Goal: Task Accomplishment & Management: Use online tool/utility

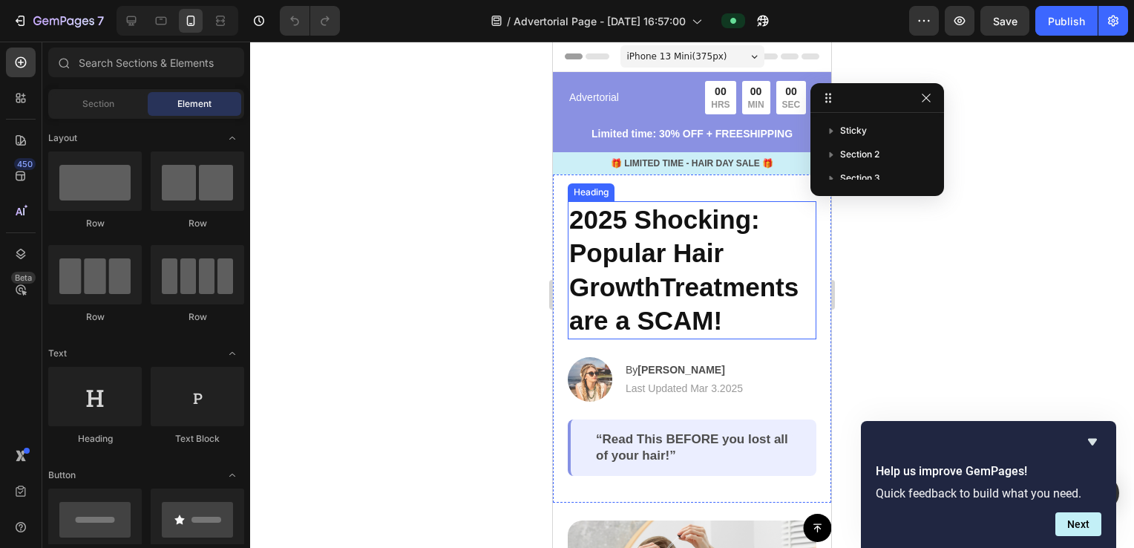
click at [717, 215] on h2 "2025 Shocking: Popular Hair GrowthTreatments are a SCAM!" at bounding box center [692, 270] width 249 height 138
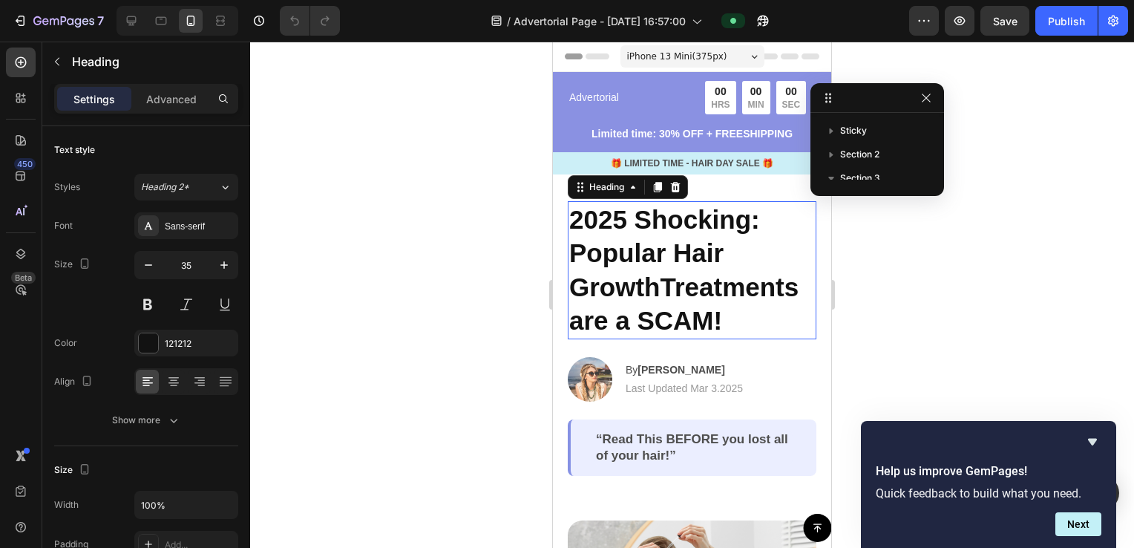
scroll to position [57, 0]
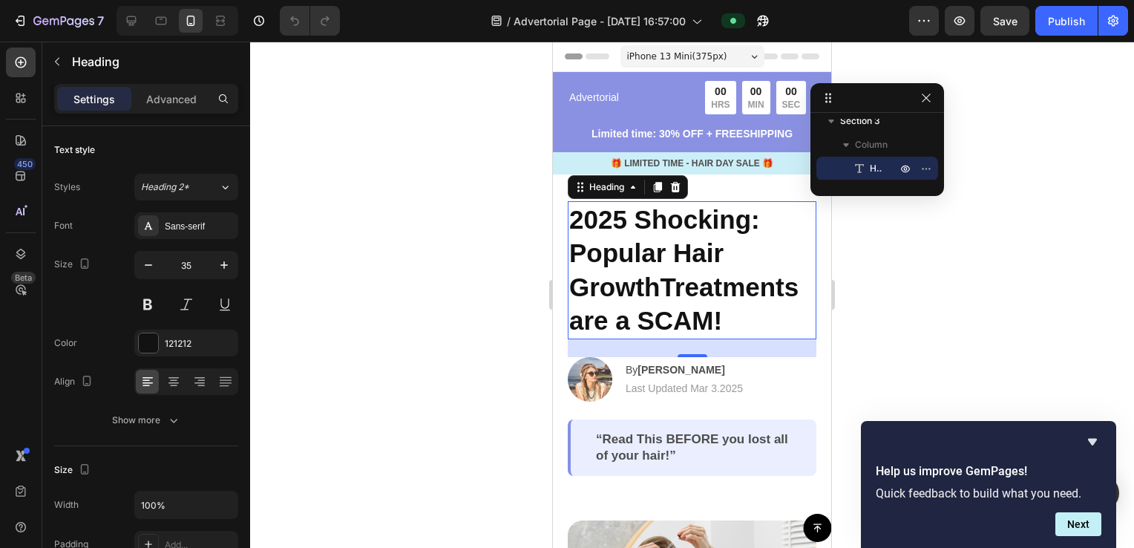
click at [719, 312] on p "2025 Shocking: Popular Hair GrowthTreatments are a SCAM!" at bounding box center [692, 270] width 246 height 135
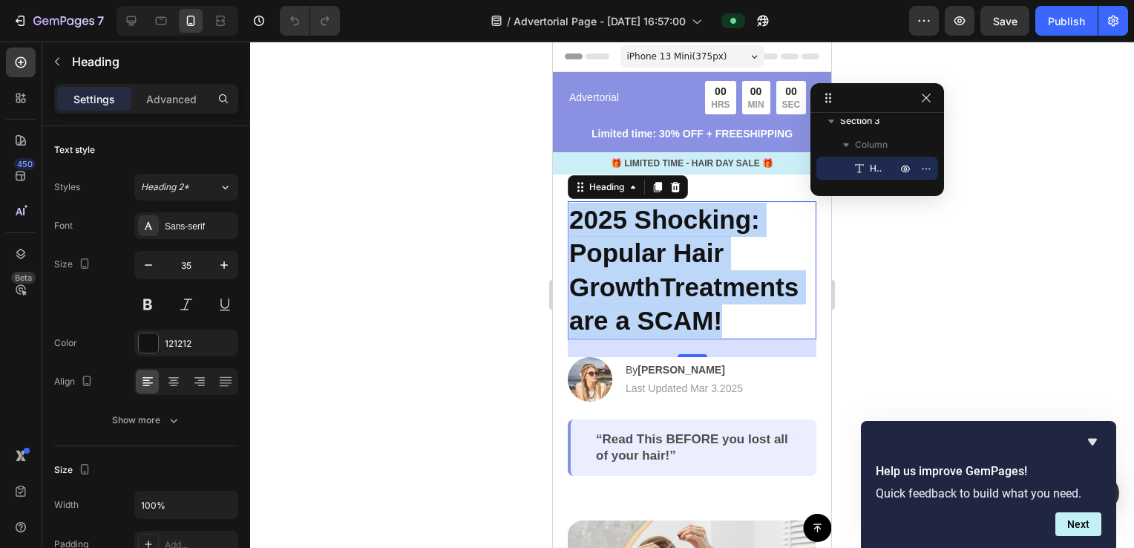
drag, startPoint x: 724, startPoint y: 321, endPoint x: 571, endPoint y: 220, distance: 183.8
click at [571, 220] on p "2025 Shocking: Popular Hair GrowthTreatments are a SCAM!" at bounding box center [692, 270] width 246 height 135
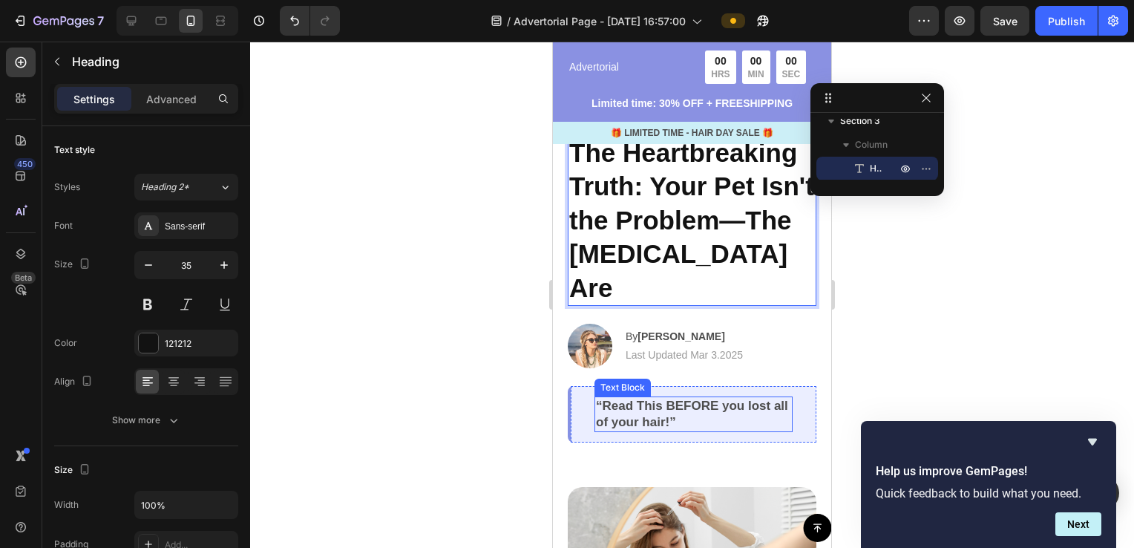
scroll to position [74, 0]
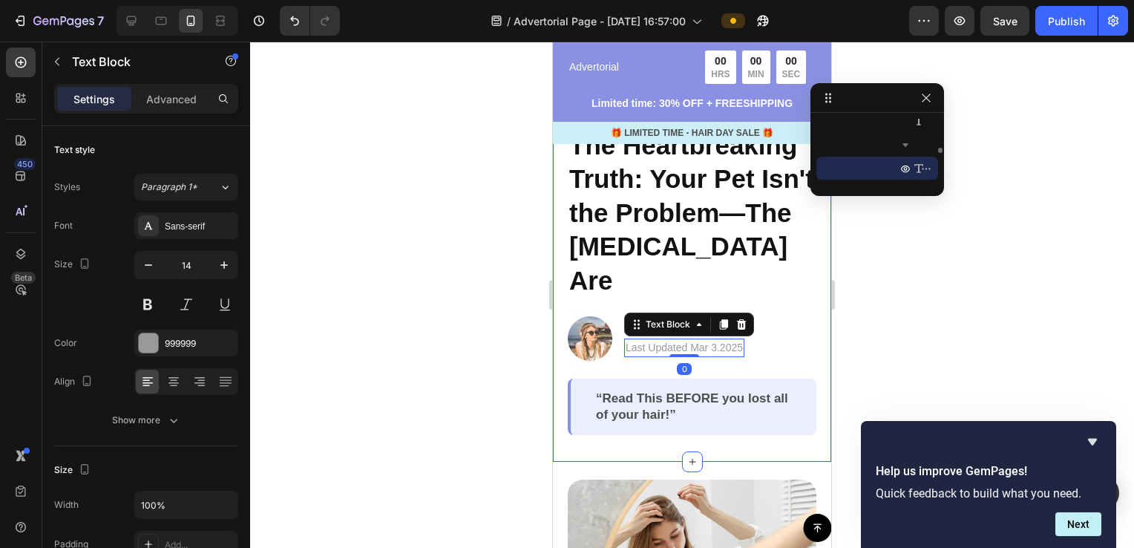
click at [561, 353] on div "The Heartbreaking Truth: Your Pet Isn't the Problem—The [MEDICAL_DATA] Are Head…" at bounding box center [692, 281] width 278 height 362
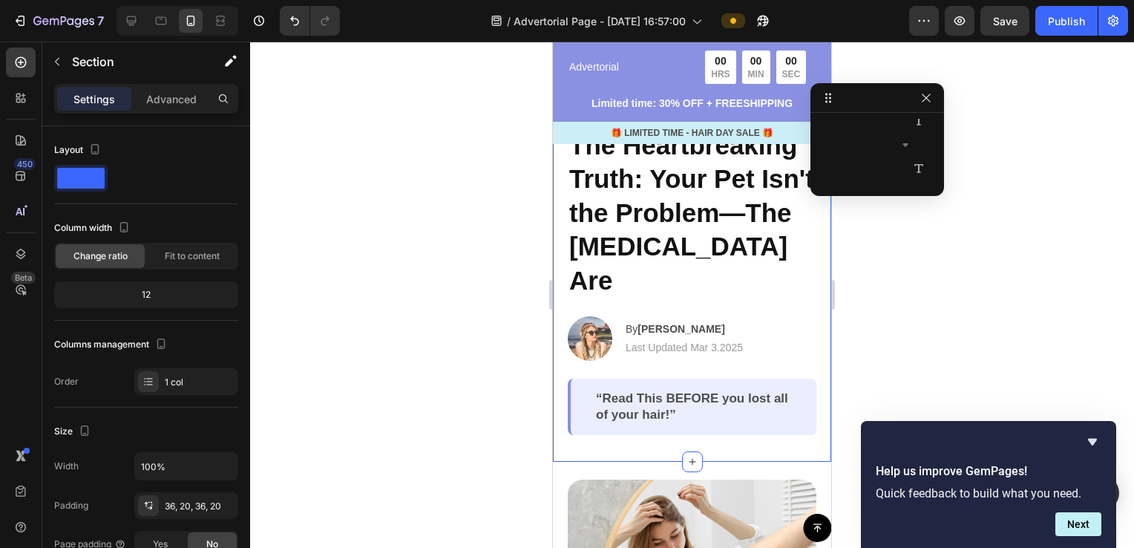
scroll to position [10, 0]
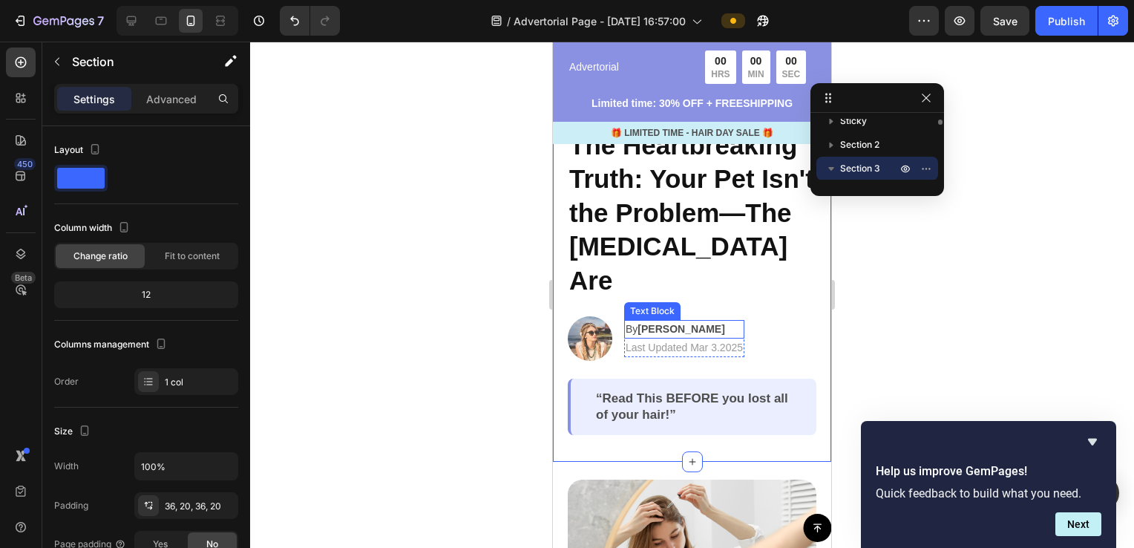
click at [679, 331] on strong "[PERSON_NAME]" at bounding box center [681, 329] width 87 height 12
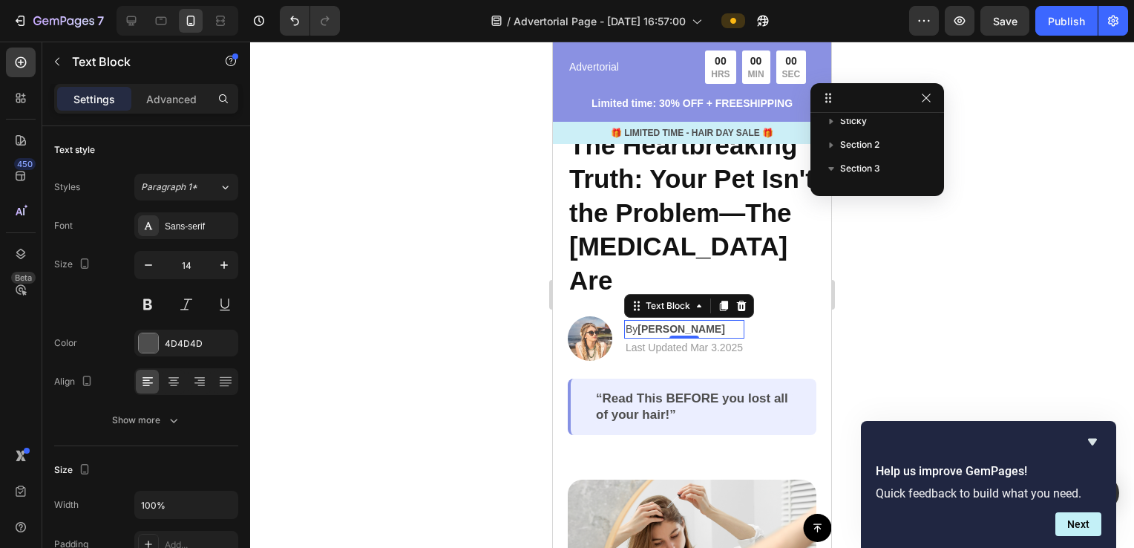
scroll to position [223, 0]
click at [688, 328] on strong "[PERSON_NAME]" at bounding box center [681, 329] width 87 height 12
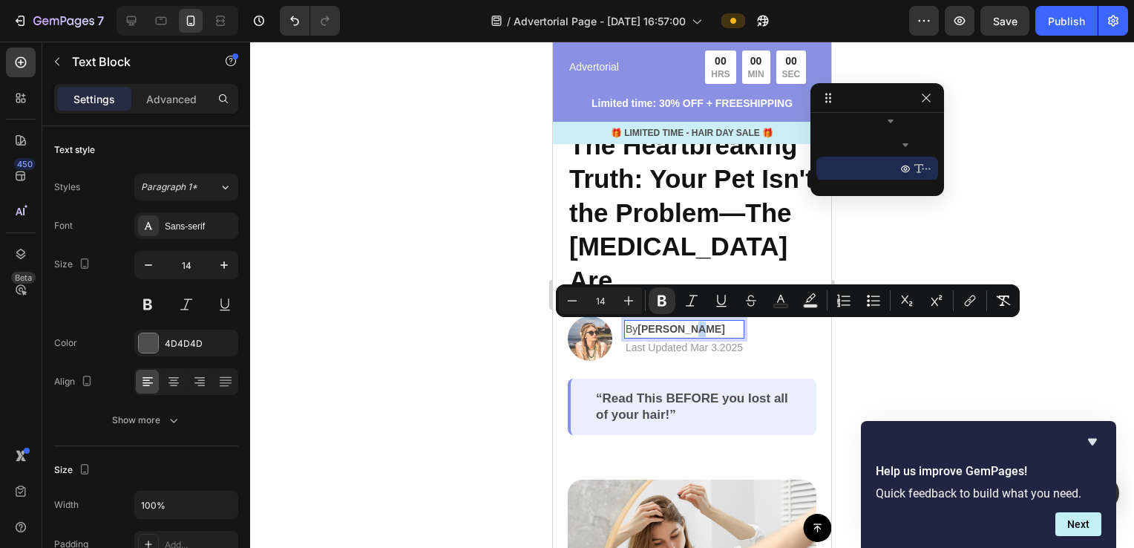
click at [690, 328] on strong "[PERSON_NAME]" at bounding box center [681, 329] width 87 height 12
drag, startPoint x: 687, startPoint y: 328, endPoint x: 624, endPoint y: 333, distance: 63.3
click at [624, 333] on div "By [PERSON_NAME]" at bounding box center [684, 329] width 120 height 19
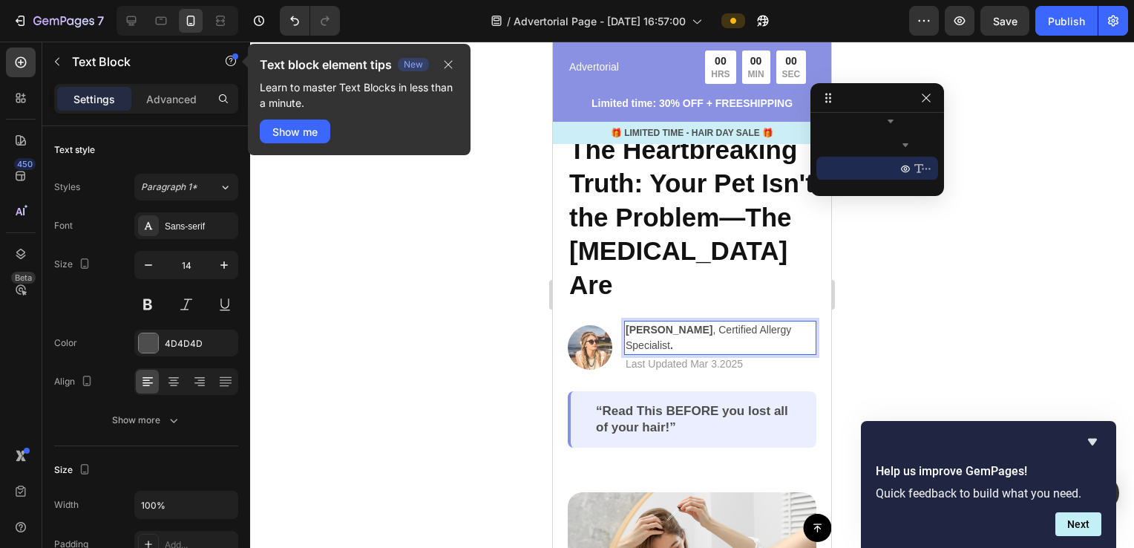
scroll to position [144, 0]
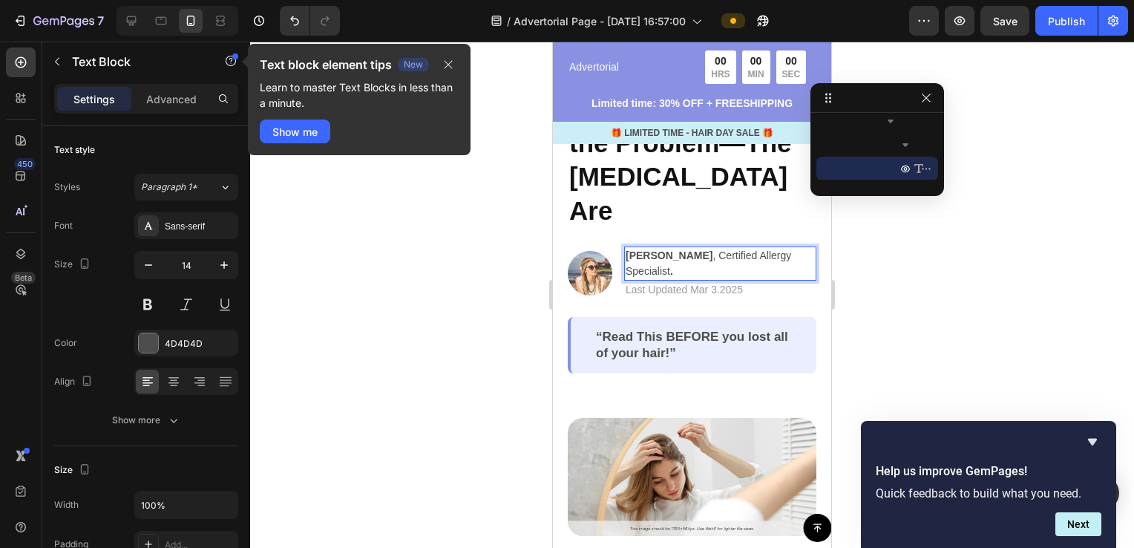
click at [887, 281] on div at bounding box center [692, 295] width 884 height 506
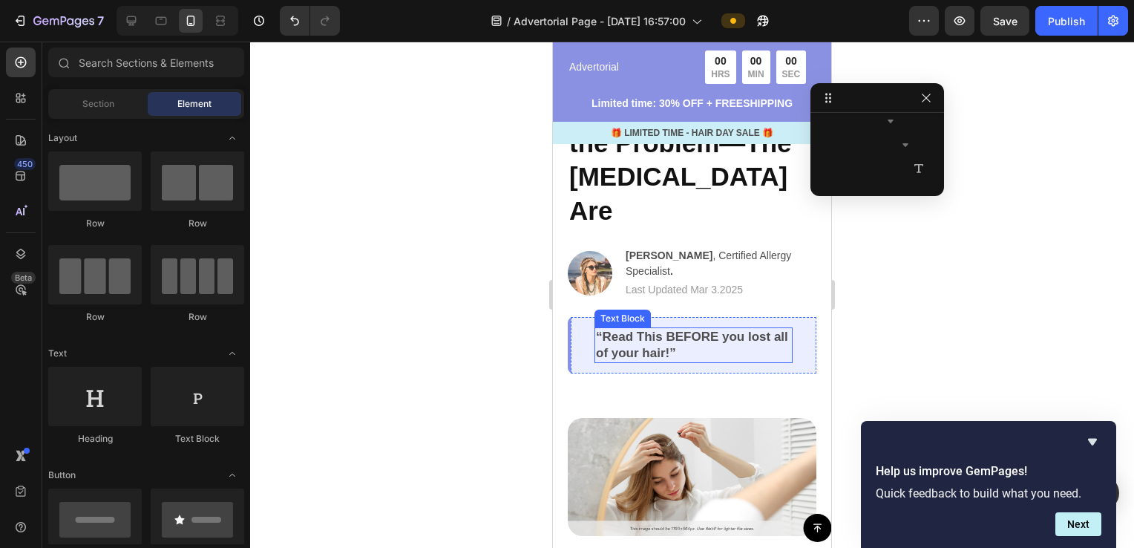
click at [661, 348] on p "“Read This BEFORE you lost all of your hair!”" at bounding box center [693, 345] width 195 height 33
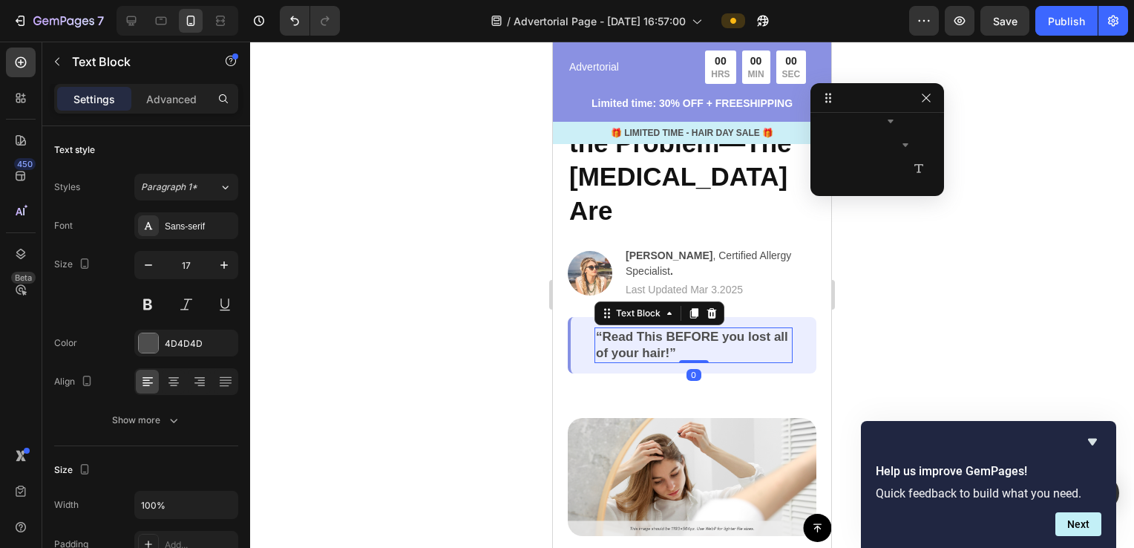
scroll to position [390, 0]
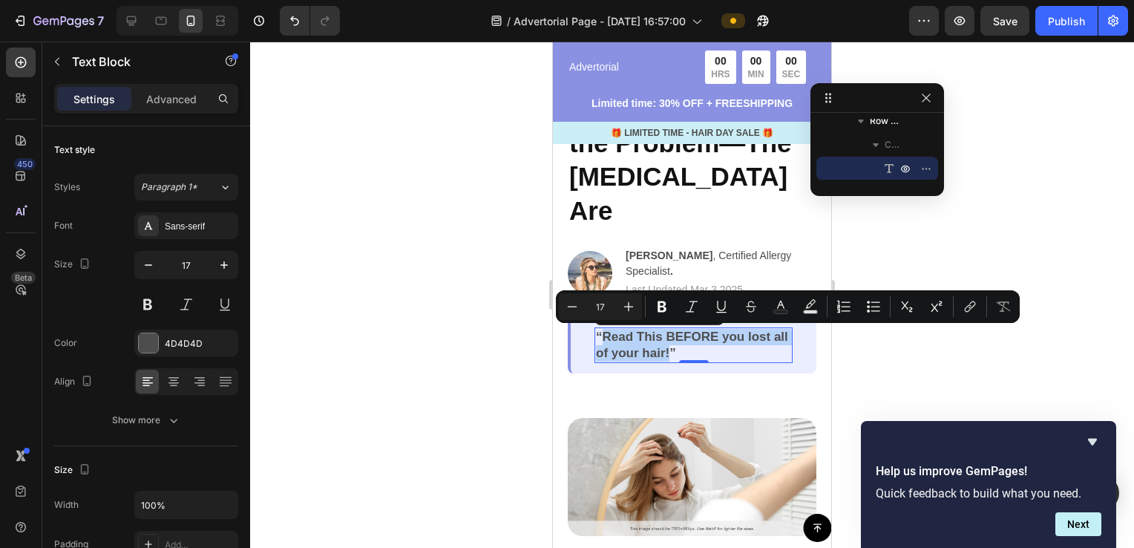
drag, startPoint x: 686, startPoint y: 349, endPoint x: 604, endPoint y: 333, distance: 83.3
click at [604, 333] on p "“Read This BEFORE you lost all of your hair!”" at bounding box center [693, 345] width 195 height 33
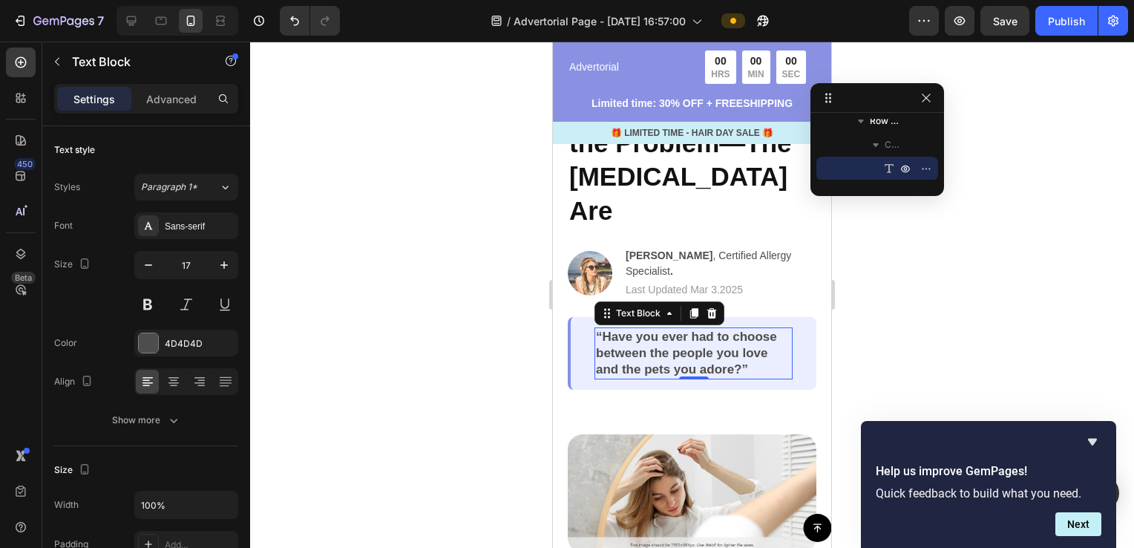
click at [953, 324] on div at bounding box center [692, 295] width 884 height 506
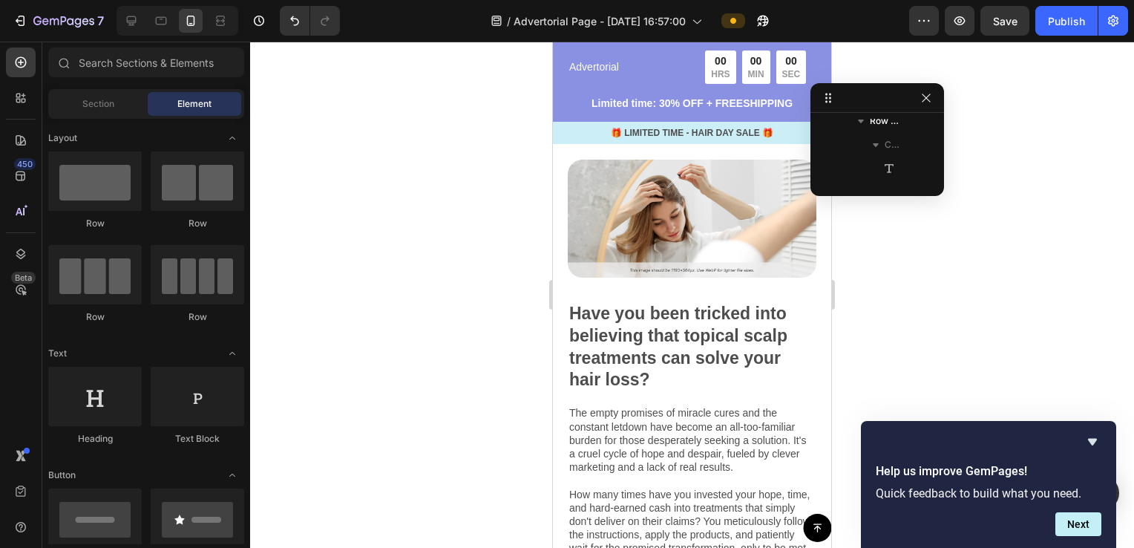
scroll to position [441, 0]
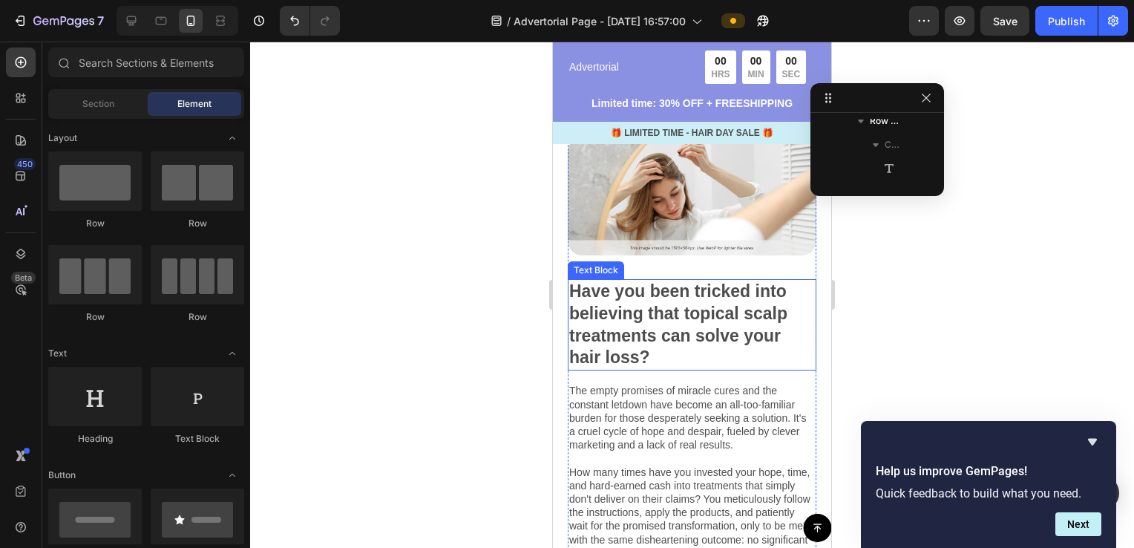
click at [659, 305] on p "Have you been tricked into believing that topical scalp treatments can solve yo…" at bounding box center [692, 325] width 246 height 89
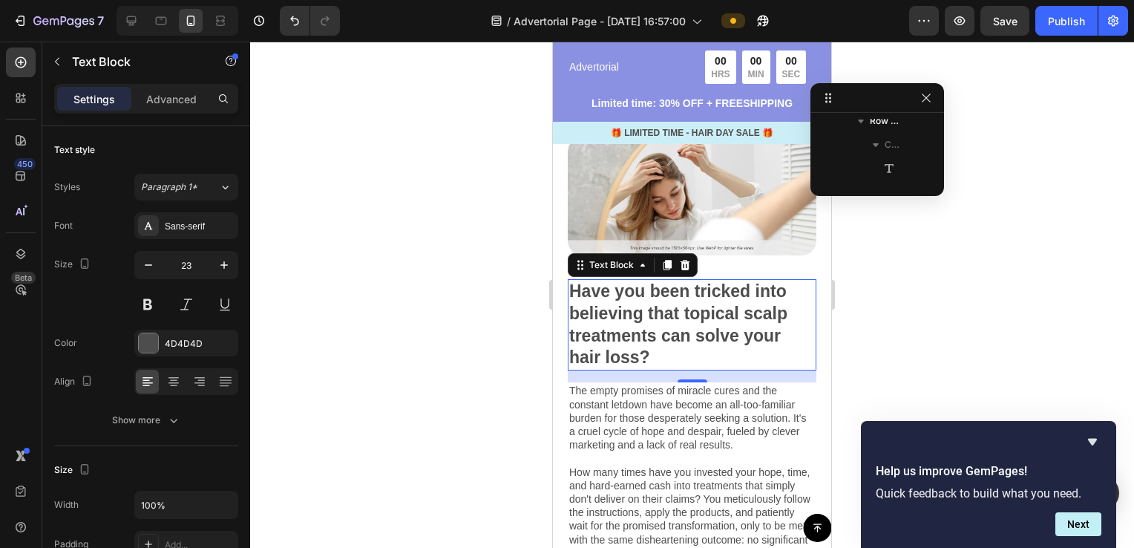
scroll to position [532, 0]
click at [647, 353] on p "Have you been tricked into believing that topical scalp treatments can solve yo…" at bounding box center [692, 325] width 246 height 89
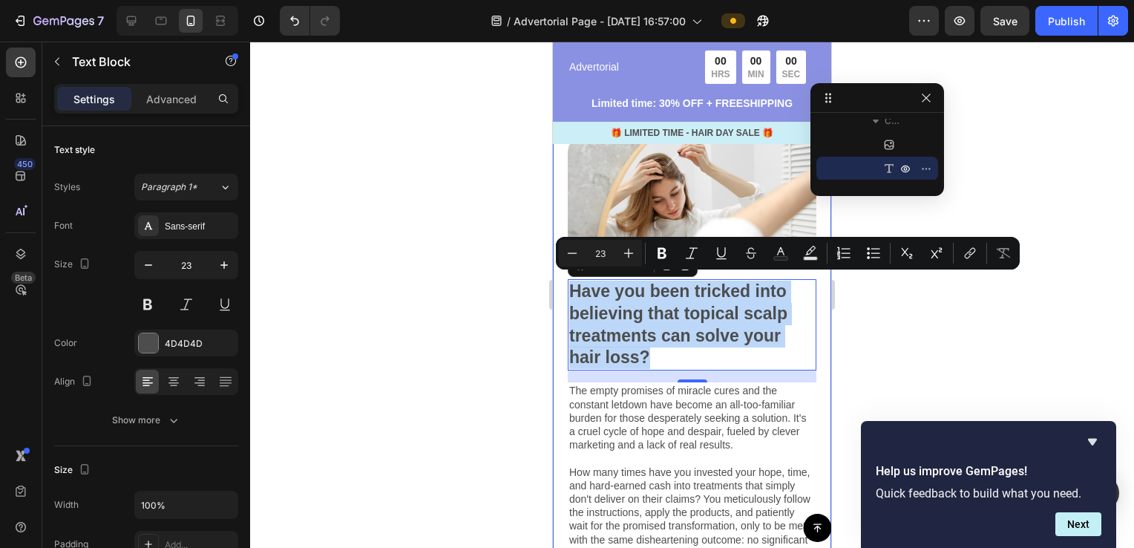
drag, startPoint x: 651, startPoint y: 354, endPoint x: 567, endPoint y: 292, distance: 104.1
click at [567, 292] on div "Image Have you been tricked into believing that topical scalp treatments can so…" at bounding box center [692, 452] width 278 height 664
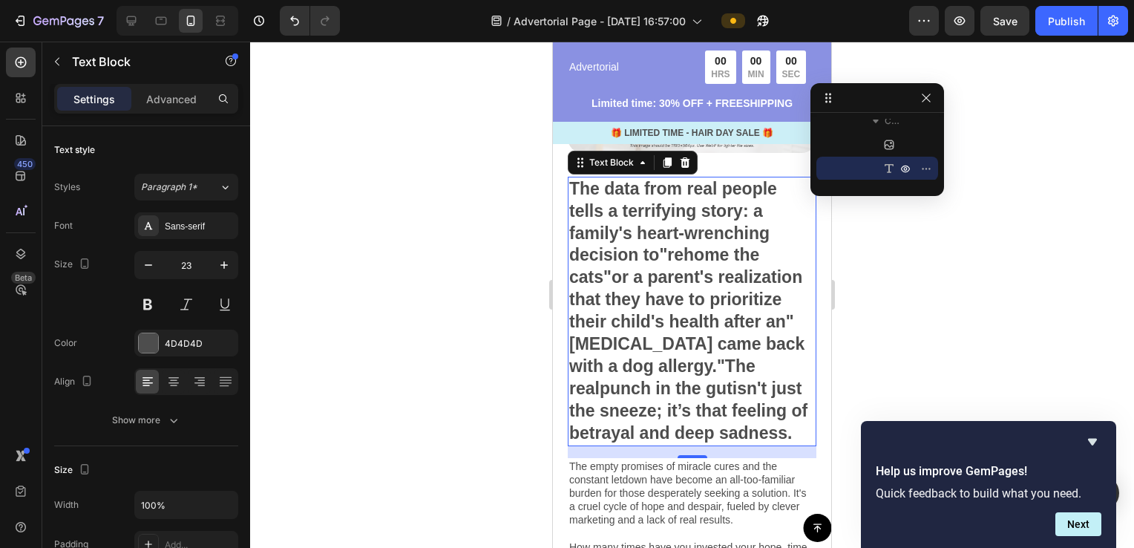
scroll to position [469, 0]
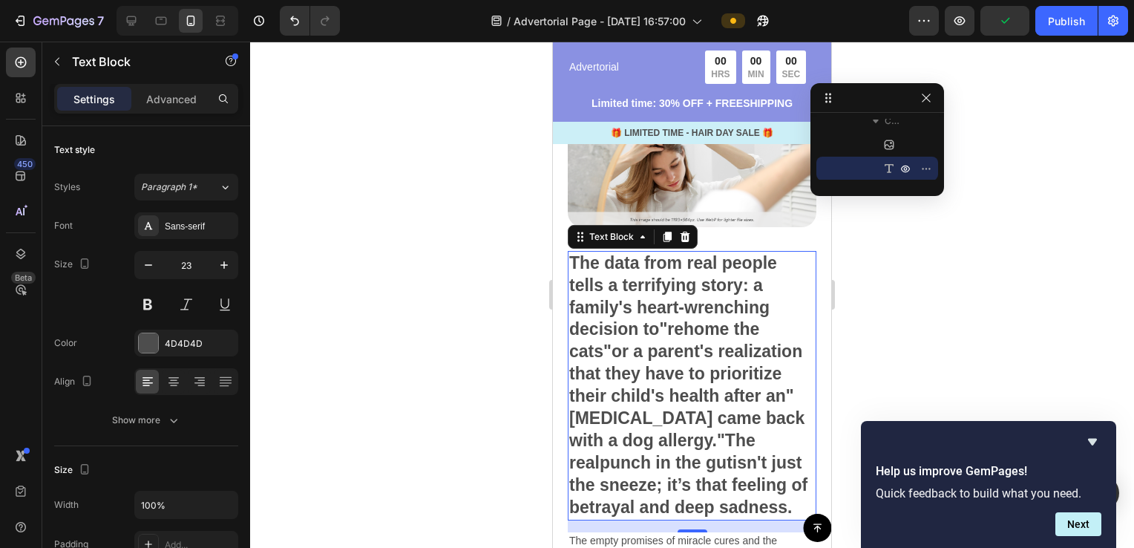
click at [497, 330] on div at bounding box center [692, 295] width 884 height 506
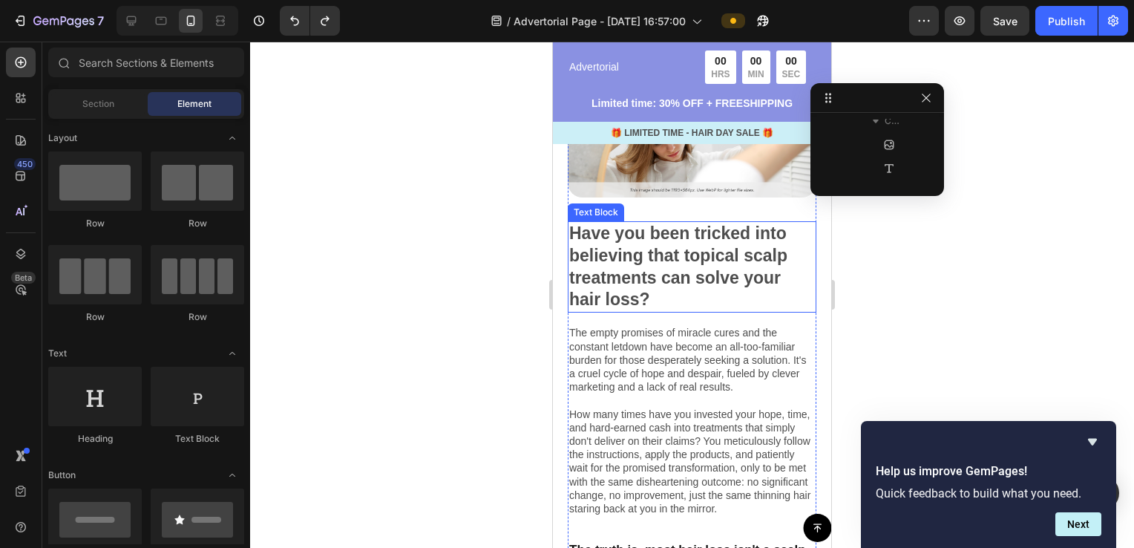
scroll to position [618, 0]
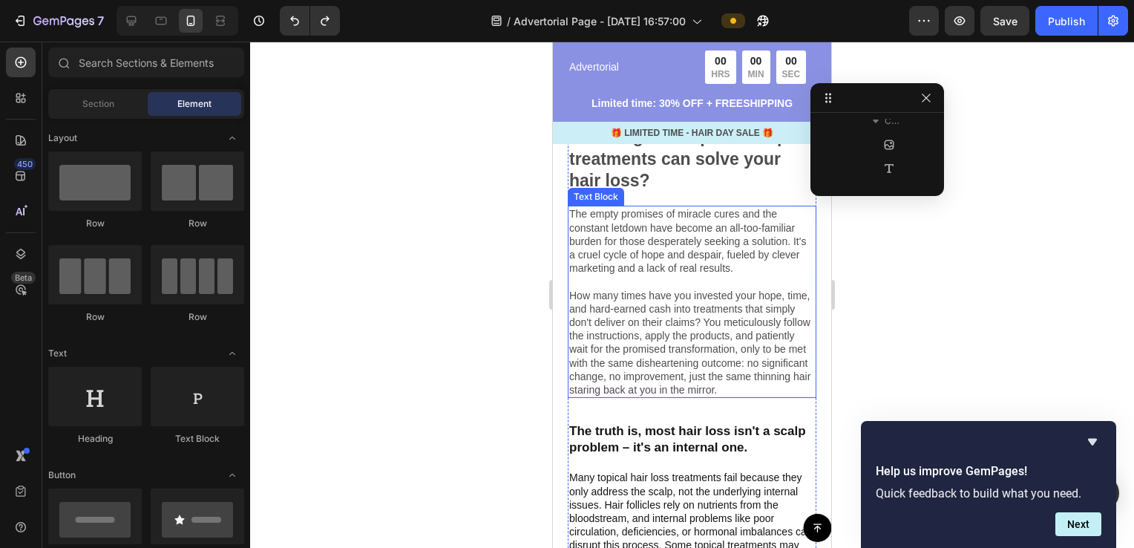
click at [683, 255] on p "The empty promises of miracle cures and the constant letdown have become an all…" at bounding box center [692, 301] width 246 height 189
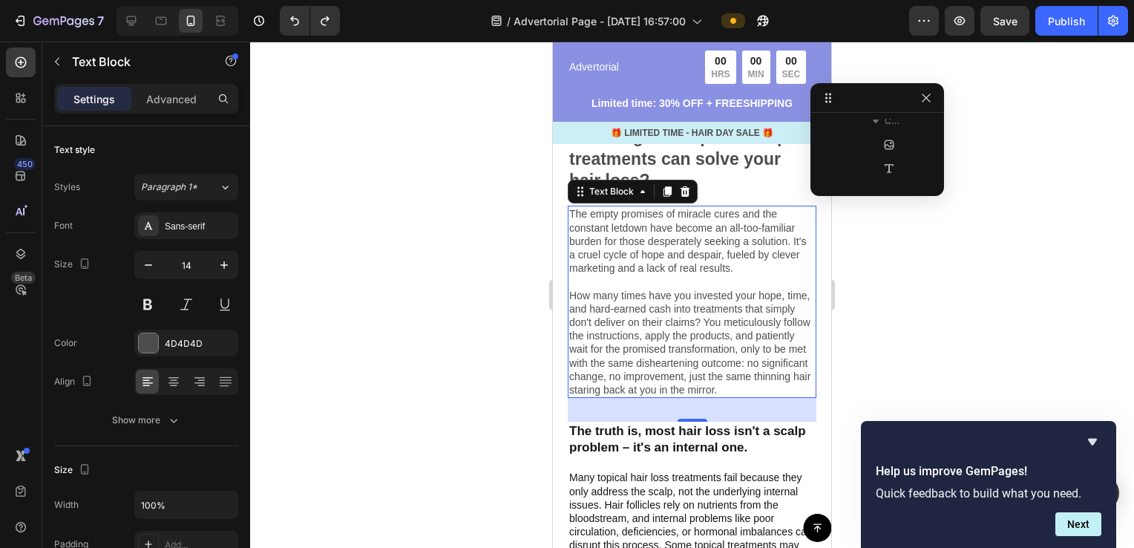
scroll to position [556, 0]
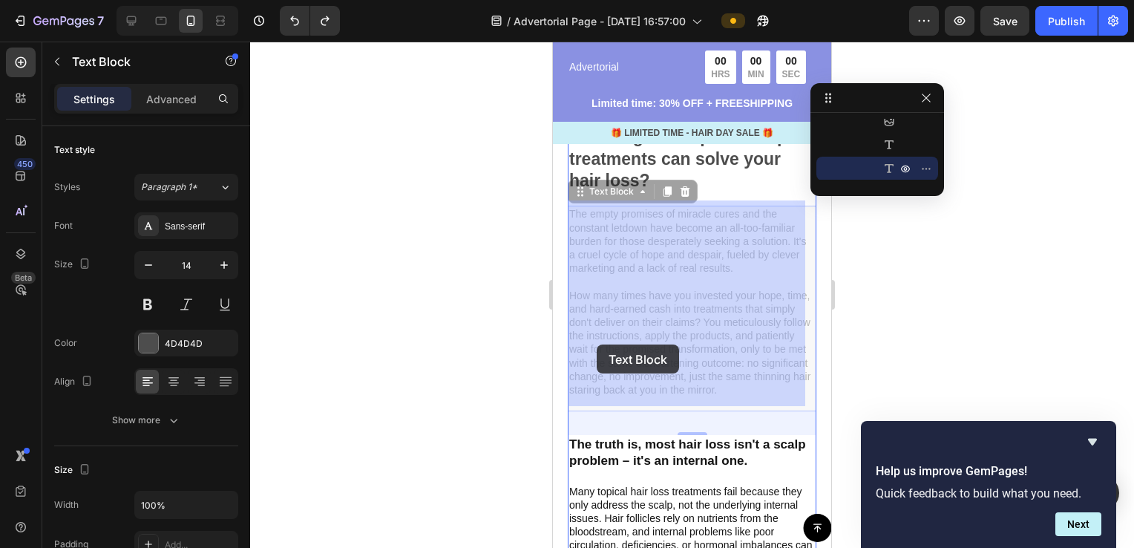
drag, startPoint x: 688, startPoint y: 397, endPoint x: 597, endPoint y: 344, distance: 105.4
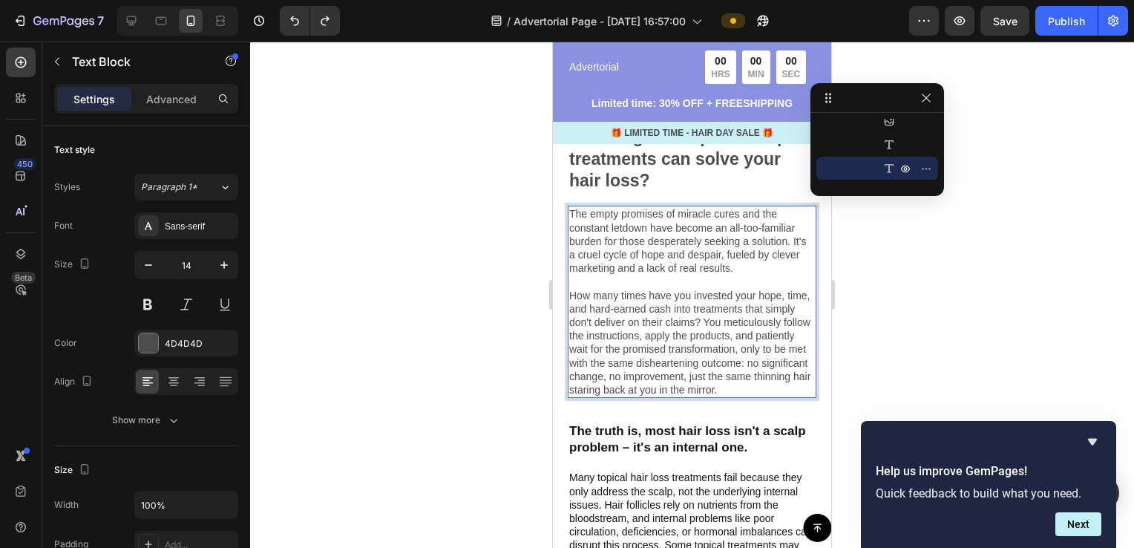
click at [649, 343] on p "The empty promises of miracle cures and the constant letdown have become an all…" at bounding box center [692, 301] width 246 height 189
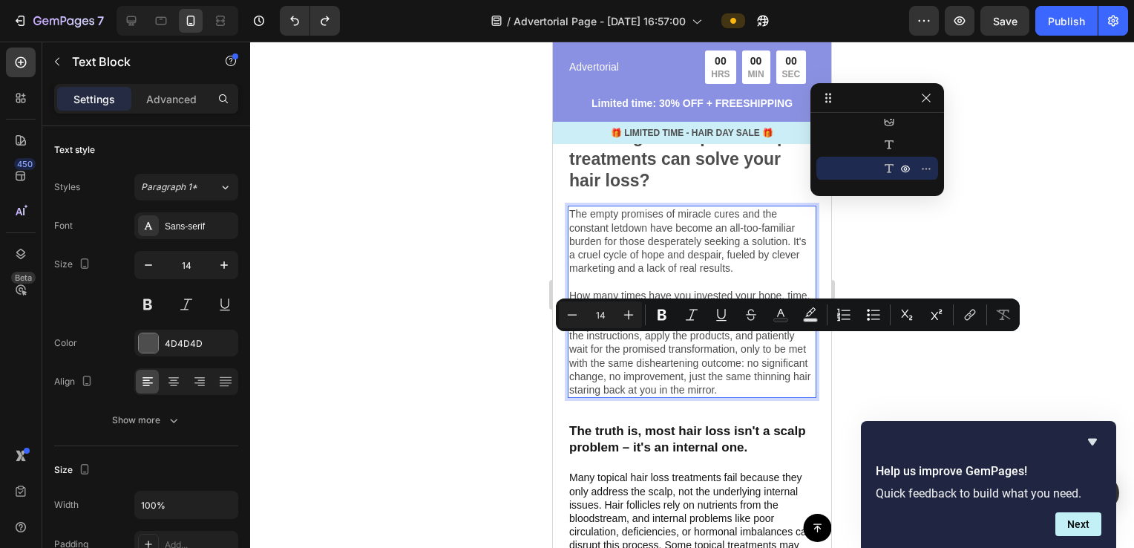
click at [683, 387] on p "The empty promises of miracle cures and the constant letdown have become an all…" at bounding box center [692, 301] width 246 height 189
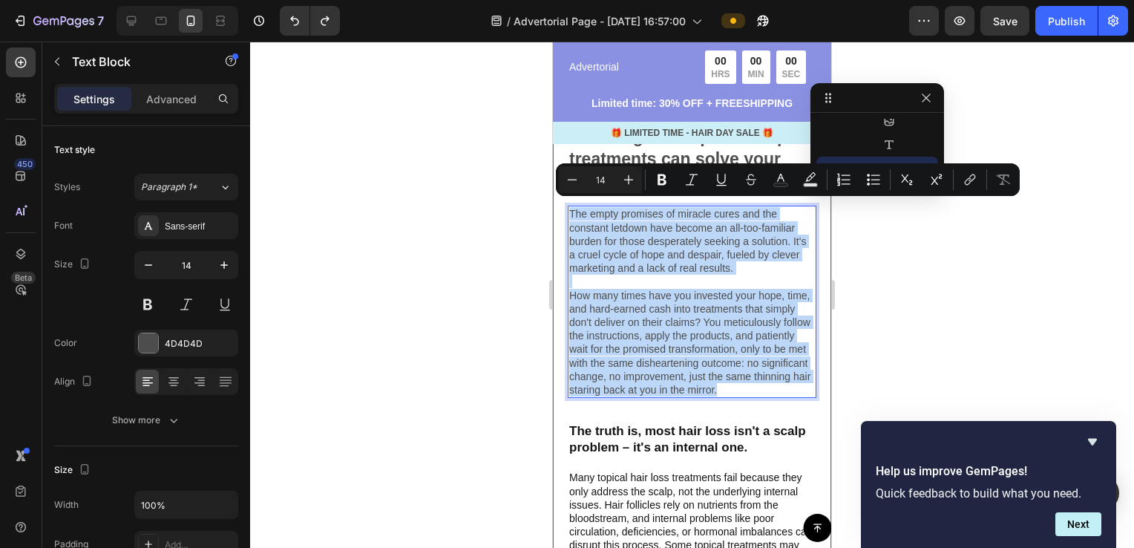
drag, startPoint x: 687, startPoint y: 399, endPoint x: 565, endPoint y: 214, distance: 221.7
click at [565, 214] on div "Image Have you been tricked into believing that topical scalp treatments can so…" at bounding box center [692, 275] width 278 height 664
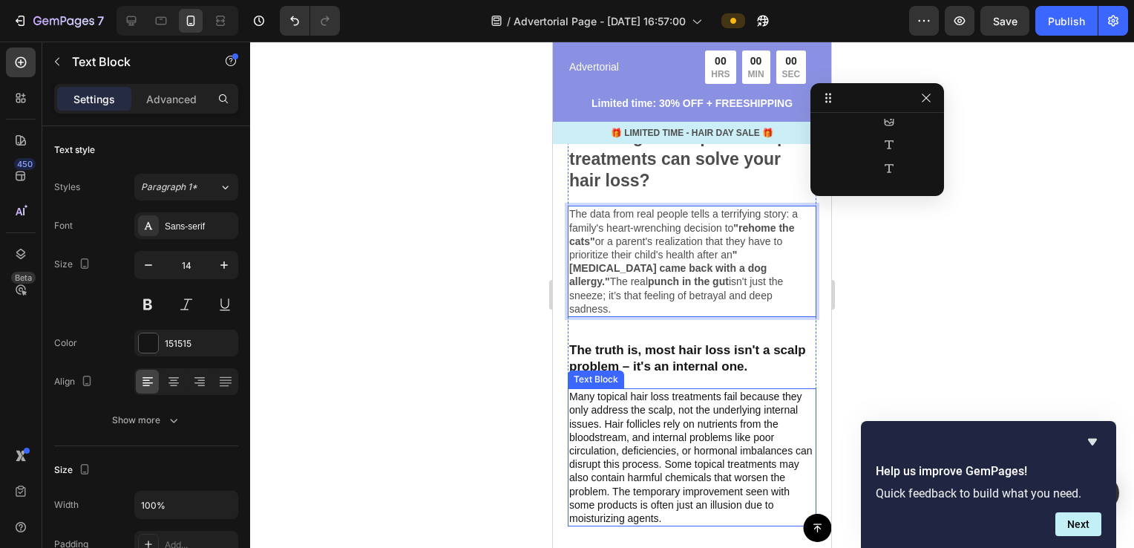
scroll to position [603, 0]
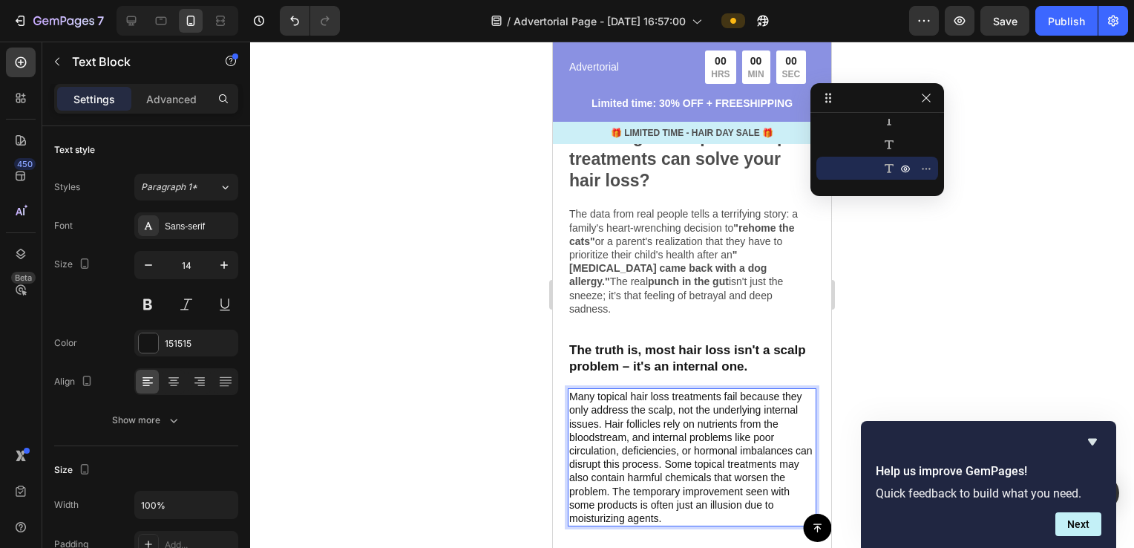
click at [661, 494] on p "Many topical hair loss treatments fail because they only address the scalp, not…" at bounding box center [692, 457] width 246 height 135
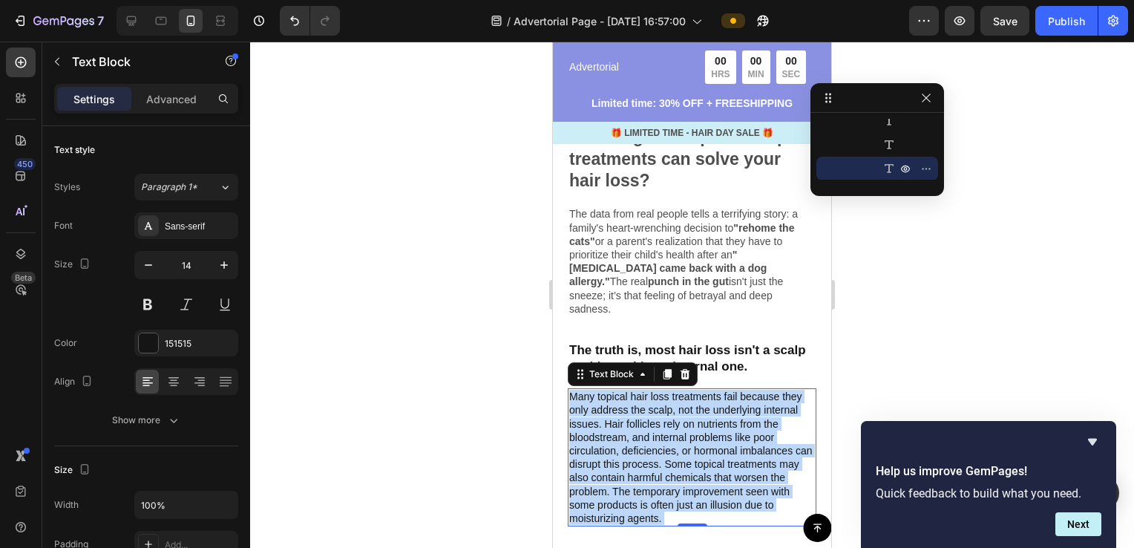
drag, startPoint x: 664, startPoint y: 495, endPoint x: 638, endPoint y: 426, distance: 74.0
click at [575, 390] on p "Many topical hair loss treatments fail because they only address the scalp, not…" at bounding box center [692, 457] width 246 height 135
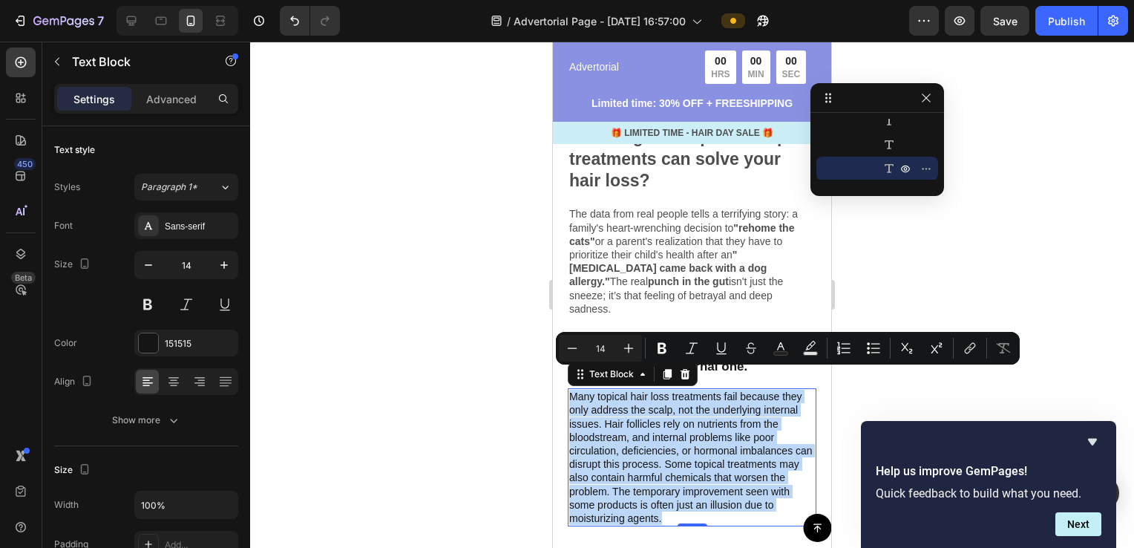
drag, startPoint x: 664, startPoint y: 500, endPoint x: 572, endPoint y: 376, distance: 154.0
click at [572, 390] on p "Many topical hair loss treatments fail because they only address the scalp, not…" at bounding box center [692, 457] width 246 height 135
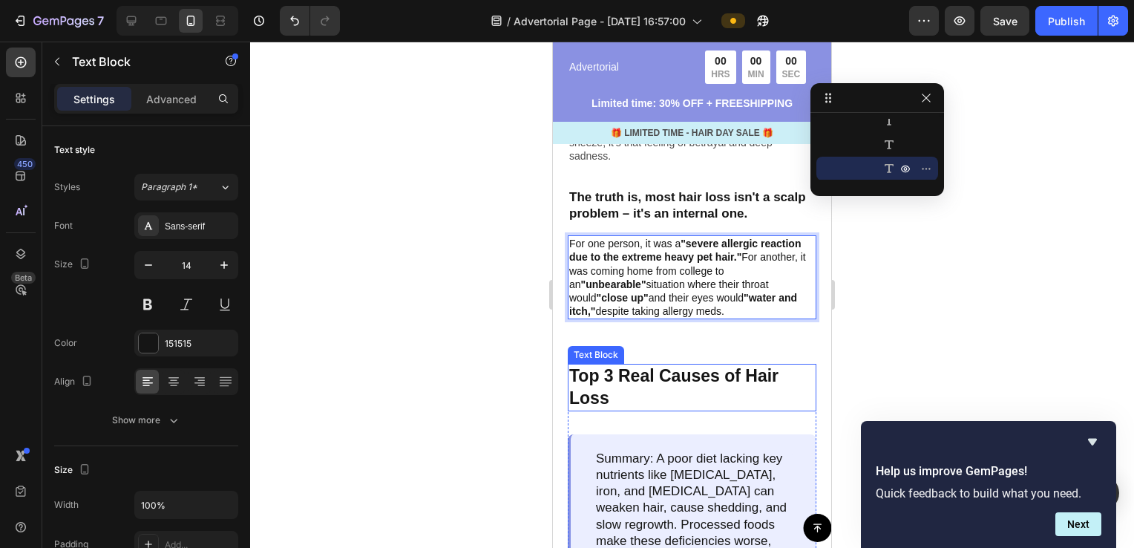
scroll to position [692, 0]
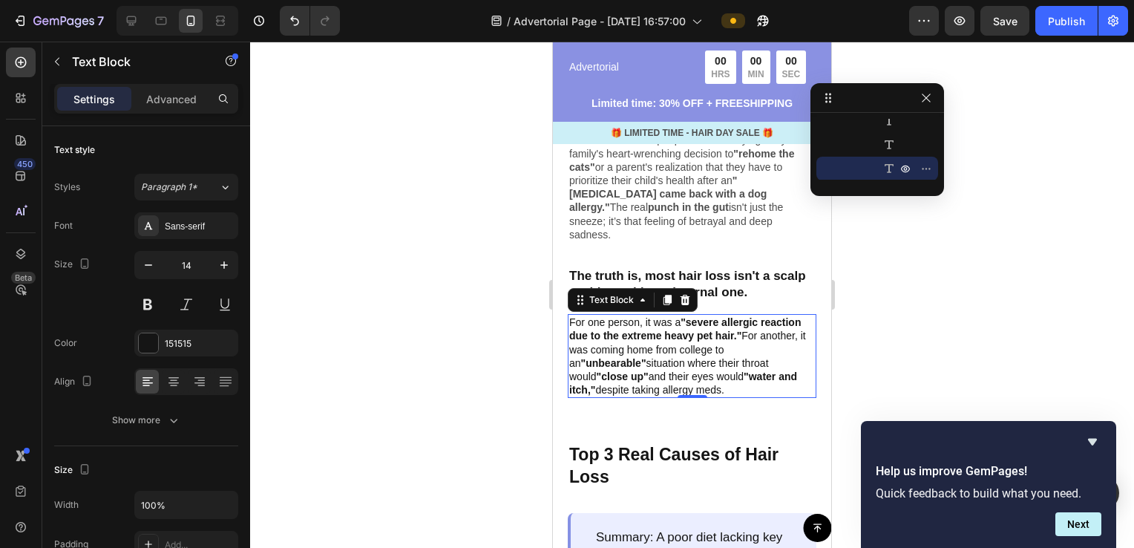
click at [897, 272] on div at bounding box center [692, 295] width 884 height 506
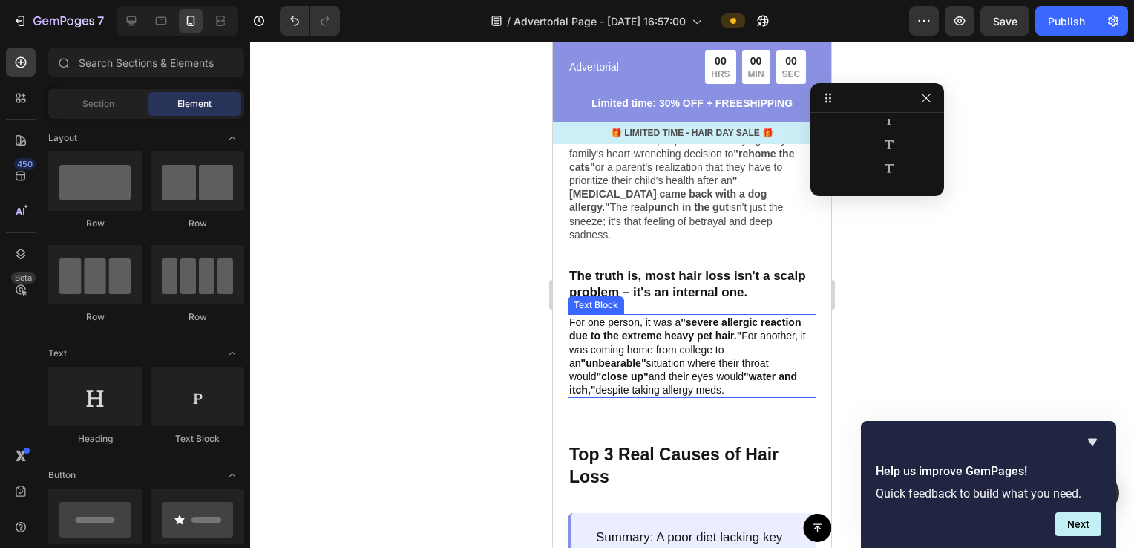
click at [727, 367] on p "For one person, it was a "severe allergic reaction due to the extreme heavy pet…" at bounding box center [692, 355] width 246 height 81
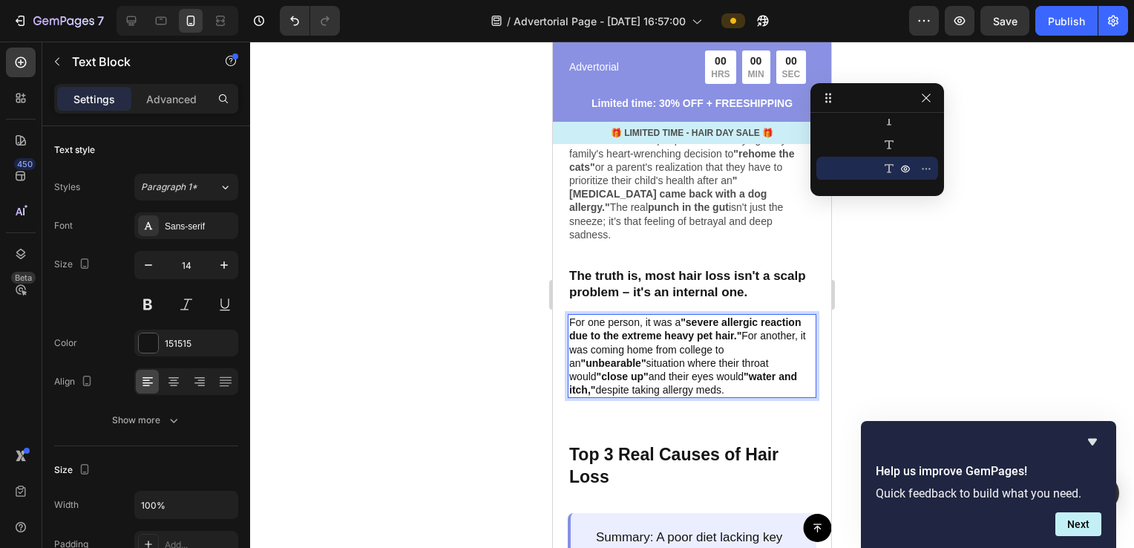
click at [730, 370] on p "For one person, it was a "severe allergic reaction due to the extreme heavy pet…" at bounding box center [692, 355] width 246 height 81
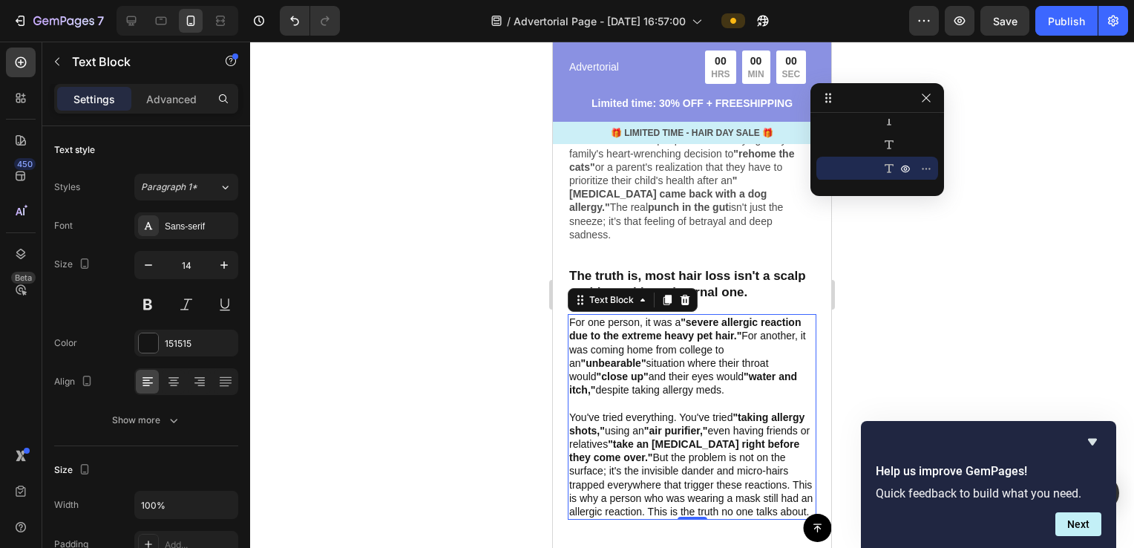
click at [439, 369] on div at bounding box center [692, 295] width 884 height 506
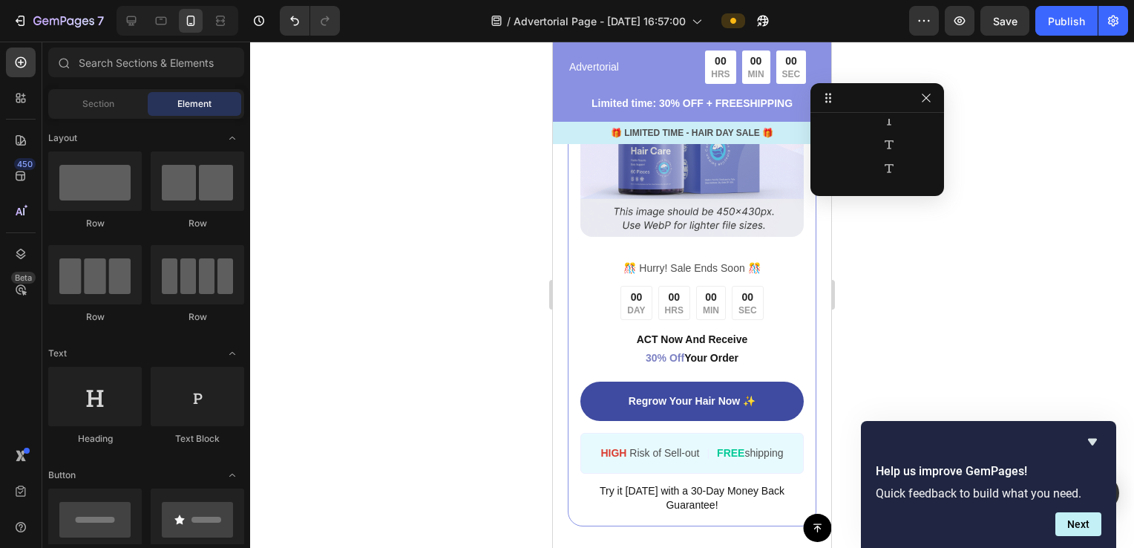
scroll to position [2770, 0]
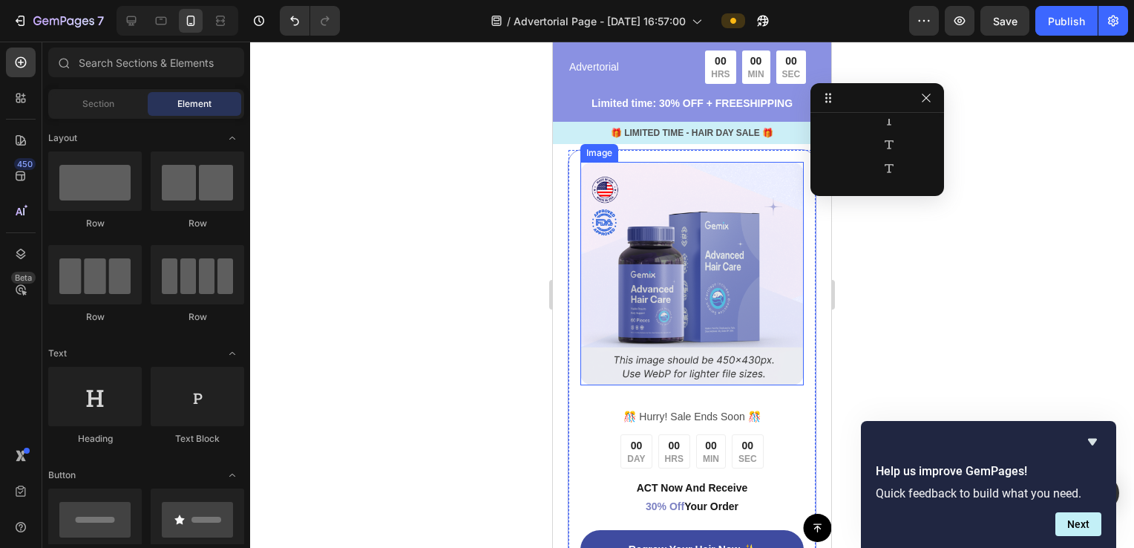
click at [663, 294] on img at bounding box center [691, 273] width 223 height 223
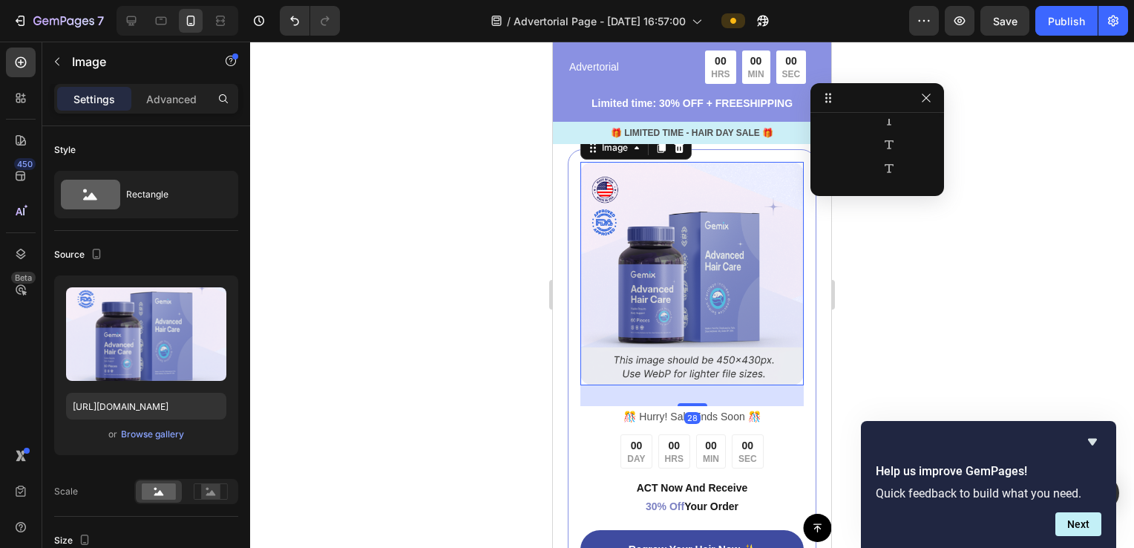
scroll to position [794, 0]
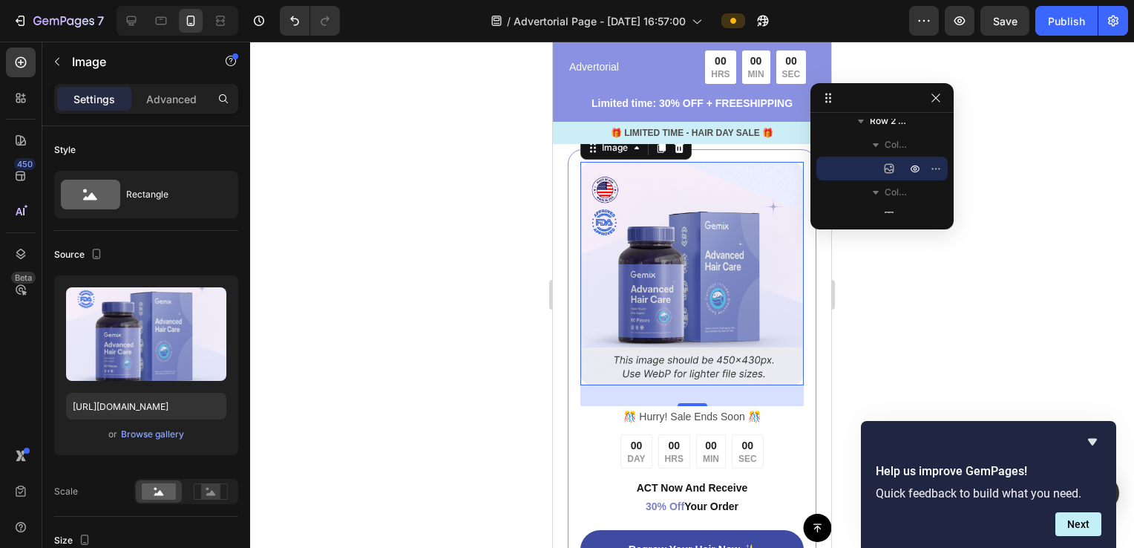
drag, startPoint x: 938, startPoint y: 193, endPoint x: 901, endPoint y: 226, distance: 49.4
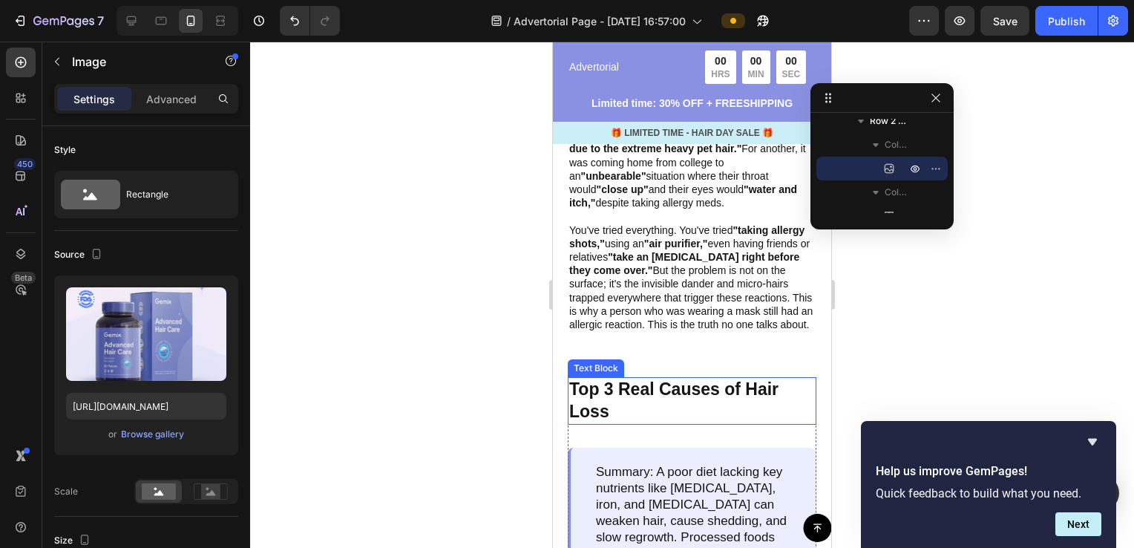
scroll to position [1102, 0]
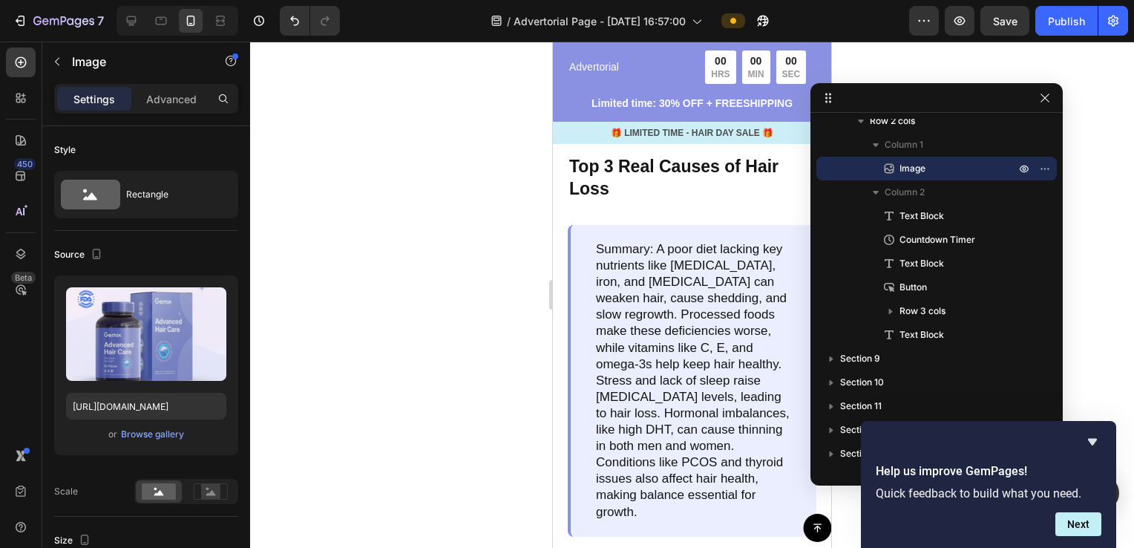
drag, startPoint x: 953, startPoint y: 227, endPoint x: 1062, endPoint y: 477, distance: 272.2
click at [1062, 0] on body "7 / Advertorial Page - [DATE] 16:57:00 Preview Save Publish 450 Beta Sections(1…" at bounding box center [567, 0] width 1134 height 0
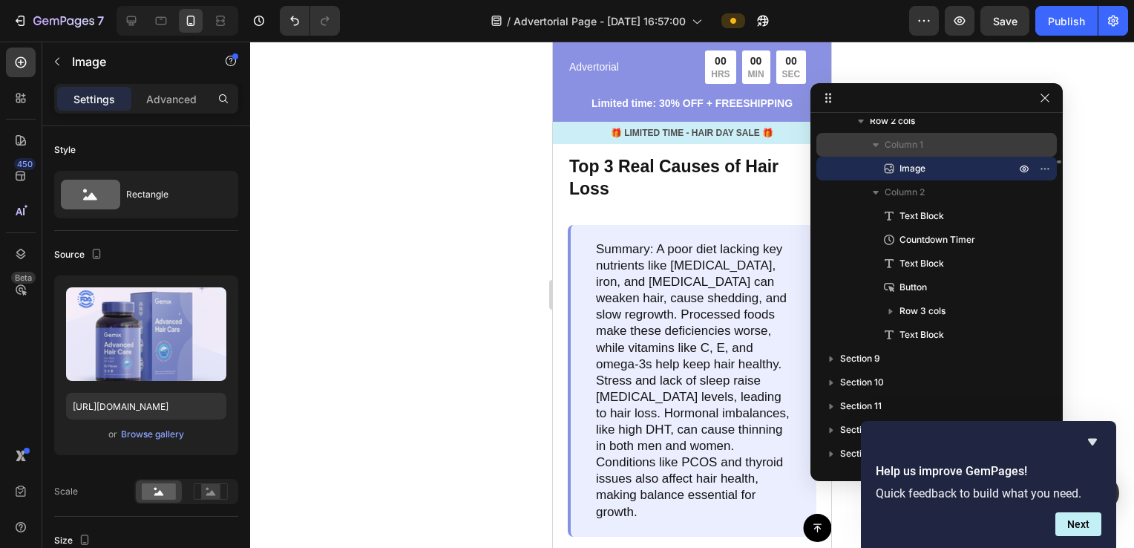
click at [904, 151] on span "Column 1" at bounding box center [904, 144] width 39 height 15
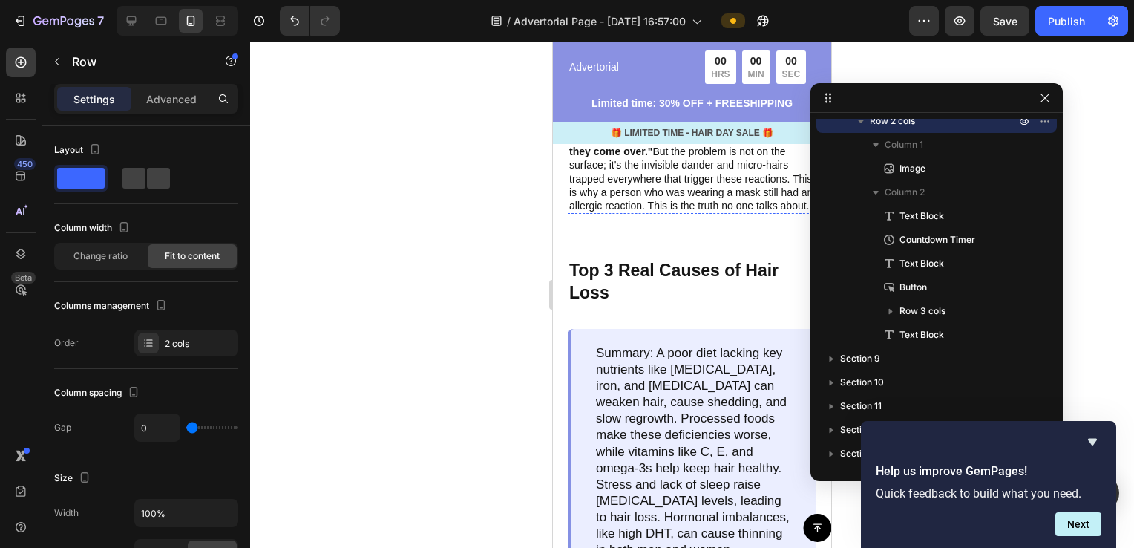
scroll to position [1039, 0]
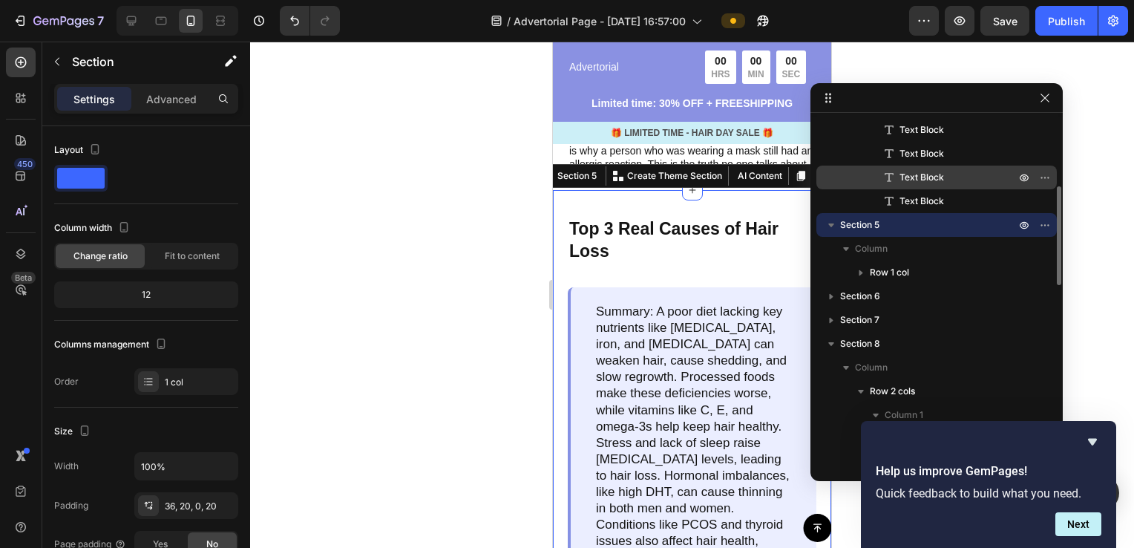
scroll to position [497, 0]
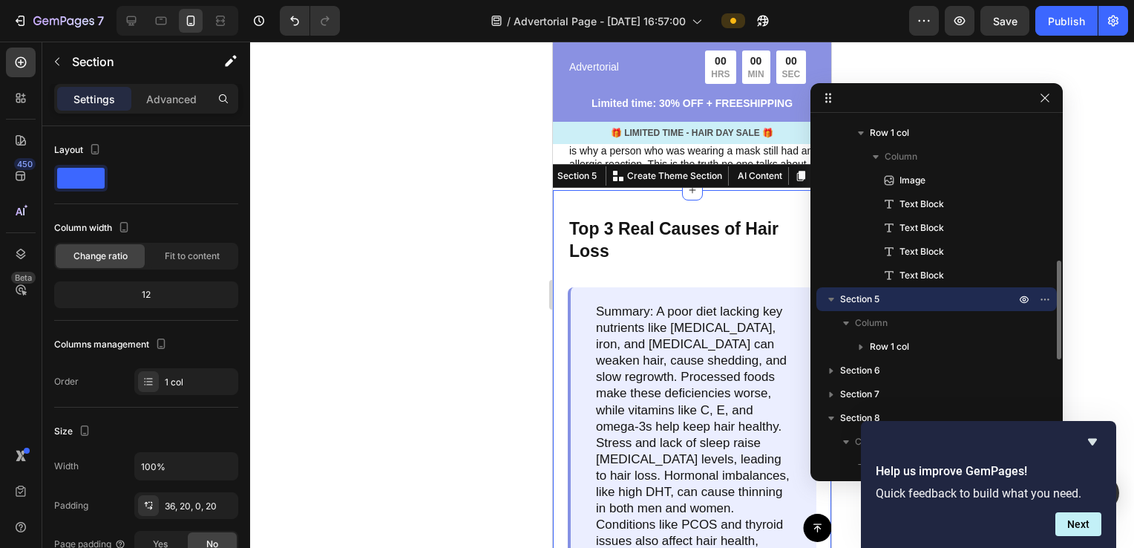
click at [829, 303] on icon "button" at bounding box center [831, 299] width 15 height 15
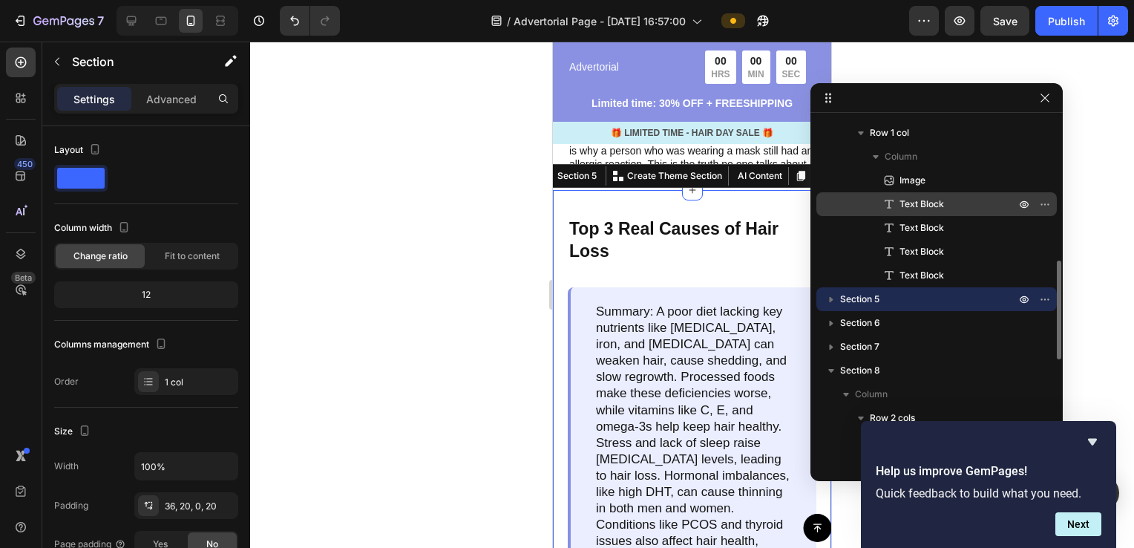
scroll to position [348, 0]
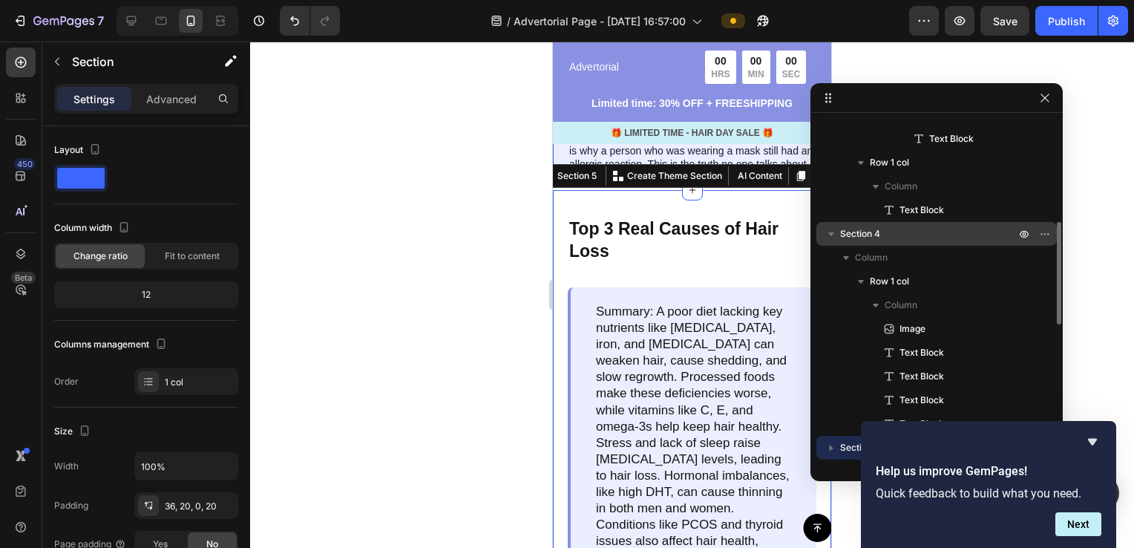
click at [834, 238] on icon "button" at bounding box center [831, 233] width 15 height 15
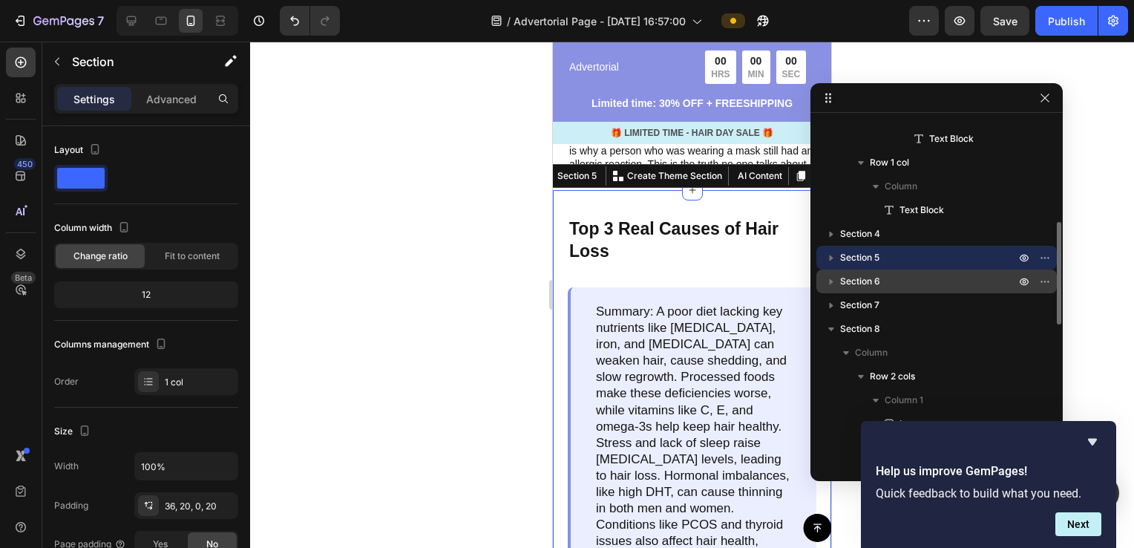
click at [863, 277] on span "Section 6" at bounding box center [860, 281] width 40 height 15
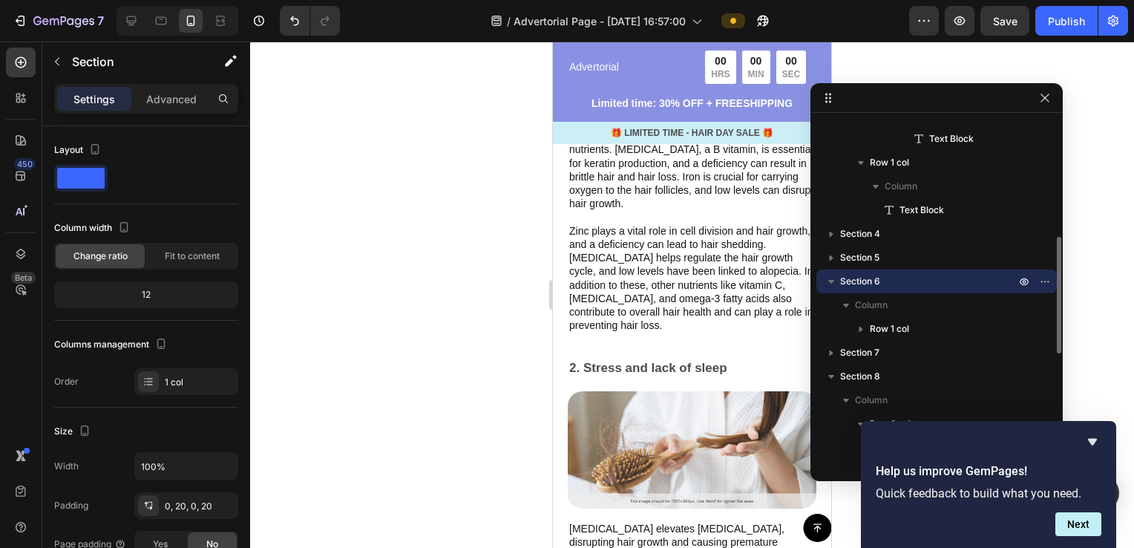
scroll to position [1969, 0]
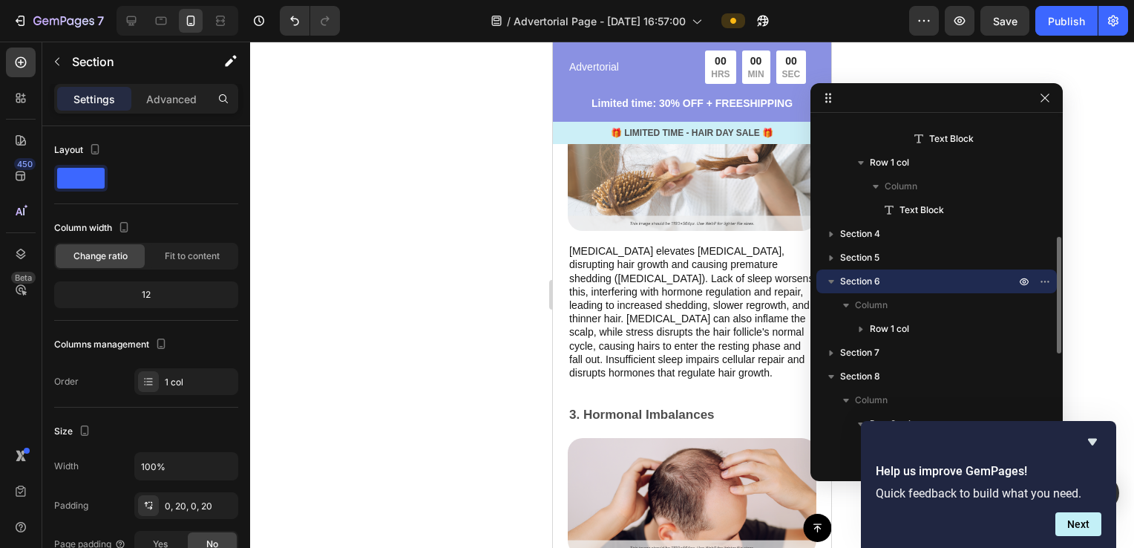
click at [831, 281] on icon "button" at bounding box center [831, 282] width 6 height 4
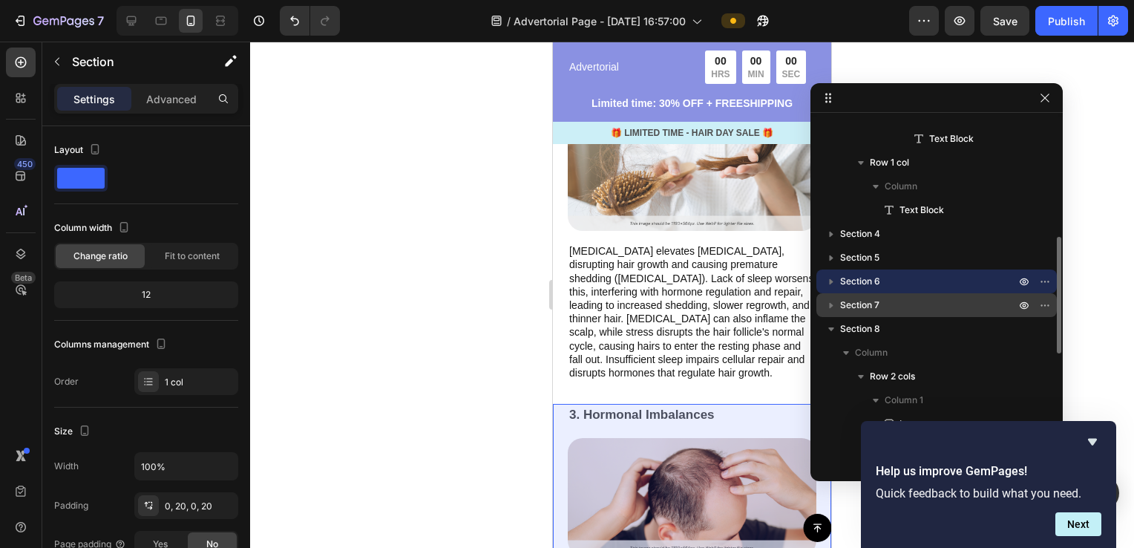
click at [857, 305] on span "Section 7" at bounding box center [859, 305] width 39 height 15
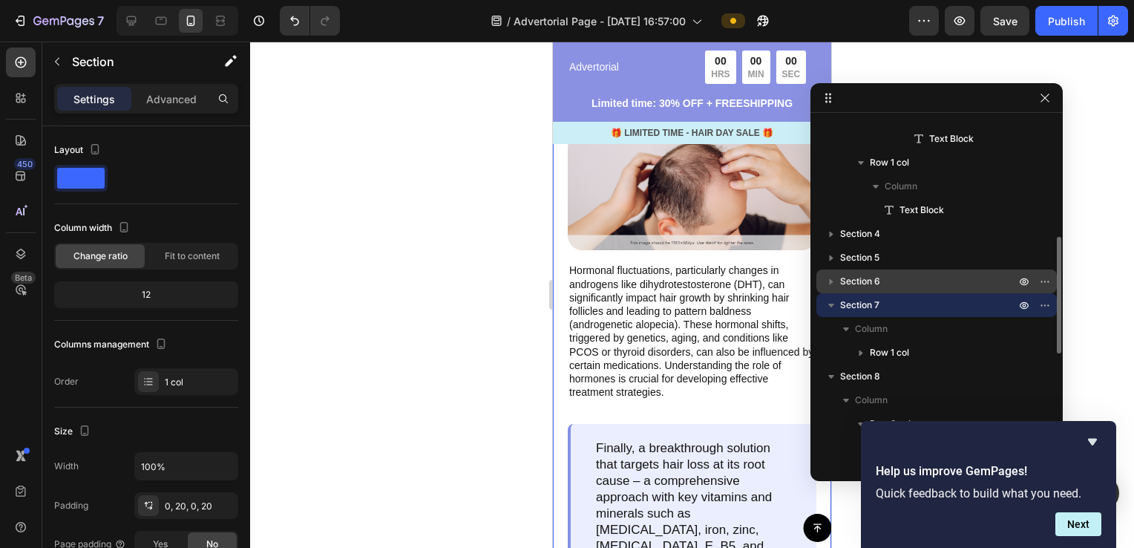
scroll to position [422, 0]
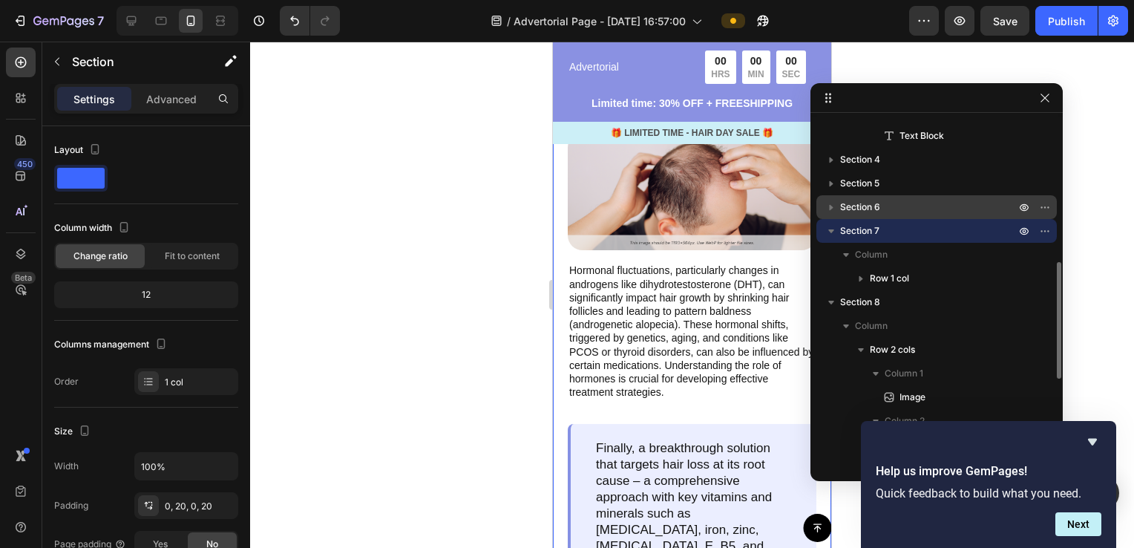
click at [831, 236] on icon "button" at bounding box center [831, 230] width 15 height 15
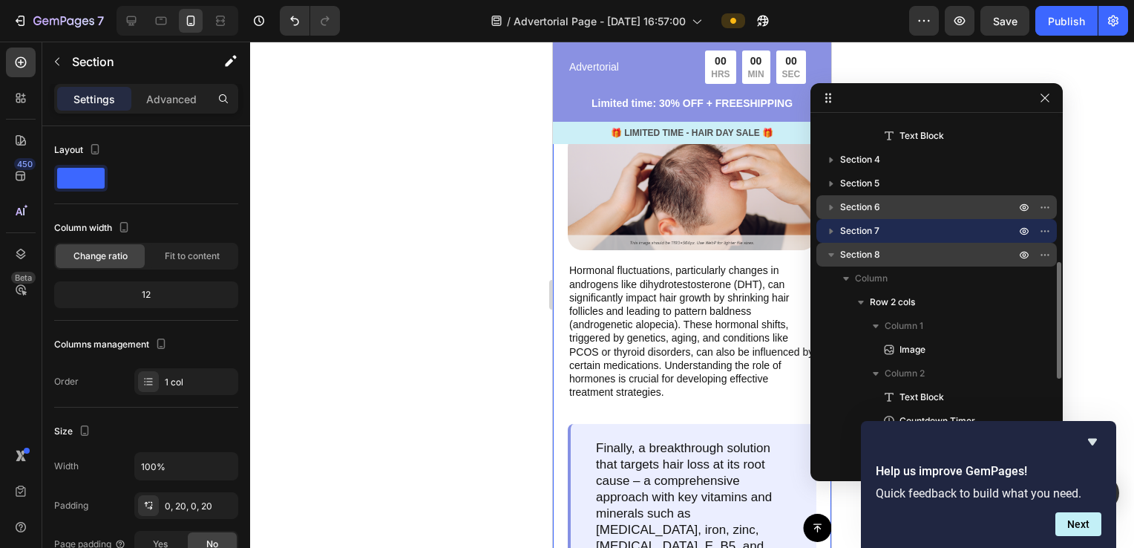
click at [914, 257] on p "Section 8" at bounding box center [929, 254] width 178 height 15
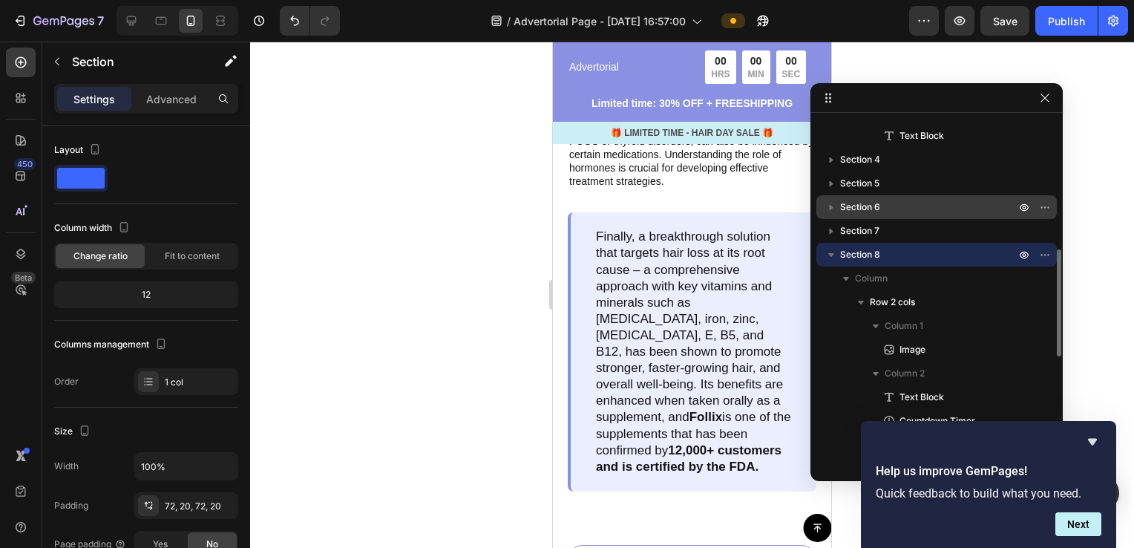
scroll to position [2901, 0]
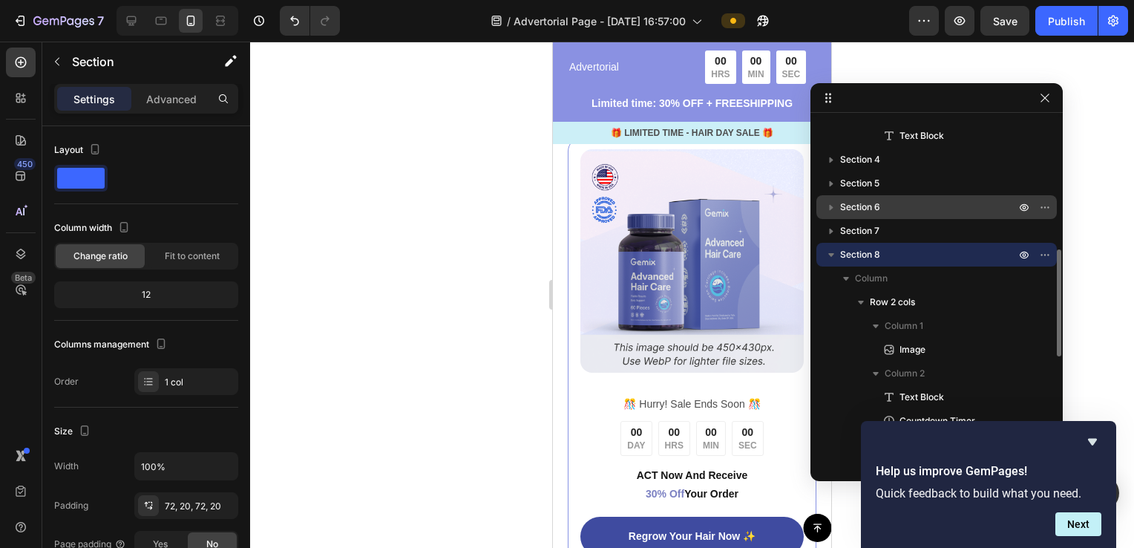
click at [834, 254] on icon "button" at bounding box center [831, 255] width 6 height 4
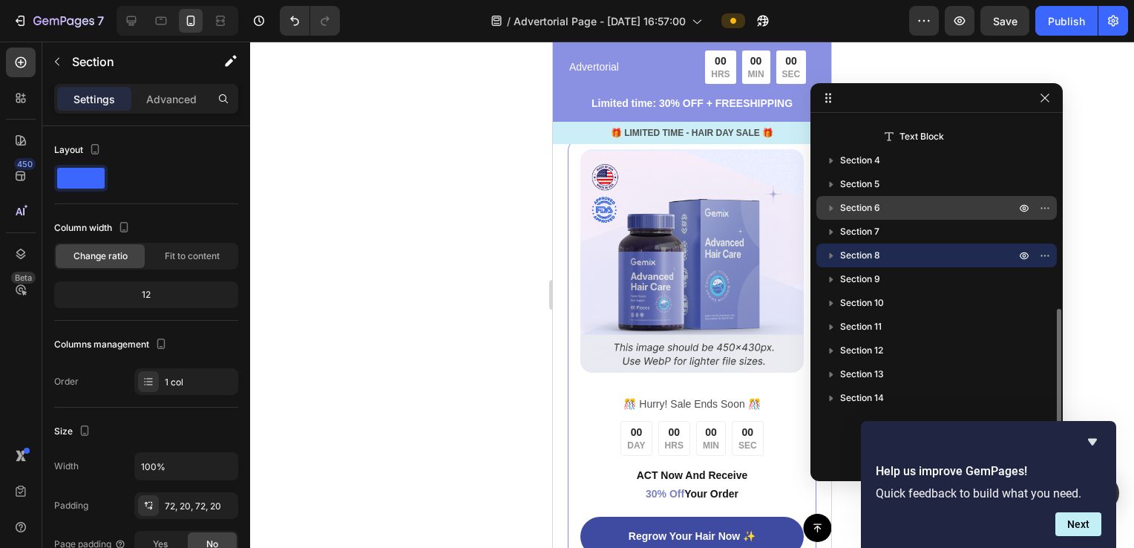
scroll to position [422, 0]
drag, startPoint x: 876, startPoint y: 258, endPoint x: 882, endPoint y: 171, distance: 87.1
click at [882, 171] on div "Sticky Section 2 Section 3 Column Heading Row 2 cols Column 1 Image Column 2 Ro…" at bounding box center [937, 292] width 252 height 346
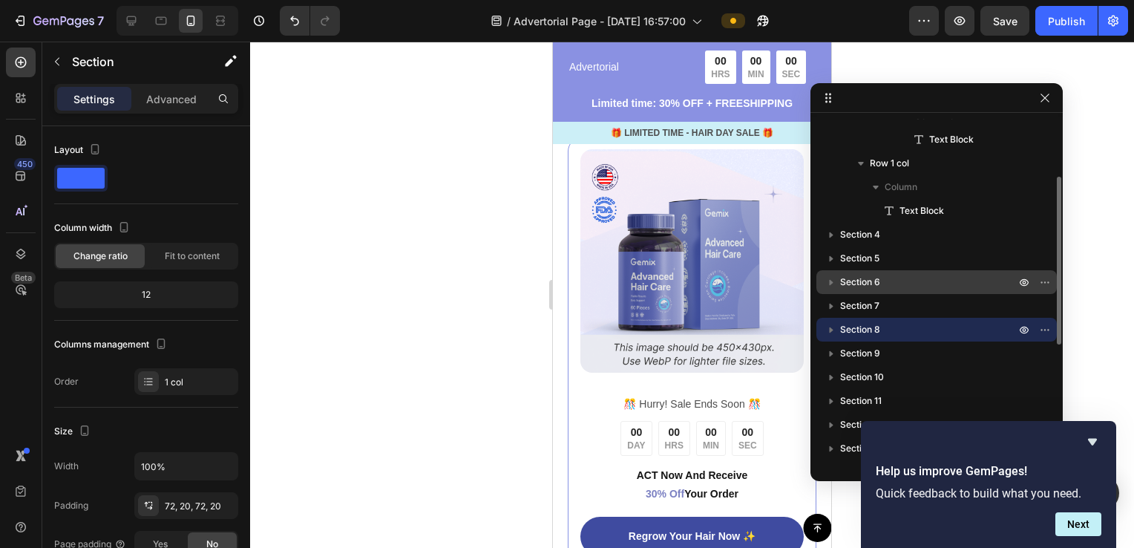
scroll to position [366, 0]
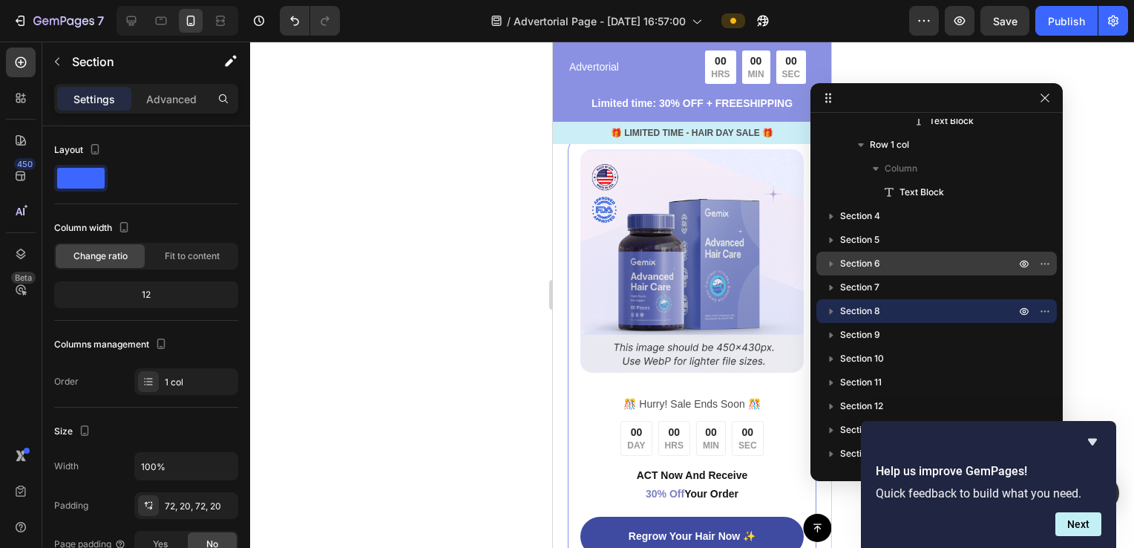
drag, startPoint x: 939, startPoint y: 313, endPoint x: 934, endPoint y: 272, distance: 41.2
click at [934, 272] on div "Sticky Section 2 Section 3 Column Heading Row 2 cols Column 1 Image Column 2 Ro…" at bounding box center [937, 292] width 252 height 346
drag, startPoint x: 834, startPoint y: 311, endPoint x: 846, endPoint y: 252, distance: 60.6
click at [846, 252] on div "Sticky Section 2 Section 3 Column Heading Row 2 cols Column 1 Image Column 2 Ro…" at bounding box center [937, 292] width 252 height 346
drag, startPoint x: 1045, startPoint y: 310, endPoint x: 1044, endPoint y: 255, distance: 54.9
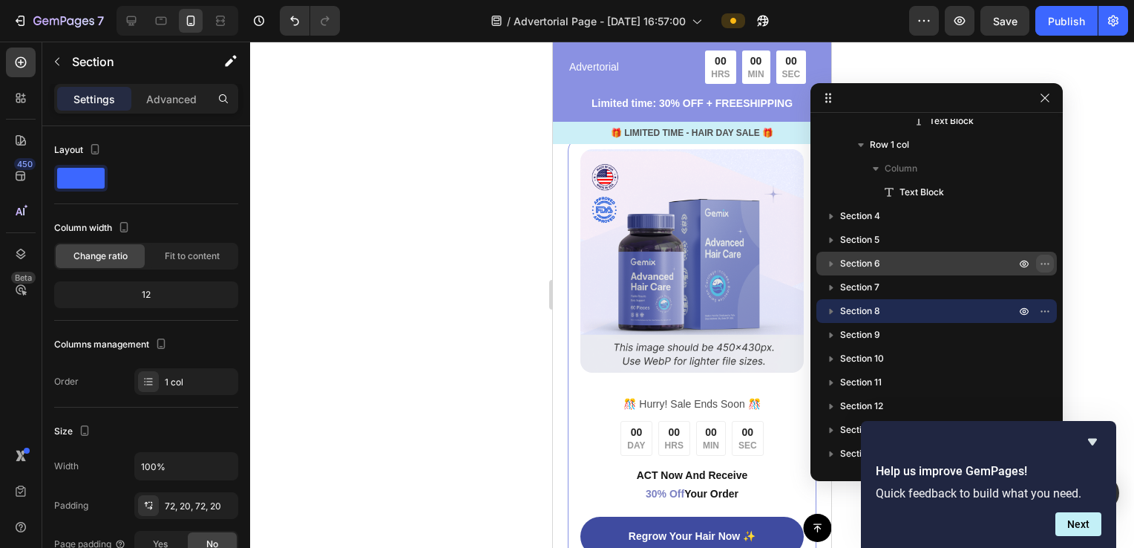
click at [1044, 255] on div "Sticky Section 2 Section 3 Column Heading Row 2 cols Column 1 Image Column 2 Ro…" at bounding box center [937, 292] width 252 height 346
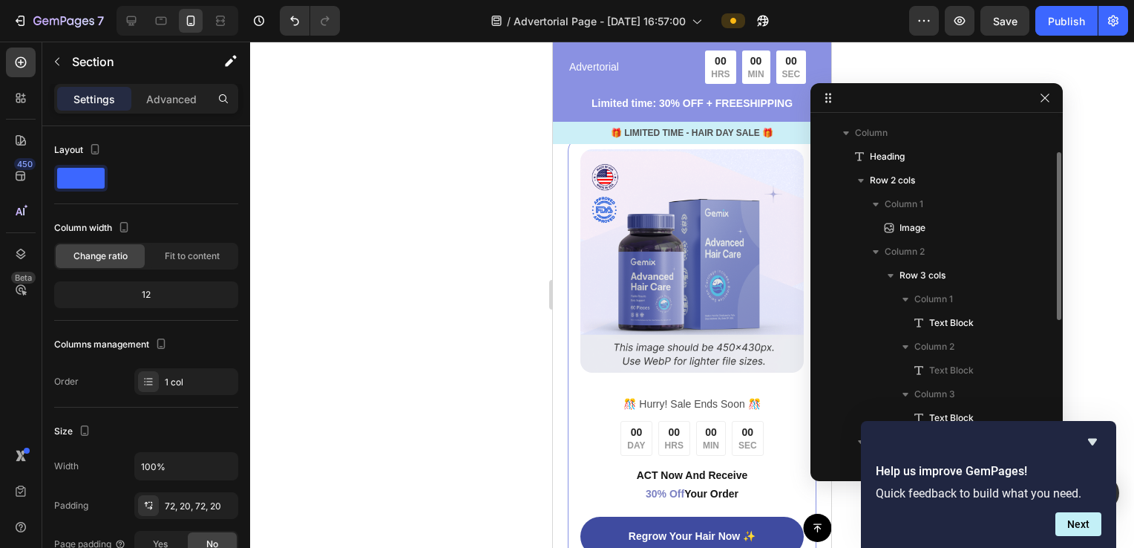
scroll to position [0, 0]
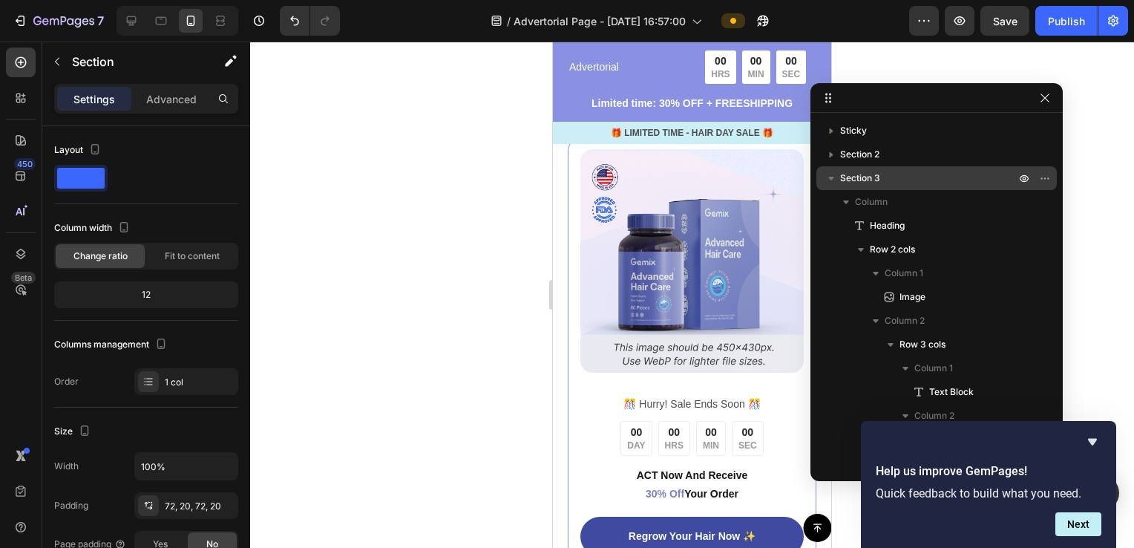
click at [831, 178] on icon "button" at bounding box center [831, 179] width 6 height 4
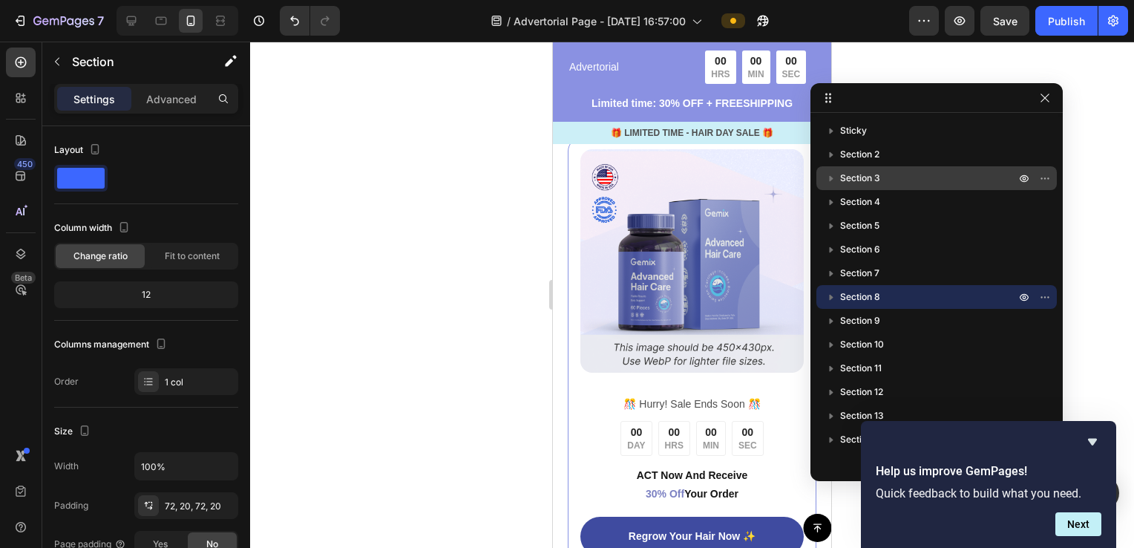
click at [887, 178] on p "Section 3" at bounding box center [929, 178] width 178 height 15
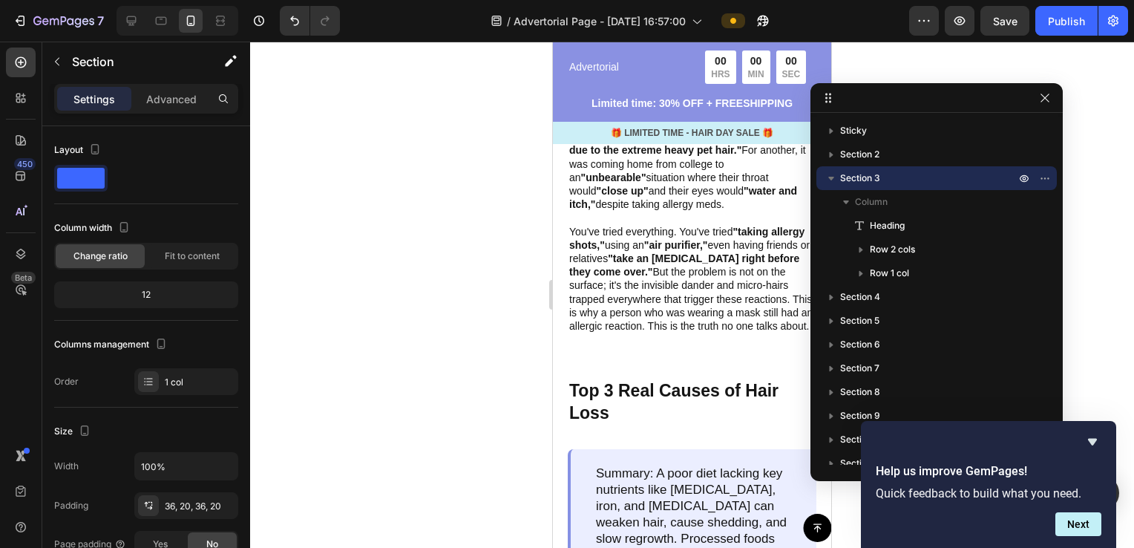
scroll to position [891, 0]
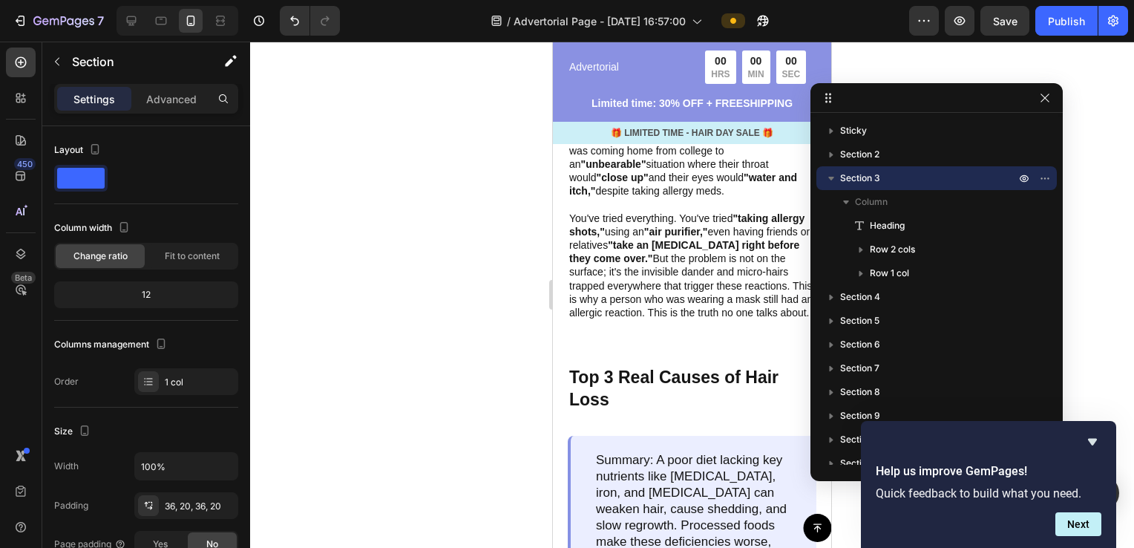
click at [831, 181] on icon "button" at bounding box center [831, 178] width 15 height 15
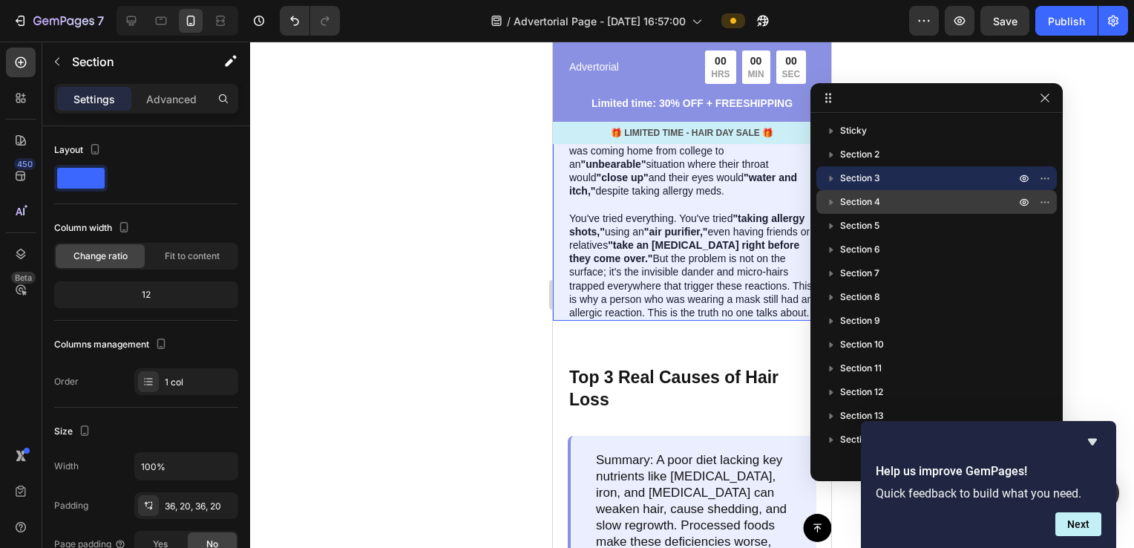
click at [864, 200] on span "Section 4" at bounding box center [860, 201] width 40 height 15
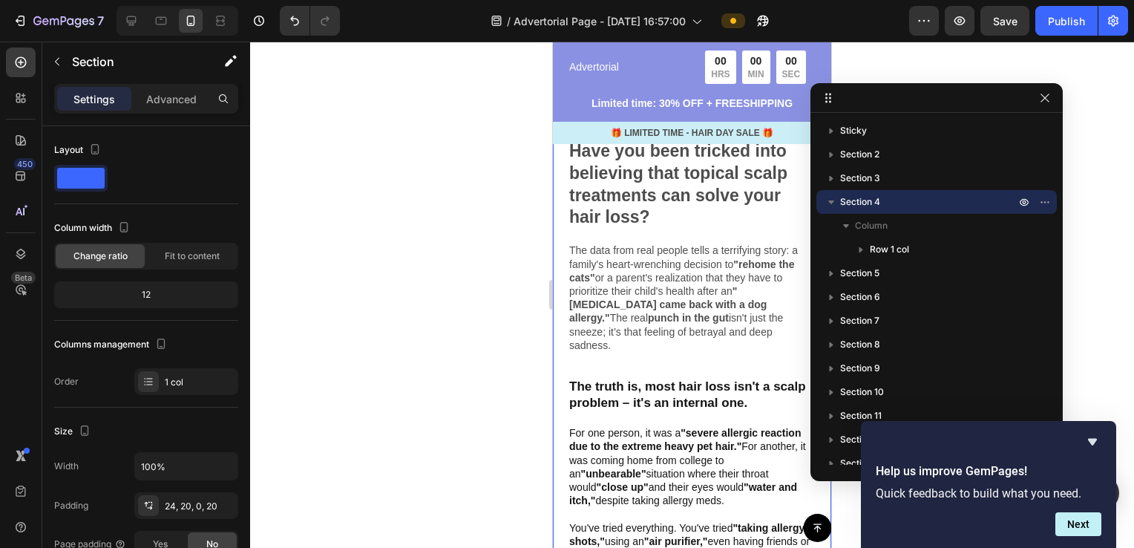
scroll to position [466, 0]
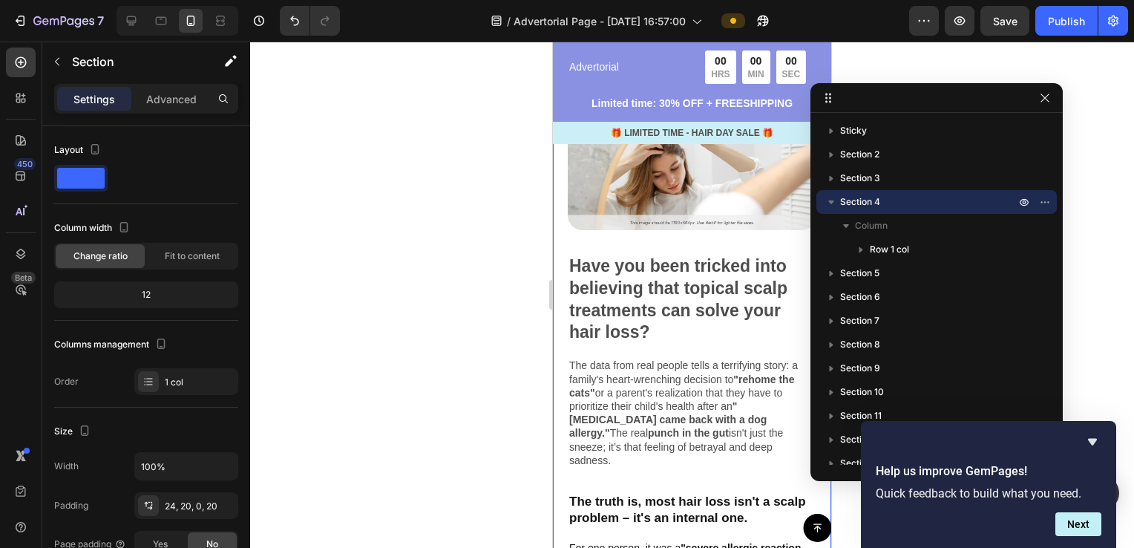
click at [831, 200] on icon "button" at bounding box center [831, 201] width 15 height 15
click at [875, 227] on span "Section 5" at bounding box center [859, 225] width 39 height 15
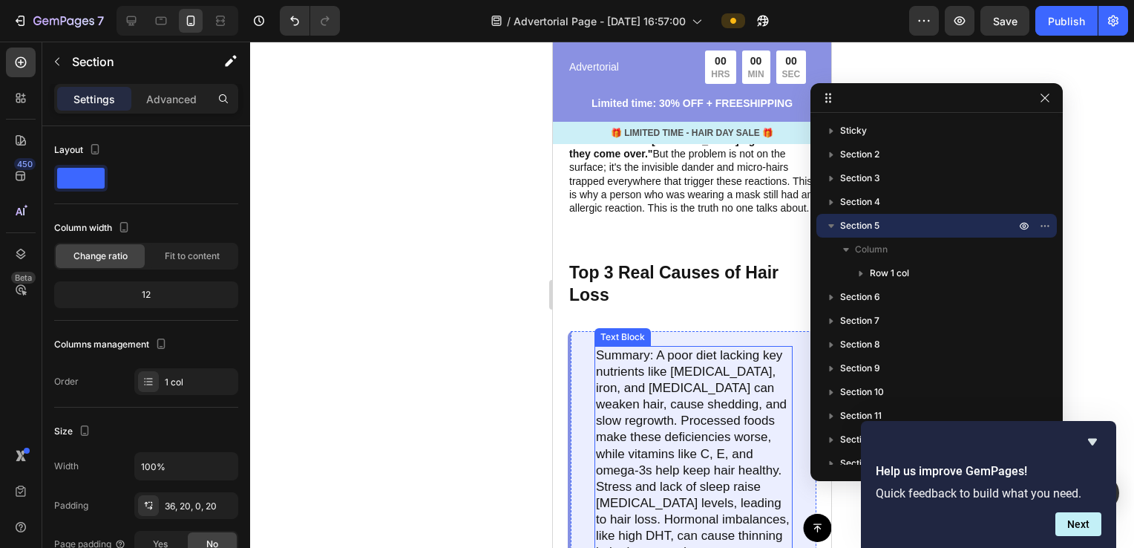
scroll to position [982, 0]
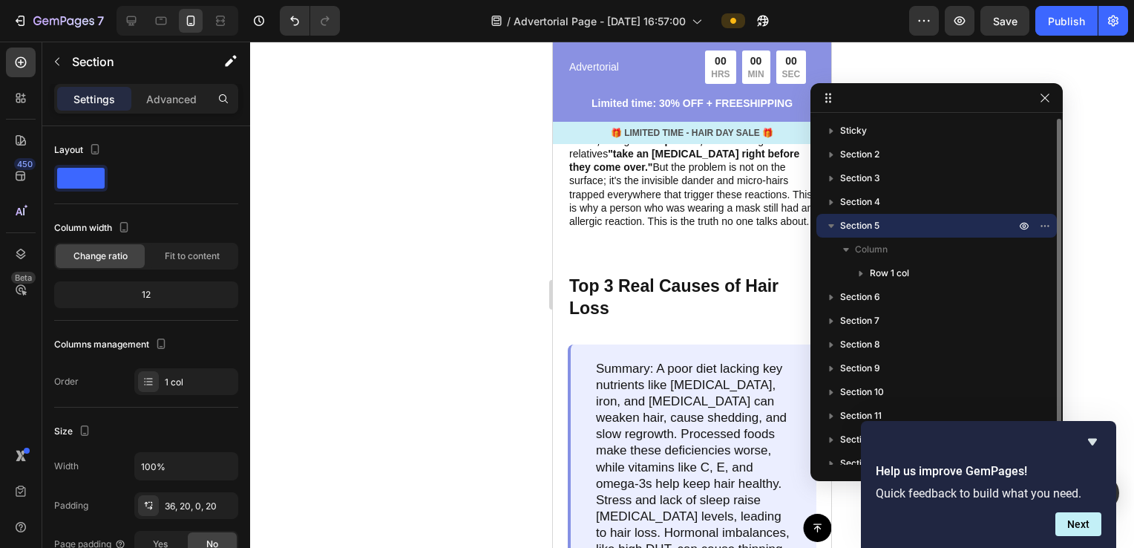
click at [831, 223] on icon "button" at bounding box center [831, 225] width 15 height 15
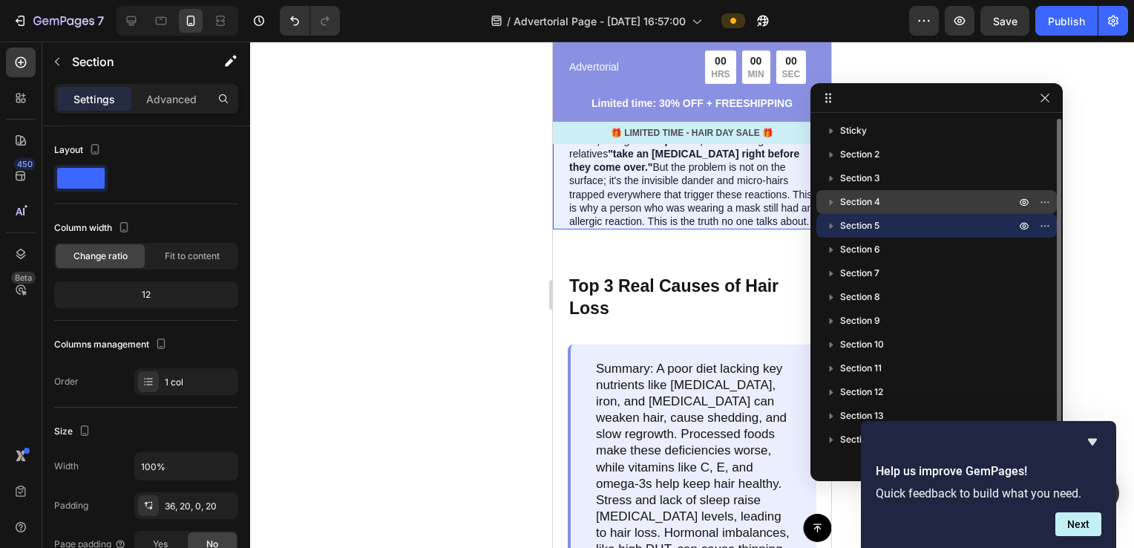
click at [912, 203] on p "Section 4" at bounding box center [929, 201] width 178 height 15
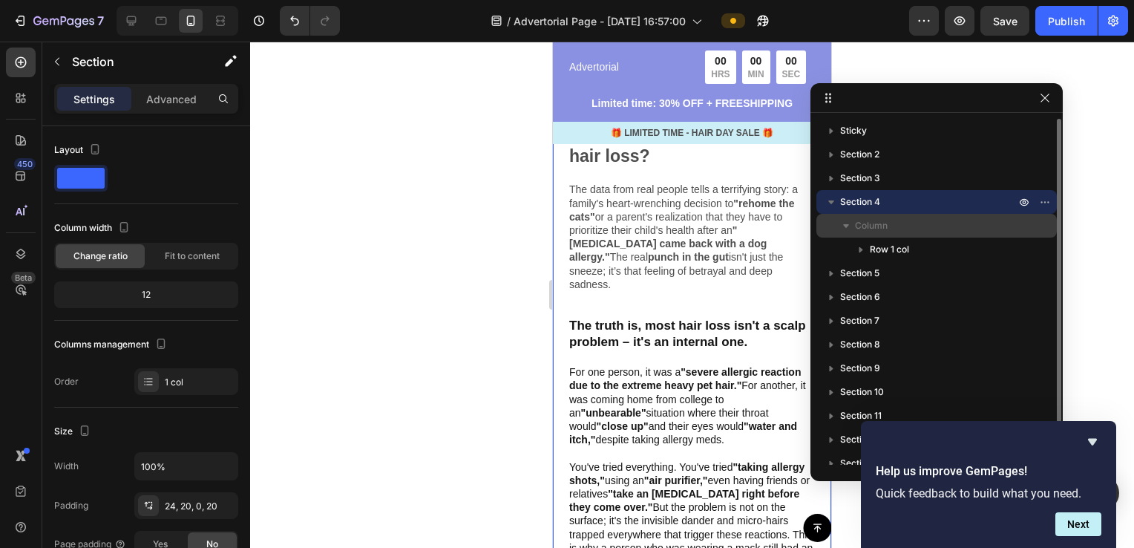
scroll to position [466, 0]
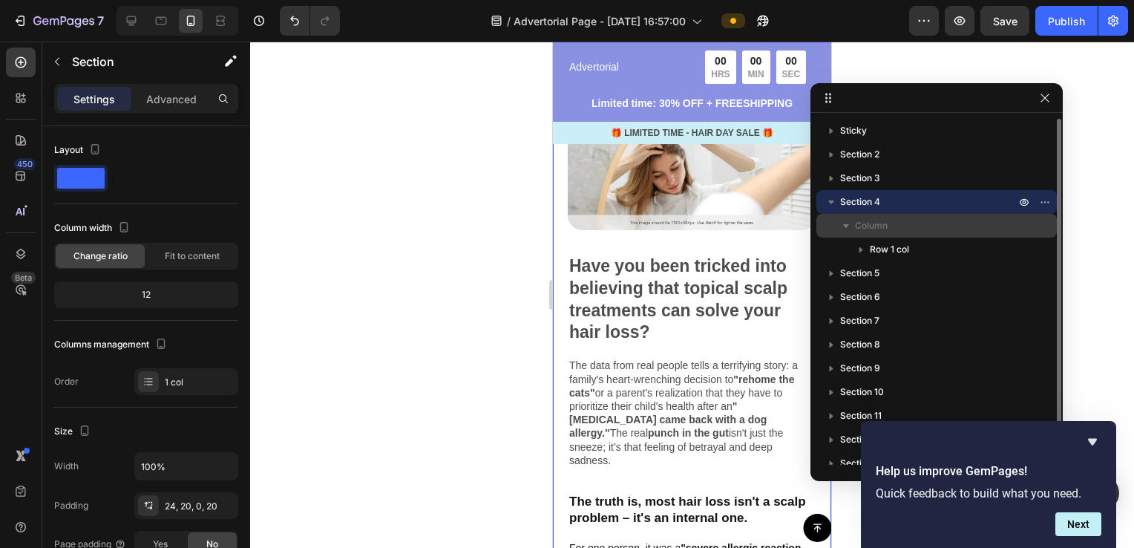
click at [846, 224] on icon "button" at bounding box center [846, 226] width 6 height 4
click at [833, 203] on icon "button" at bounding box center [831, 201] width 15 height 15
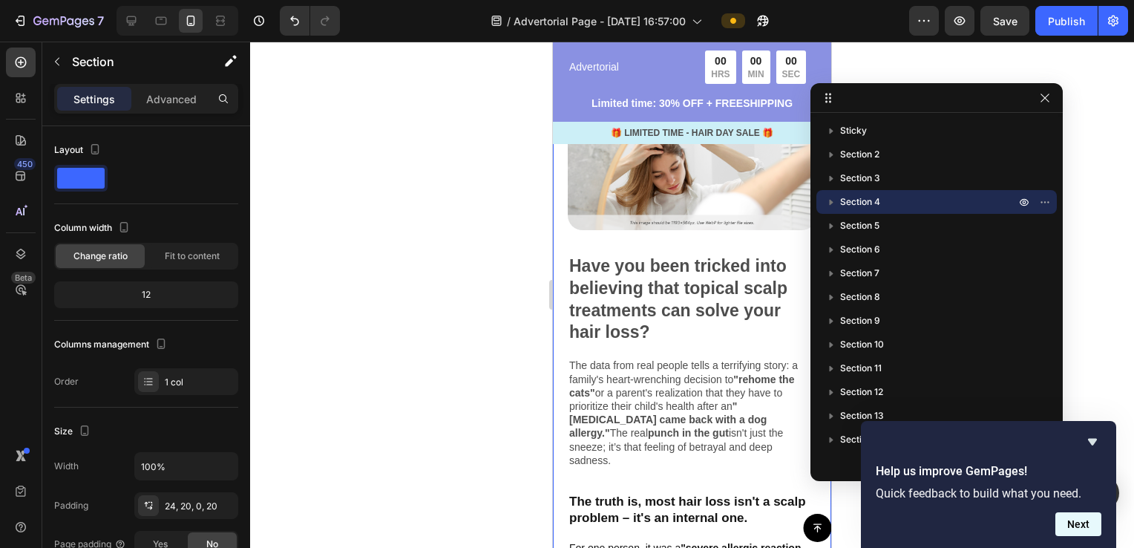
click at [1082, 531] on button "Next" at bounding box center [1079, 524] width 46 height 24
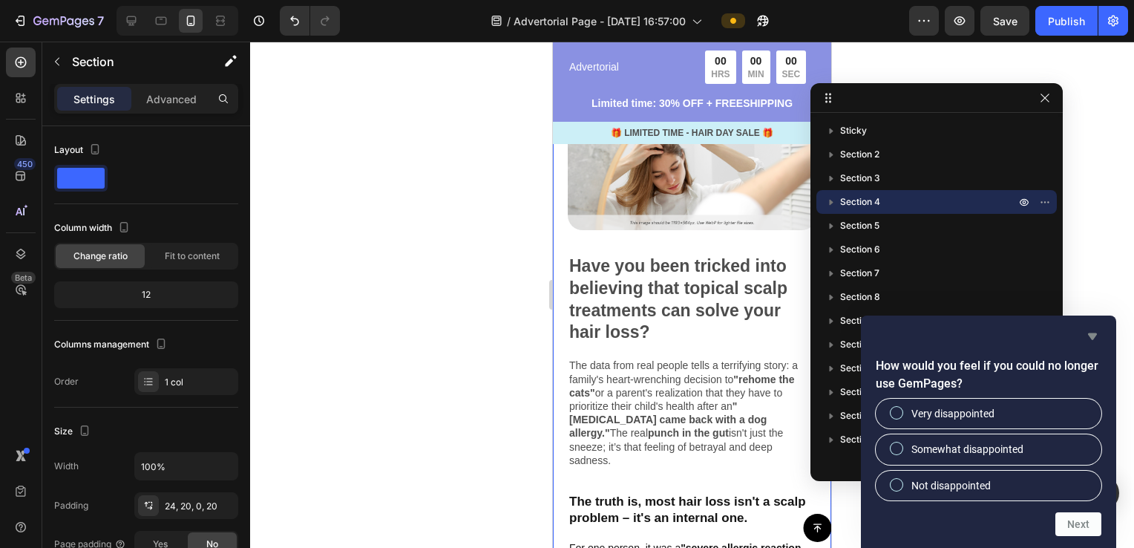
click at [1086, 335] on icon "Hide survey" at bounding box center [1093, 336] width 18 height 18
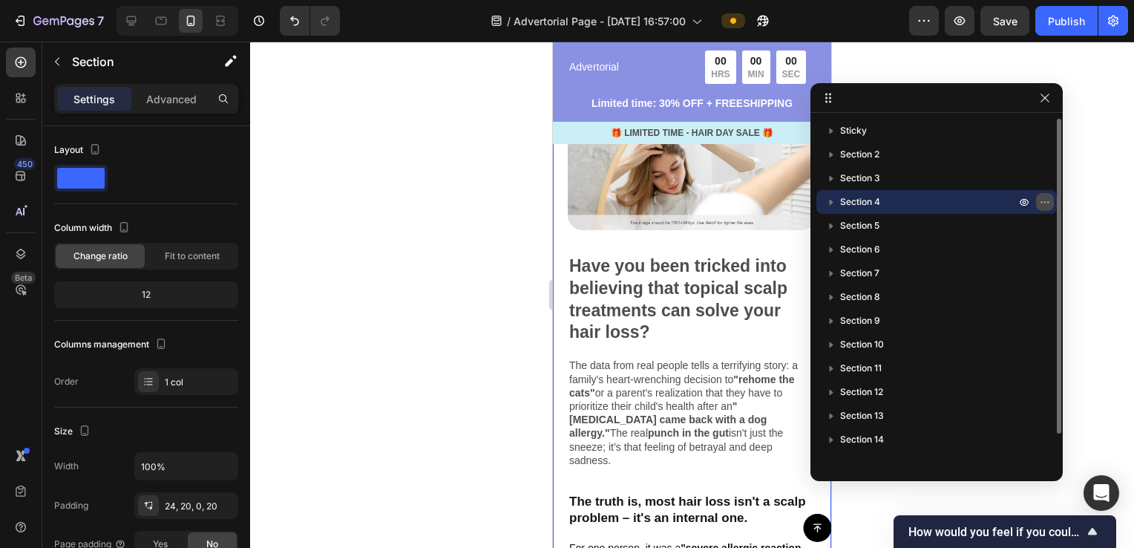
click at [1051, 203] on button "button" at bounding box center [1045, 202] width 18 height 18
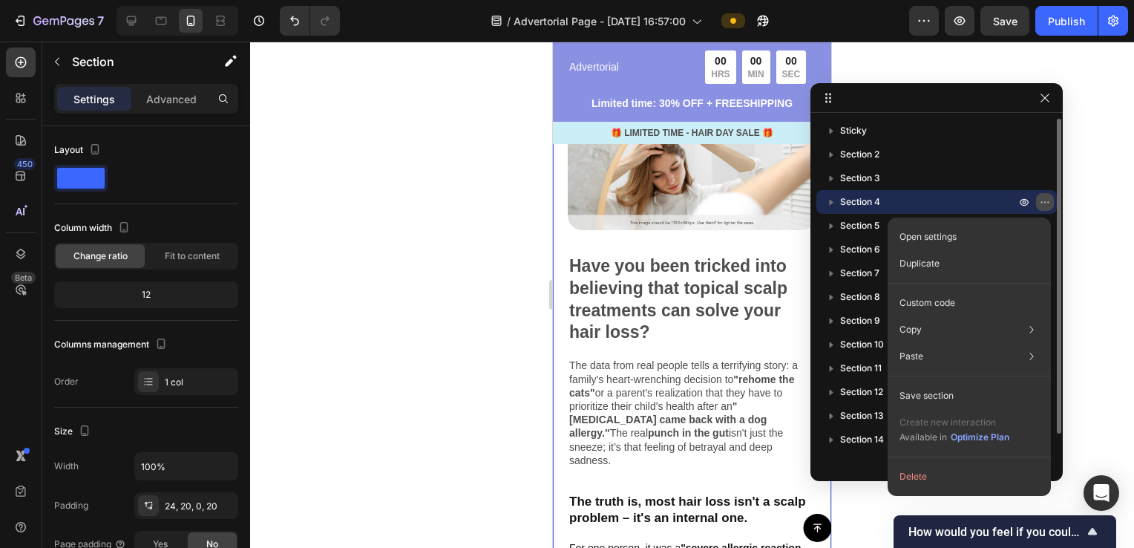
click at [1050, 203] on icon "button" at bounding box center [1045, 202] width 12 height 12
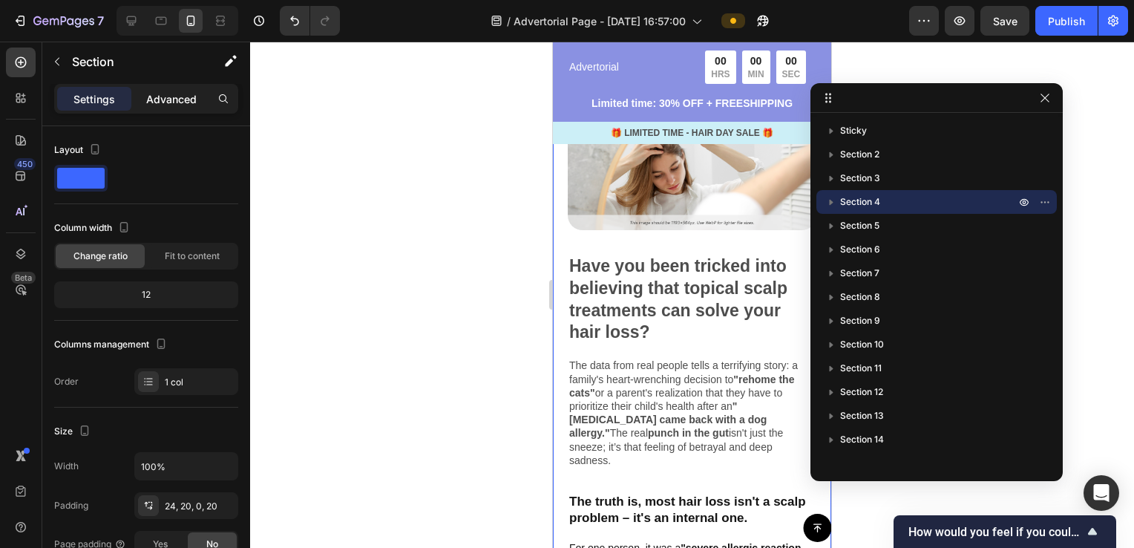
click at [163, 98] on p "Advanced" at bounding box center [171, 99] width 50 height 16
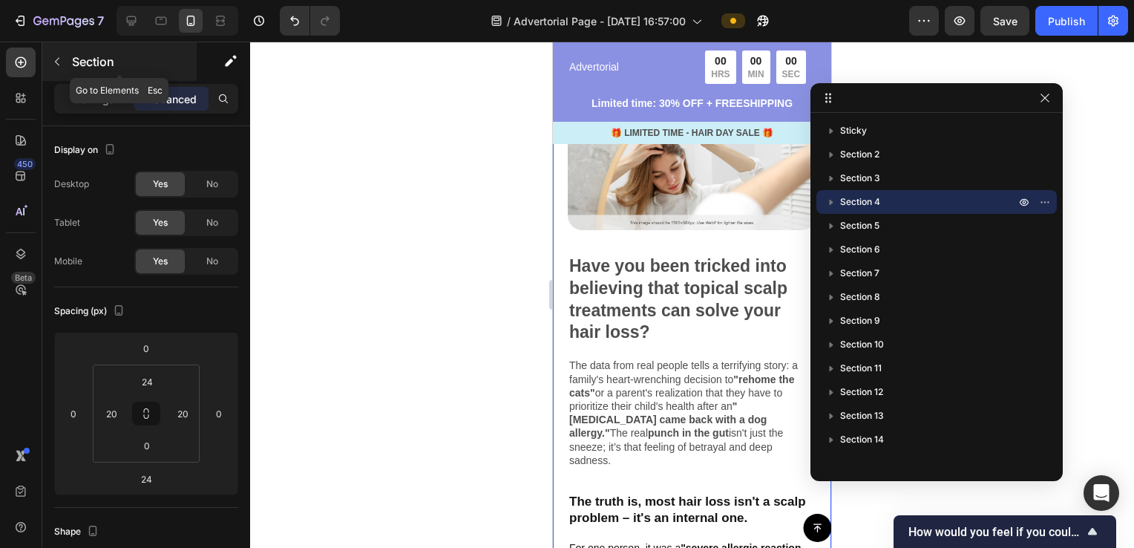
click at [56, 65] on icon "button" at bounding box center [57, 62] width 12 height 12
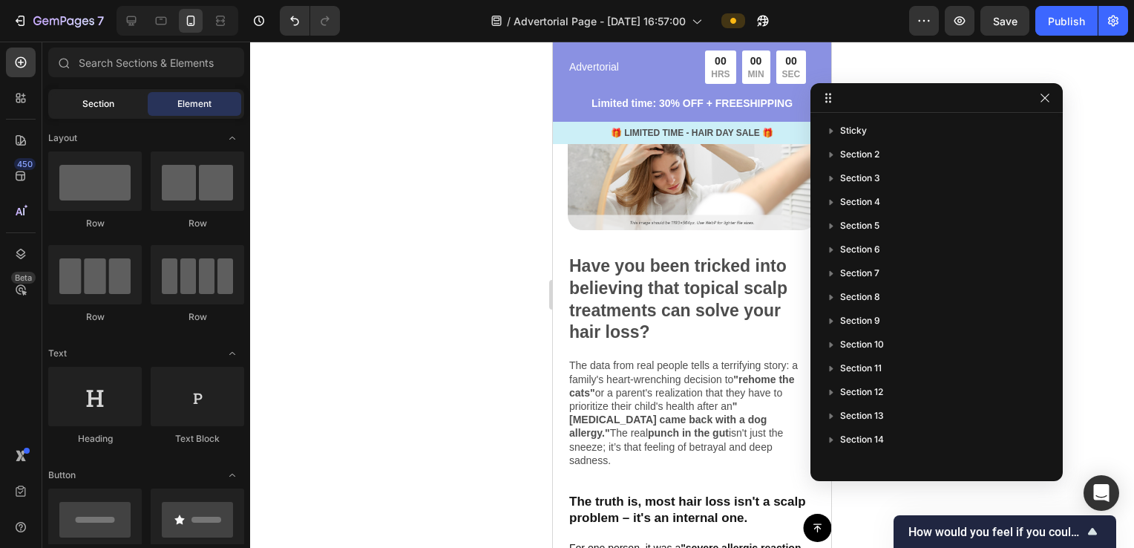
click at [101, 102] on span "Section" at bounding box center [98, 103] width 32 height 13
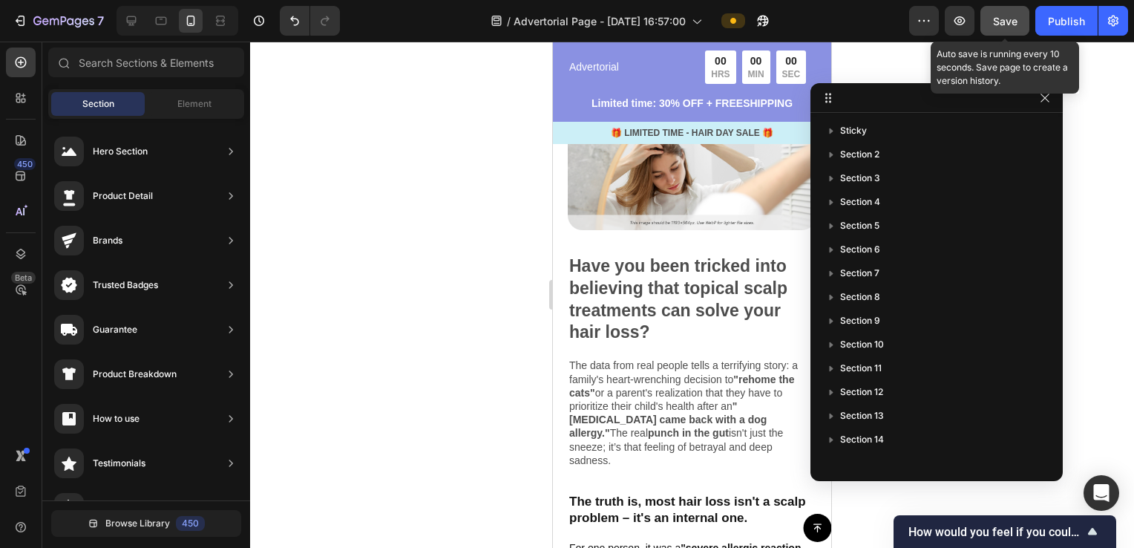
click at [1015, 24] on span "Save" at bounding box center [1005, 21] width 24 height 13
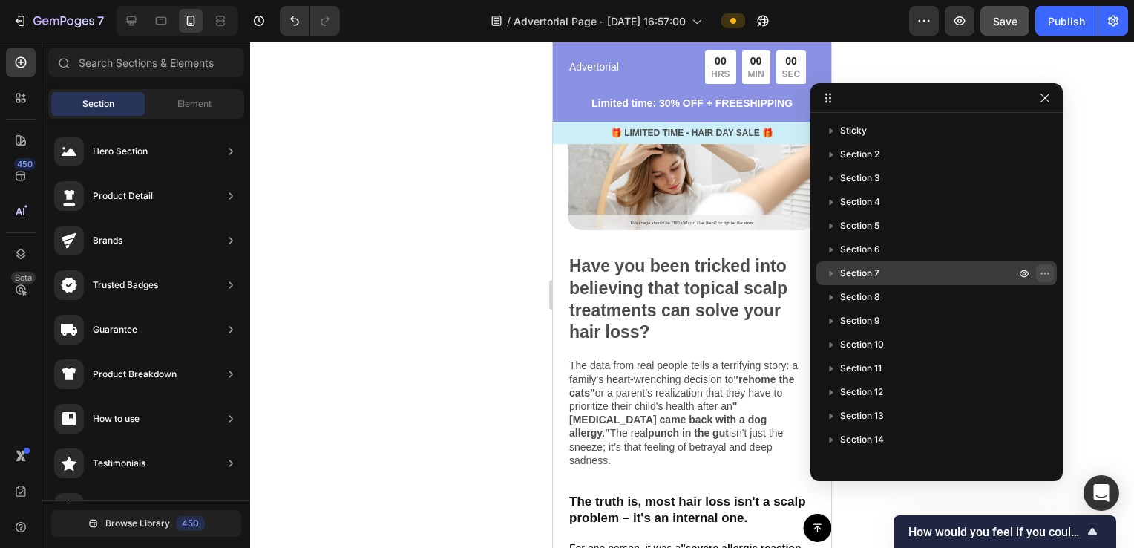
click at [1047, 275] on icon "button" at bounding box center [1045, 273] width 12 height 12
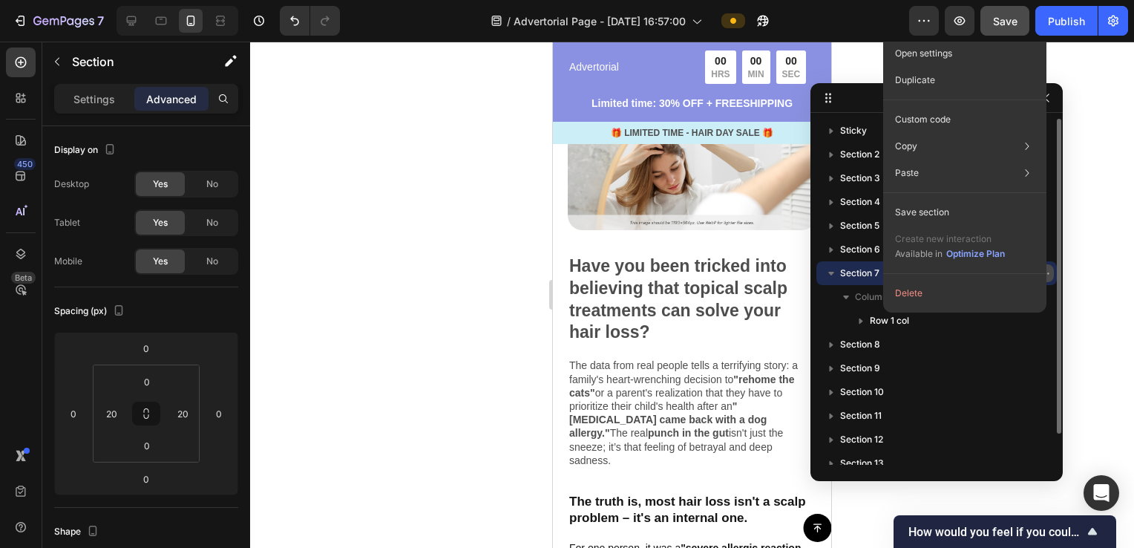
click at [1050, 279] on button "button" at bounding box center [1045, 273] width 18 height 18
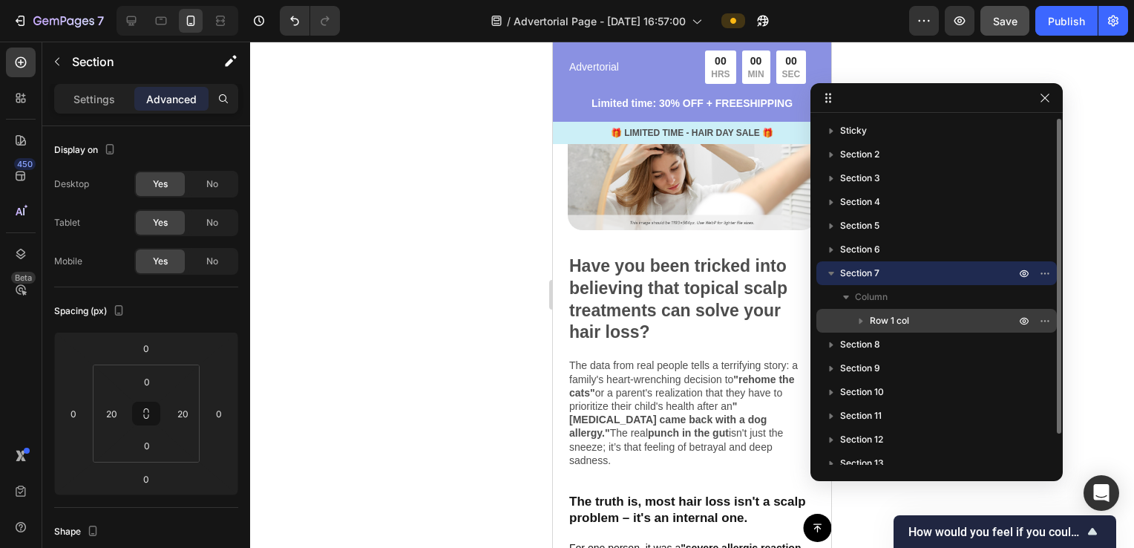
click at [856, 324] on icon "button" at bounding box center [861, 320] width 15 height 15
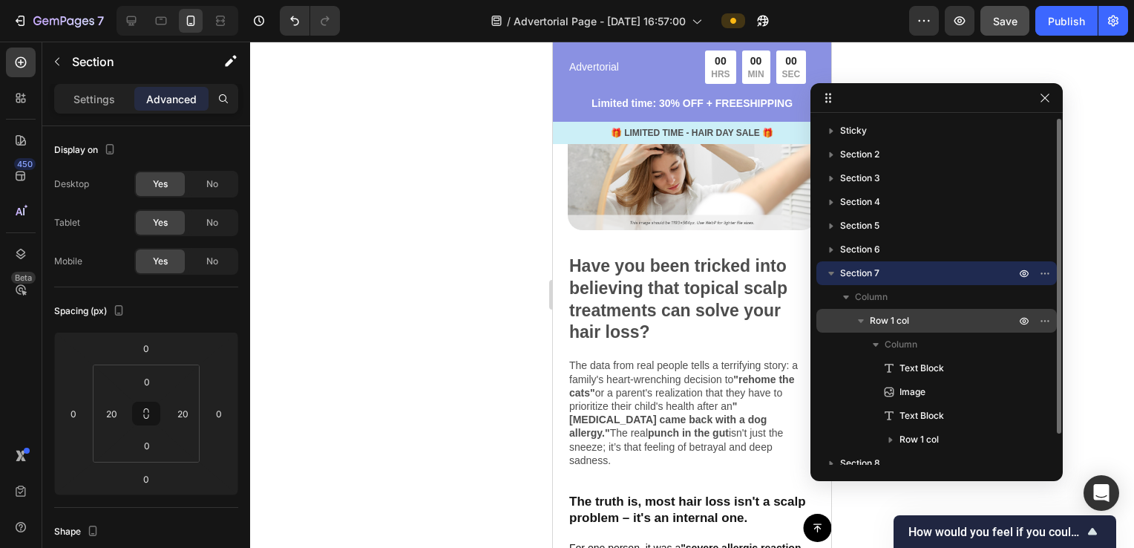
scroll to position [74, 0]
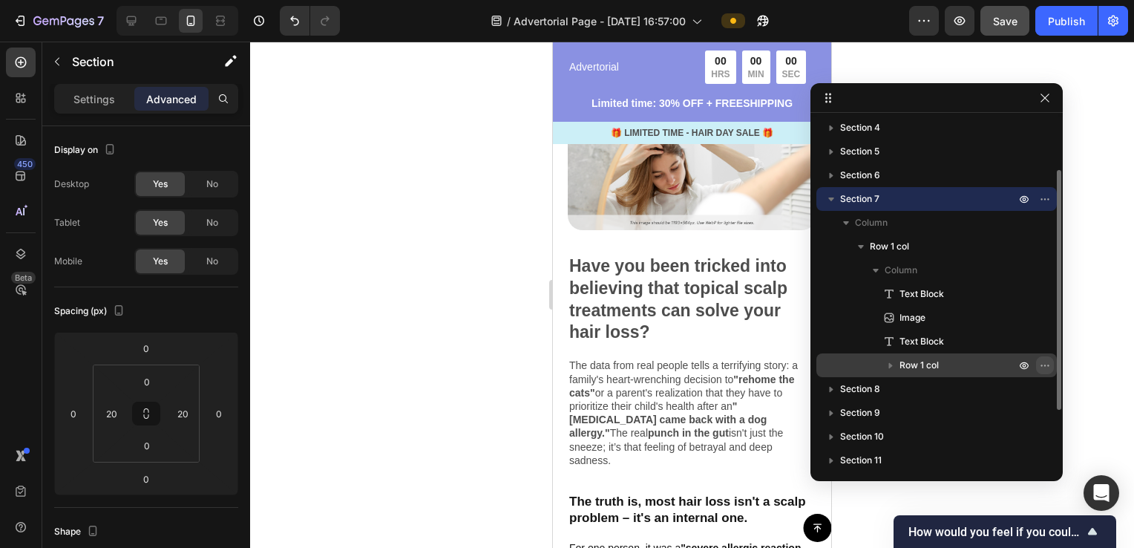
click at [1045, 366] on icon "button" at bounding box center [1044, 364] width 1 height 1
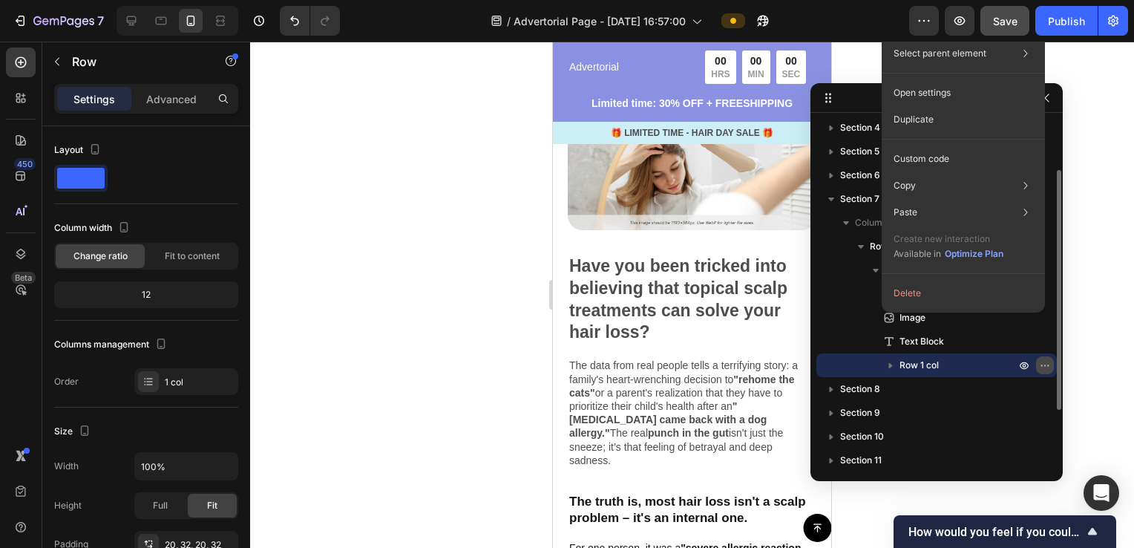
click at [1045, 366] on icon "button" at bounding box center [1044, 364] width 1 height 1
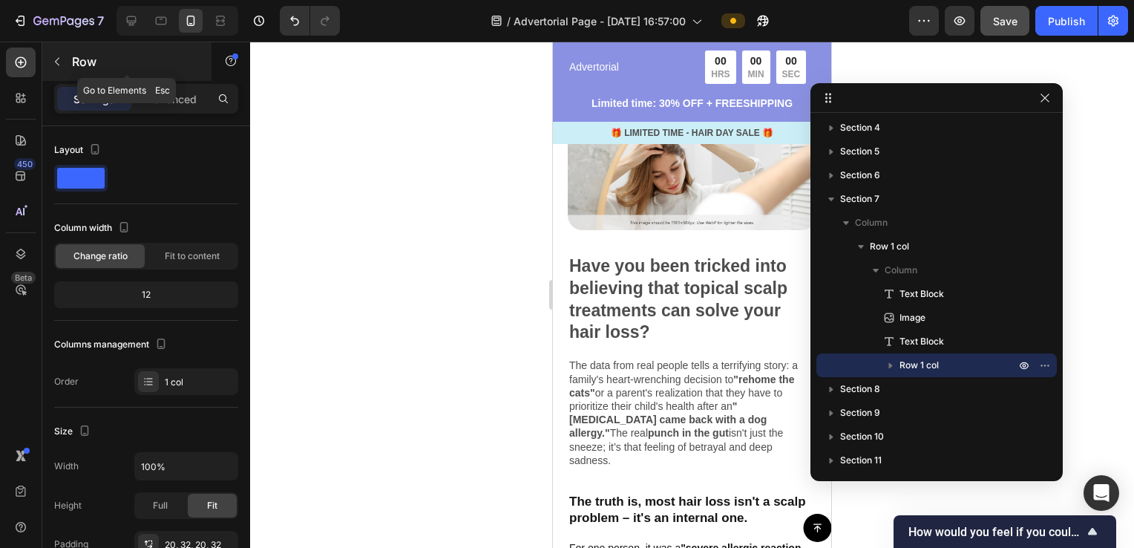
click at [56, 63] on icon "button" at bounding box center [57, 62] width 12 height 12
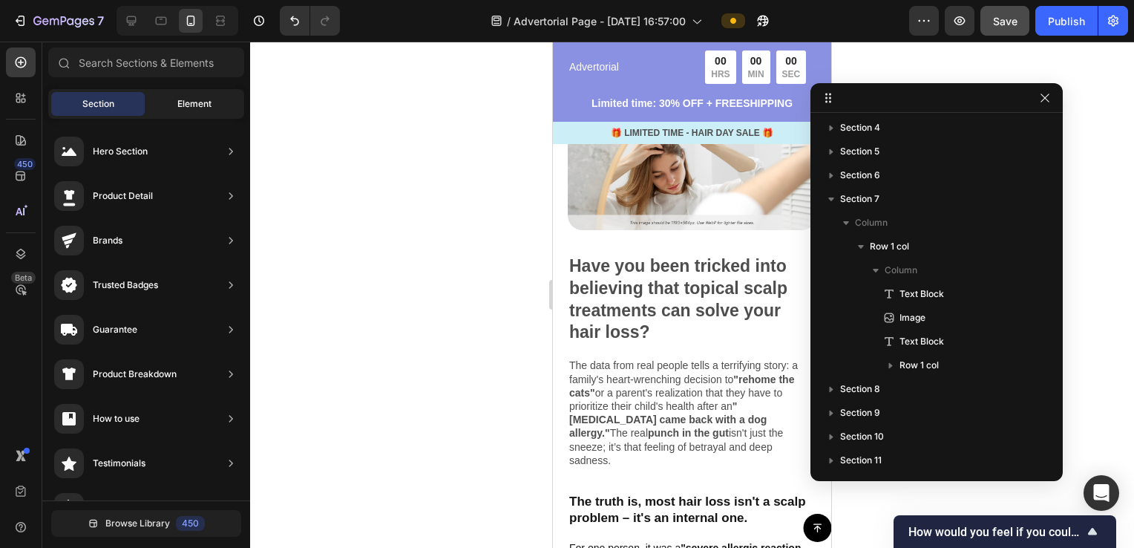
click at [175, 101] on div "Element" at bounding box center [195, 104] width 94 height 24
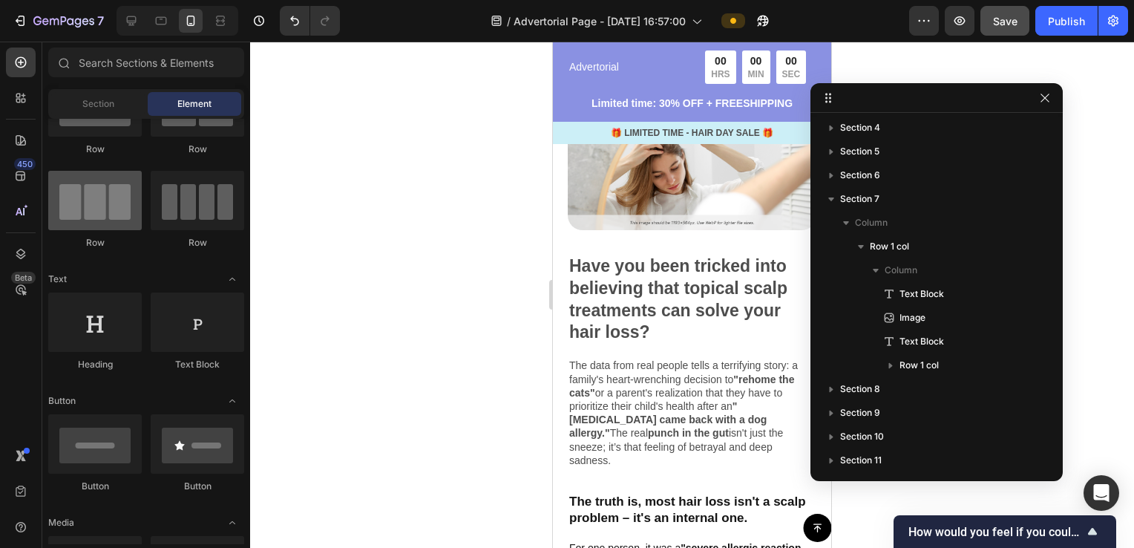
scroll to position [0, 0]
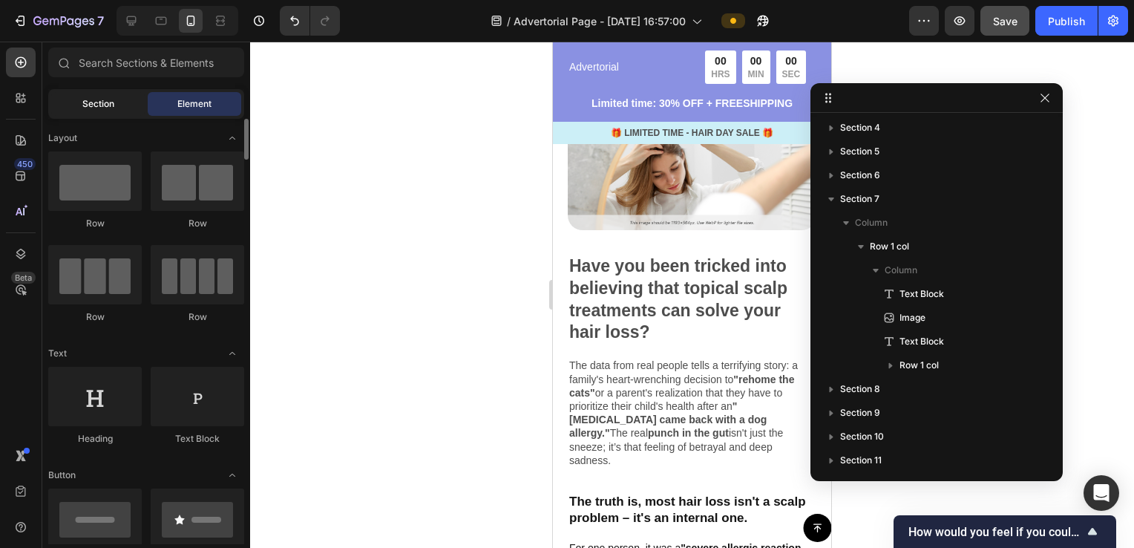
click at [120, 110] on div "Section" at bounding box center [98, 104] width 94 height 24
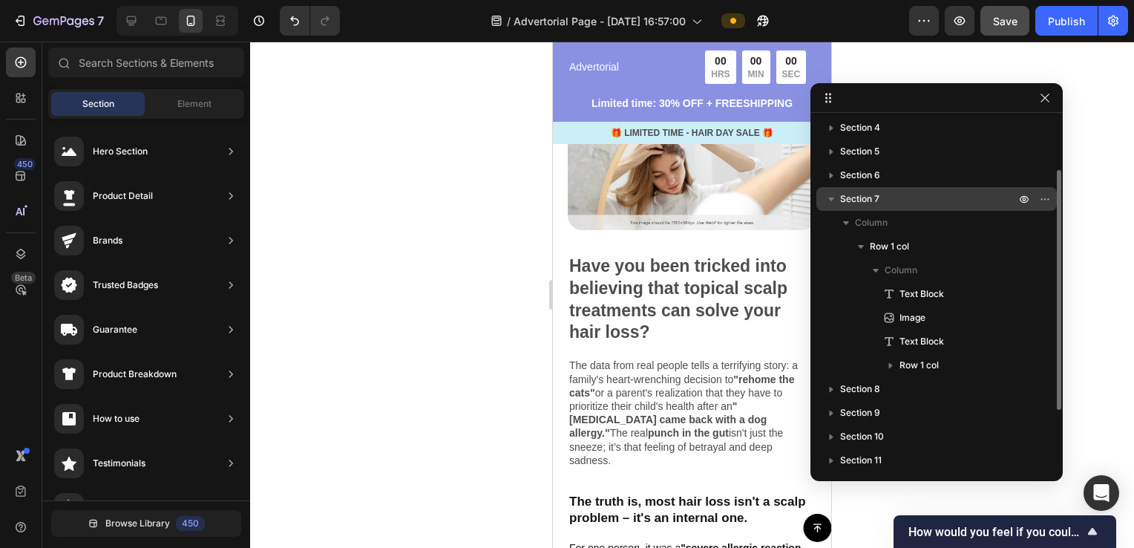
click at [833, 198] on icon "button" at bounding box center [831, 199] width 6 height 4
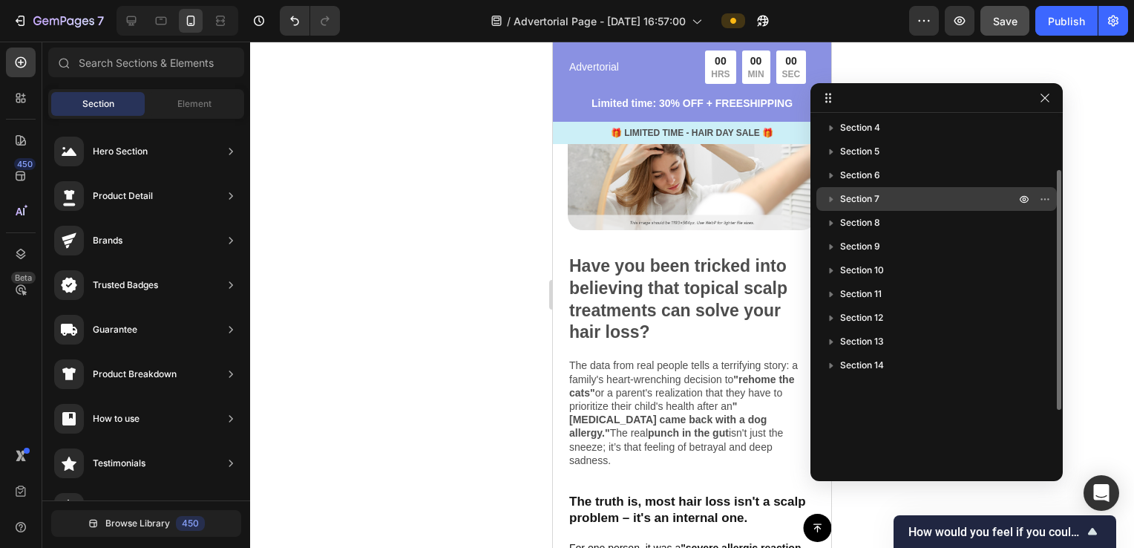
click at [859, 388] on div "Sticky Section 2 Section 3 Section 4 Section 5 Section 6 Section 7 Section 8 Se…" at bounding box center [937, 292] width 252 height 346
drag, startPoint x: 912, startPoint y: 413, endPoint x: 848, endPoint y: 419, distance: 63.3
click at [848, 419] on div "Sticky Section 2 Section 3 Section 4 Section 5 Section 6 Section 7 Section 8 Se…" at bounding box center [937, 292] width 252 height 346
drag, startPoint x: 1056, startPoint y: 393, endPoint x: 1007, endPoint y: 436, distance: 65.2
click at [1054, 468] on div "Sticky Section 2 Section 3 Section 4 Section 5 Section 6 Section 7 Section 8 Se…" at bounding box center [937, 292] width 252 height 358
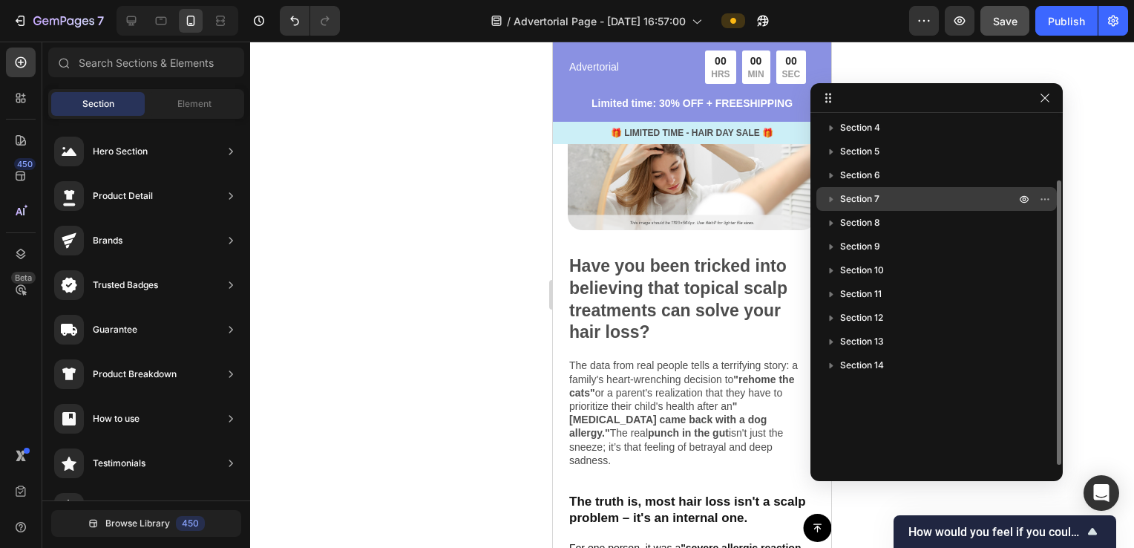
click at [845, 393] on div "Sticky Section 2 Section 3 Section 4 Section 5 Section 6 Section 7 Section 8 Se…" at bounding box center [937, 292] width 252 height 346
click at [899, 147] on p "Section 5" at bounding box center [929, 151] width 178 height 15
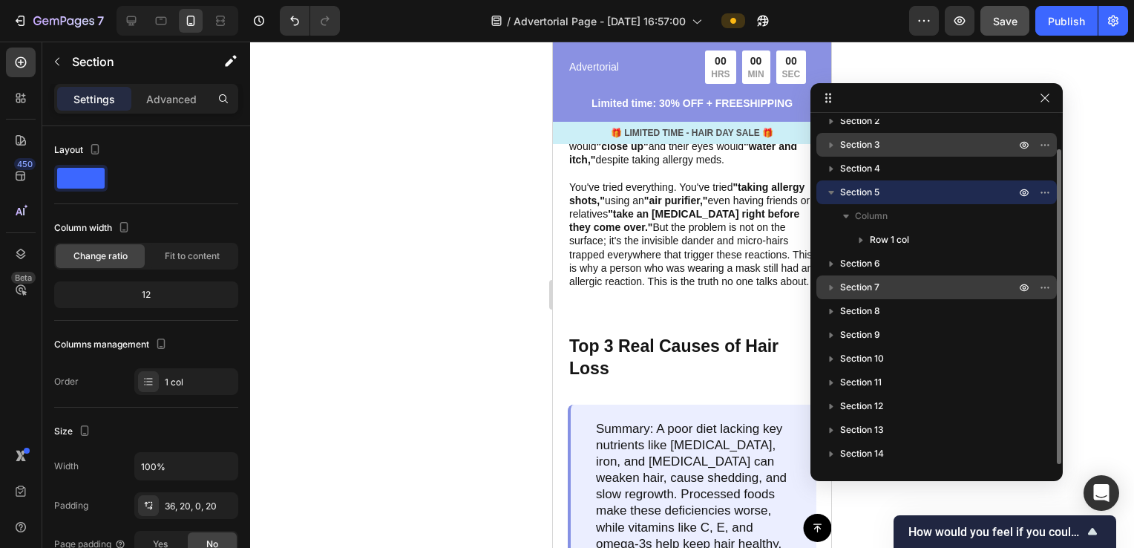
scroll to position [1131, 0]
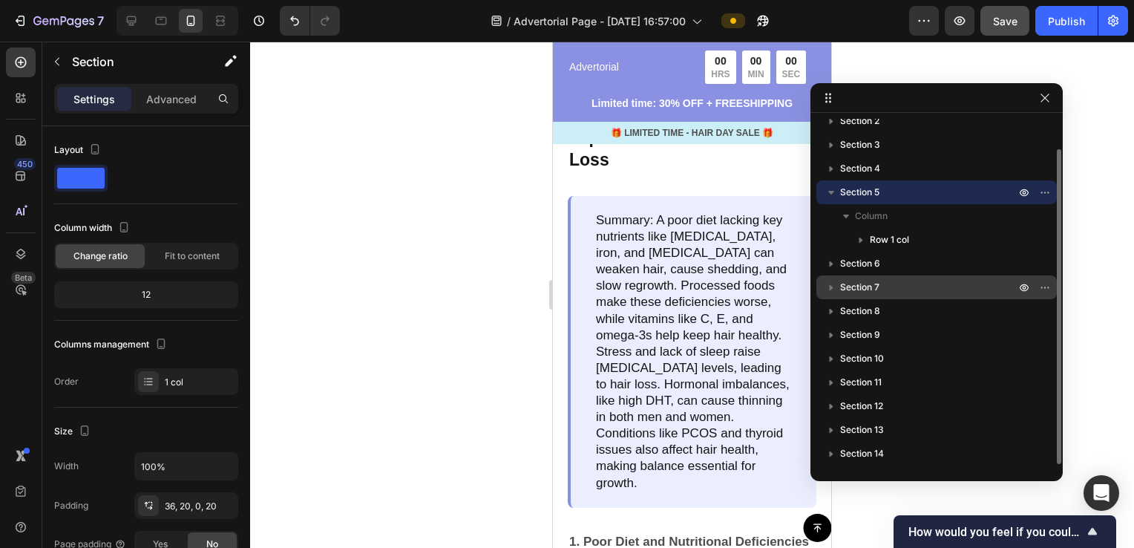
click at [831, 189] on icon "button" at bounding box center [831, 192] width 15 height 15
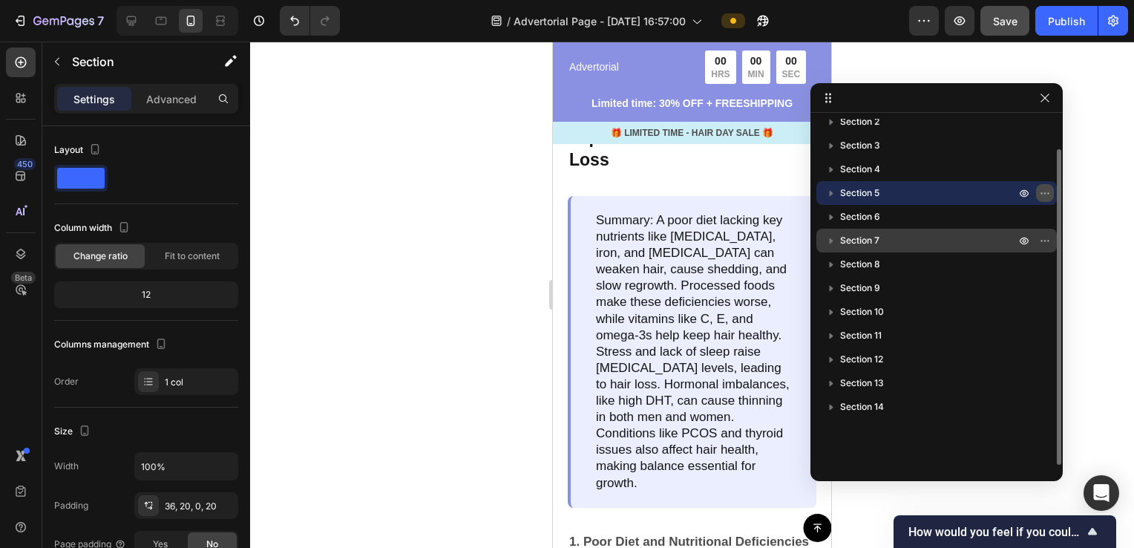
click at [1045, 186] on button "button" at bounding box center [1045, 193] width 18 height 18
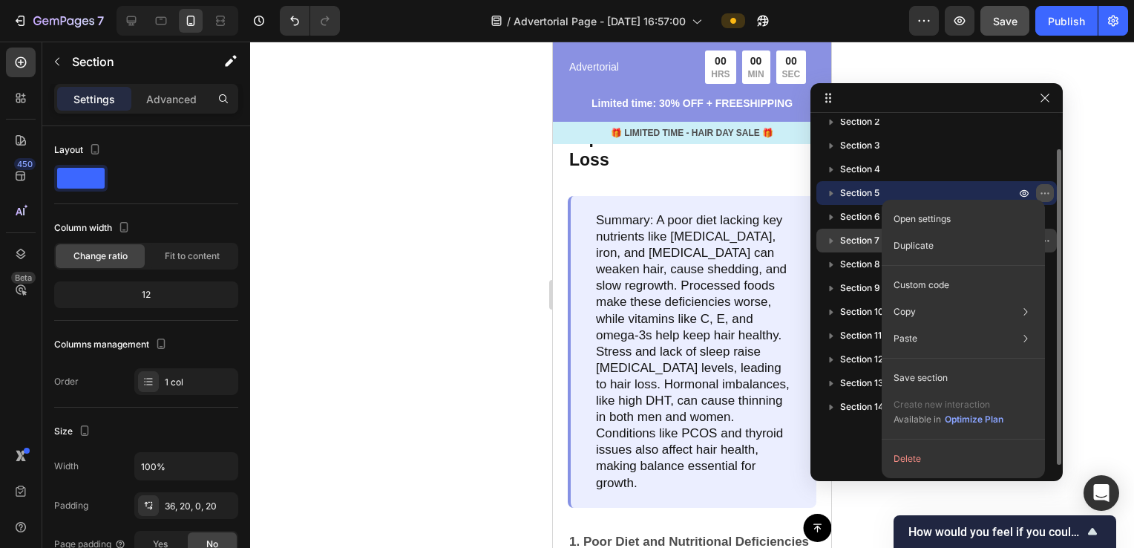
click at [1045, 186] on button "button" at bounding box center [1045, 193] width 18 height 18
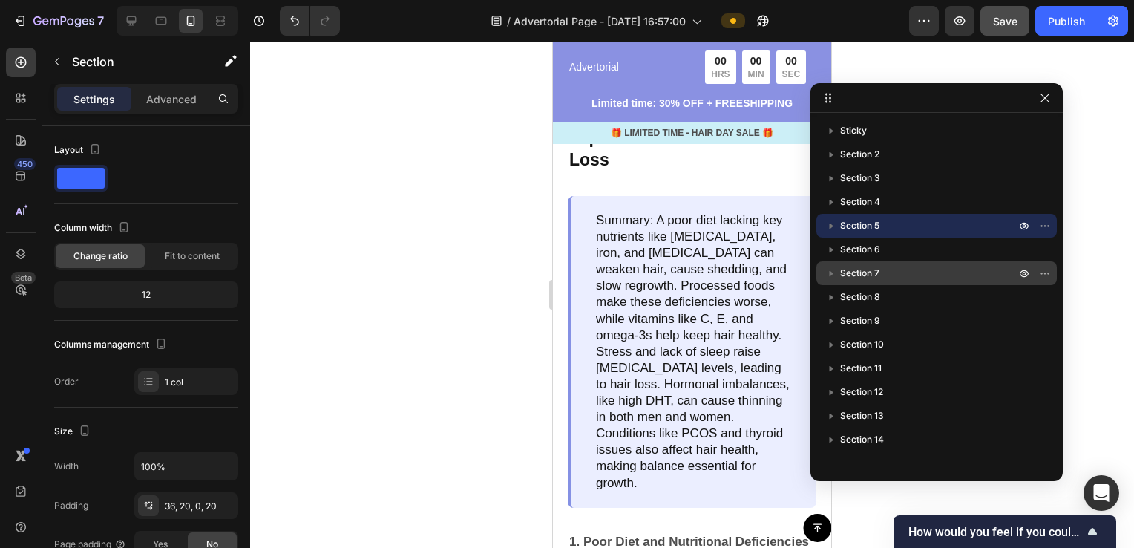
scroll to position [0, 0]
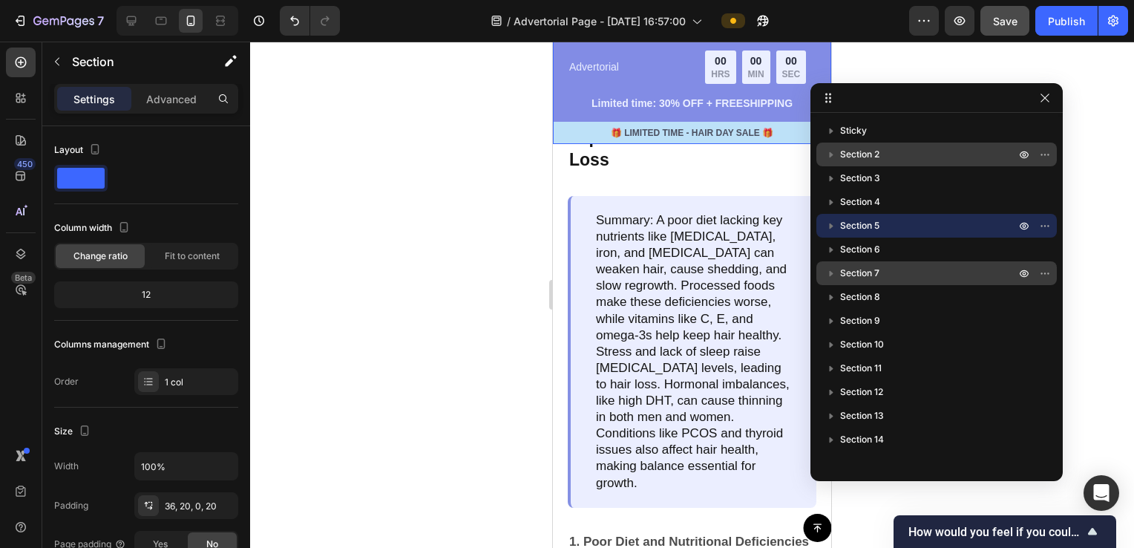
click at [876, 158] on span "Section 2" at bounding box center [859, 154] width 39 height 15
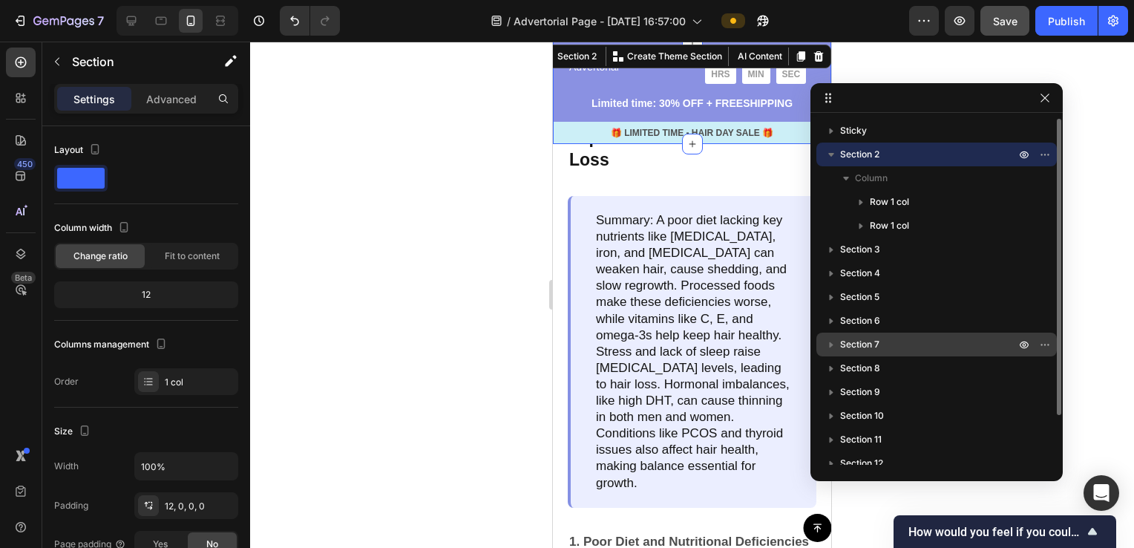
click at [876, 158] on span "Section 2" at bounding box center [859, 154] width 39 height 15
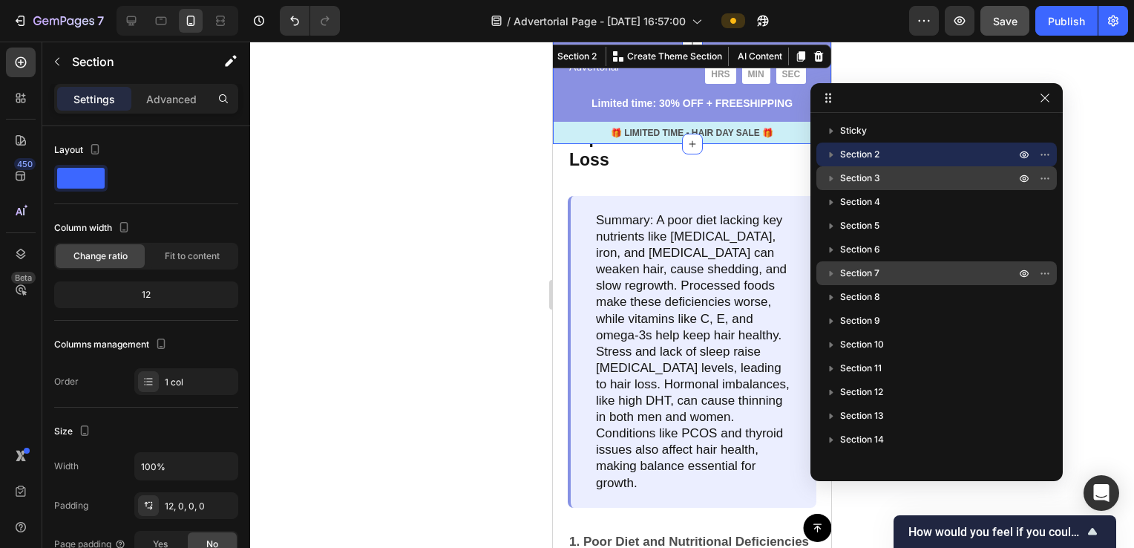
click at [887, 177] on p "Section 3" at bounding box center [929, 178] width 178 height 15
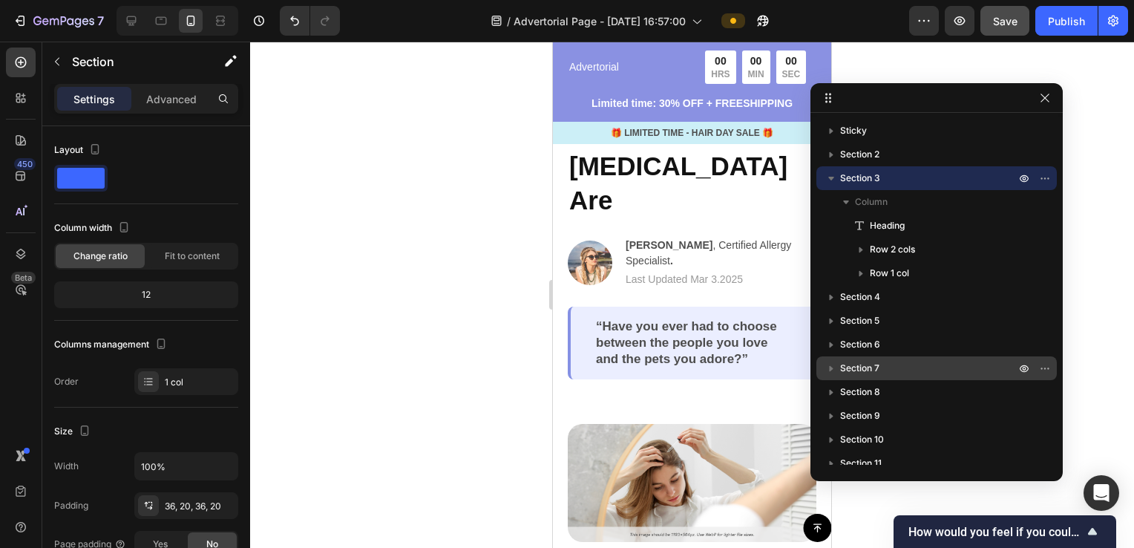
scroll to position [80, 0]
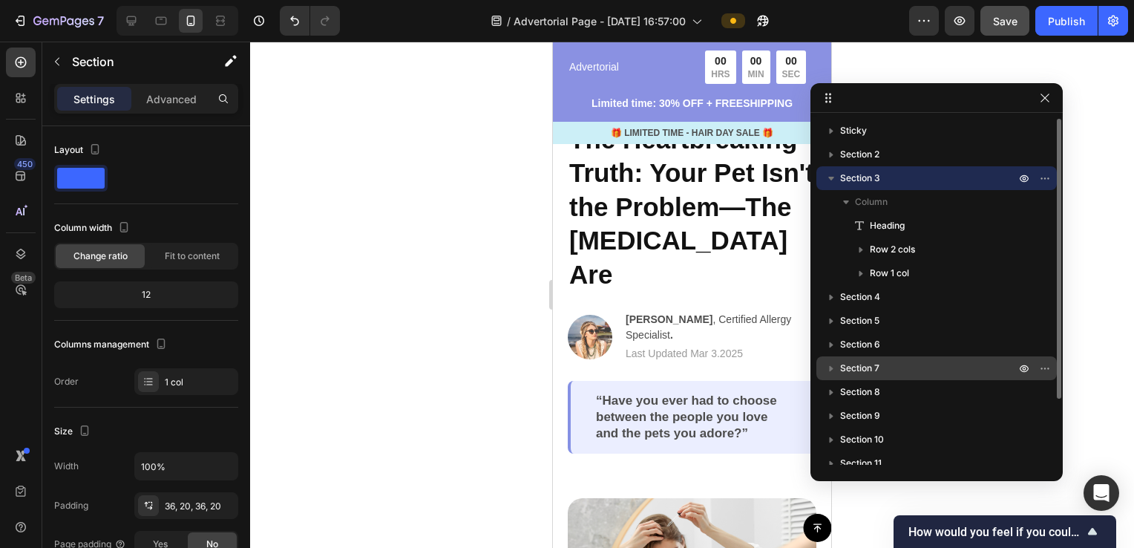
click at [830, 174] on icon "button" at bounding box center [831, 178] width 15 height 15
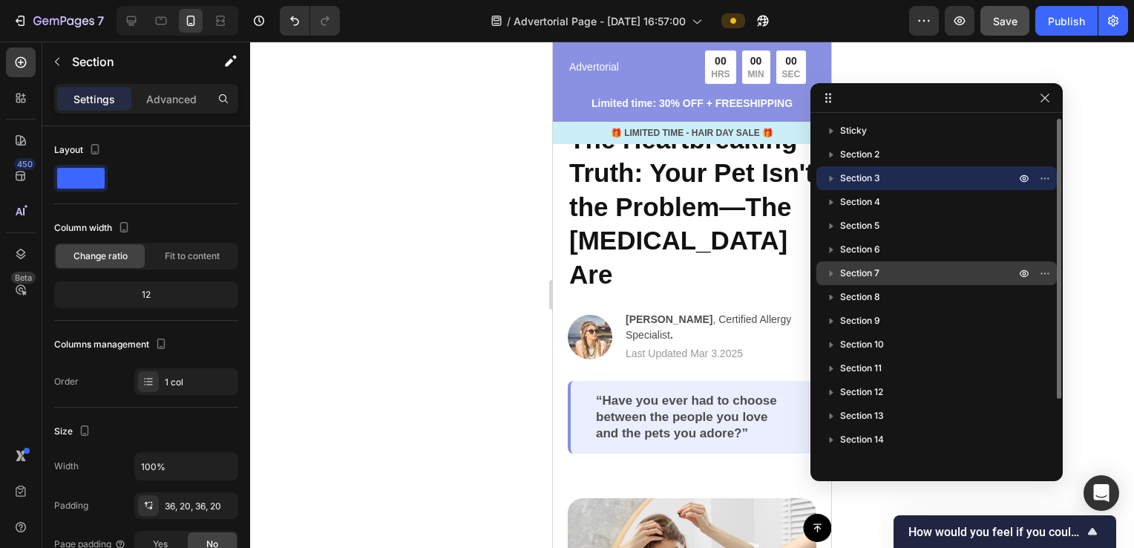
click at [831, 184] on icon "button" at bounding box center [831, 178] width 15 height 15
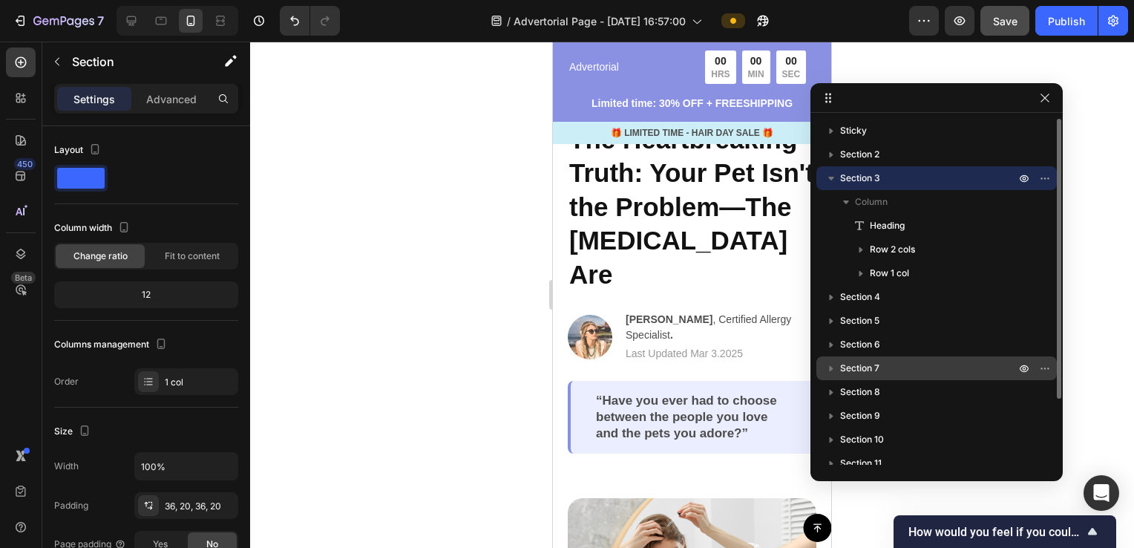
click at [831, 184] on icon "button" at bounding box center [831, 178] width 15 height 15
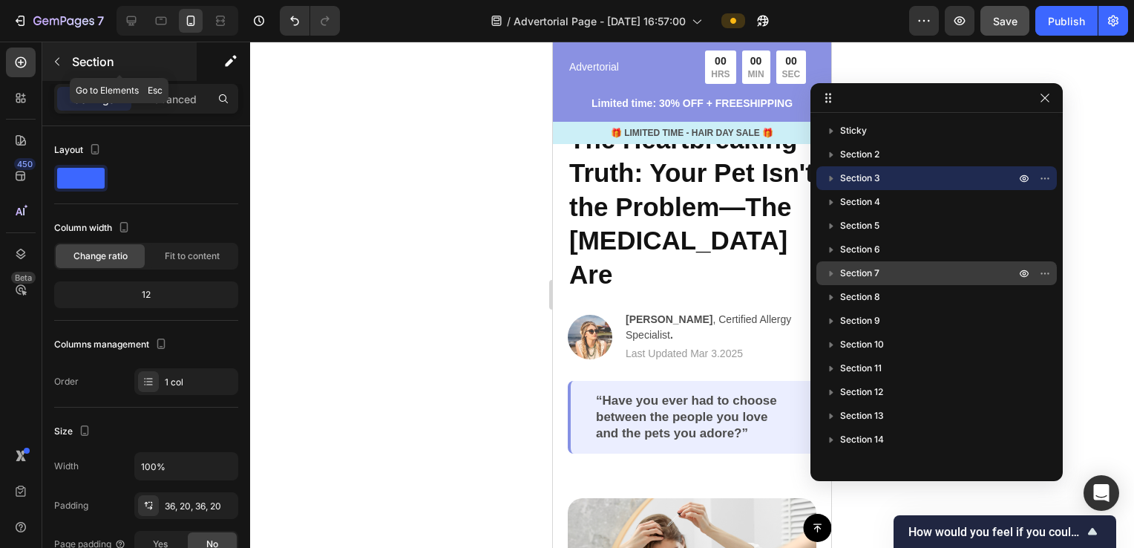
click at [46, 59] on button "button" at bounding box center [57, 62] width 24 height 24
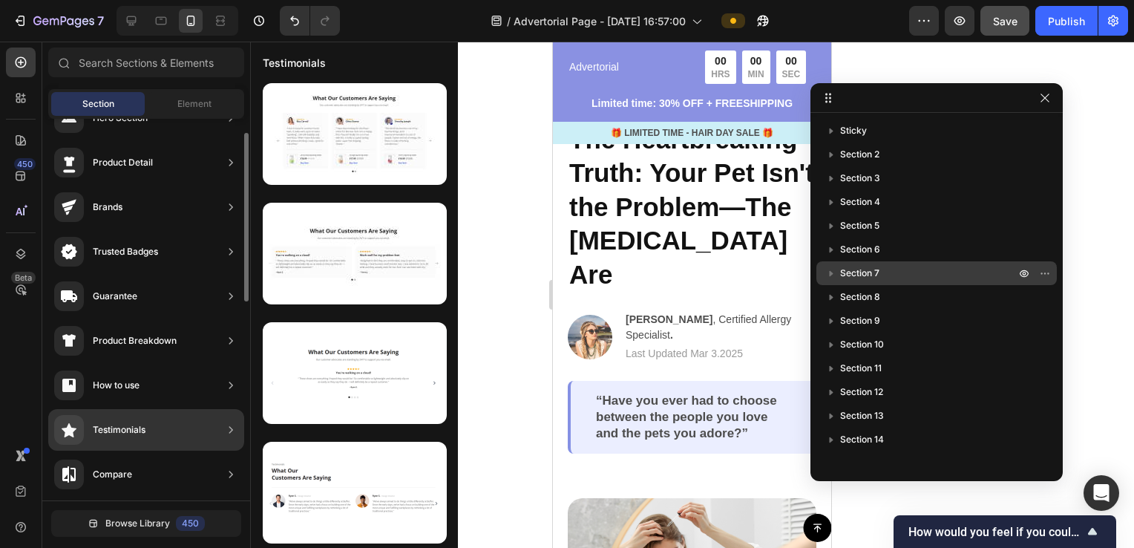
scroll to position [0, 0]
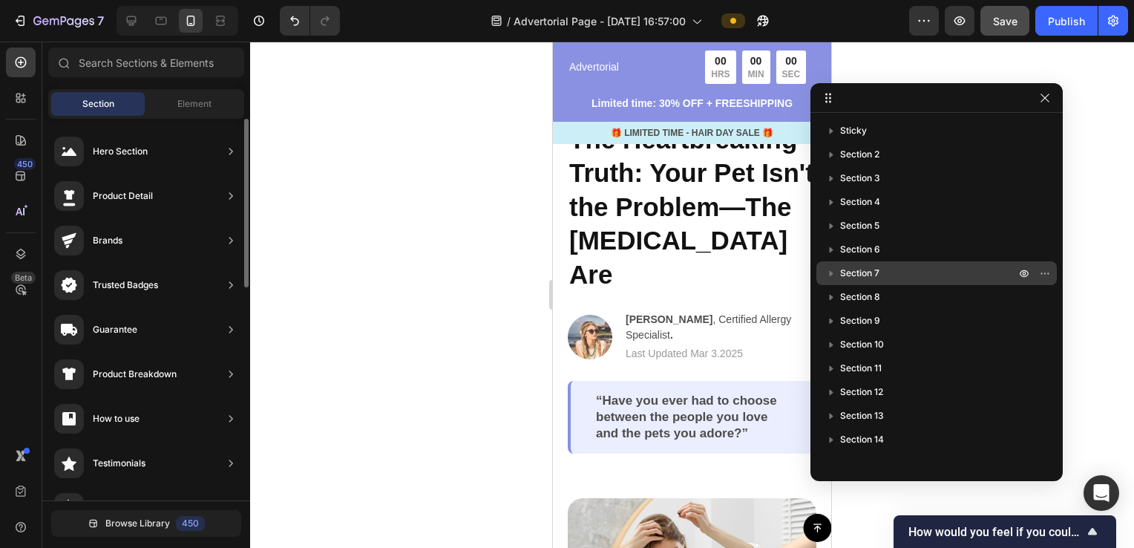
click at [194, 119] on div "Hero Section Product Detail Brands Trusted Badges Guarantee Product Breakdown H…" at bounding box center [146, 549] width 208 height 861
click at [198, 105] on span "Element" at bounding box center [194, 103] width 34 height 13
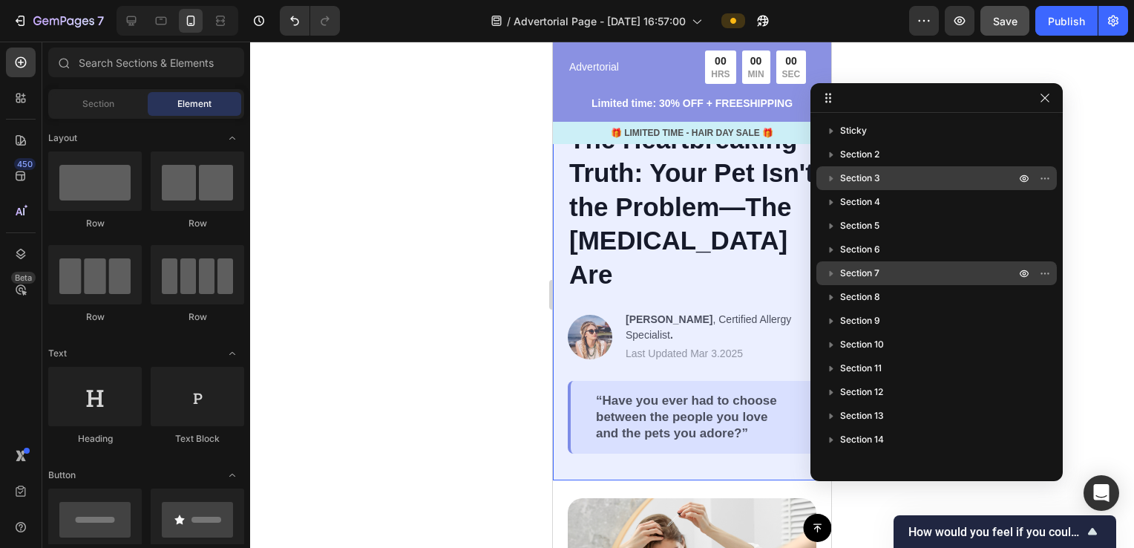
click at [864, 174] on span "Section 3" at bounding box center [860, 178] width 40 height 15
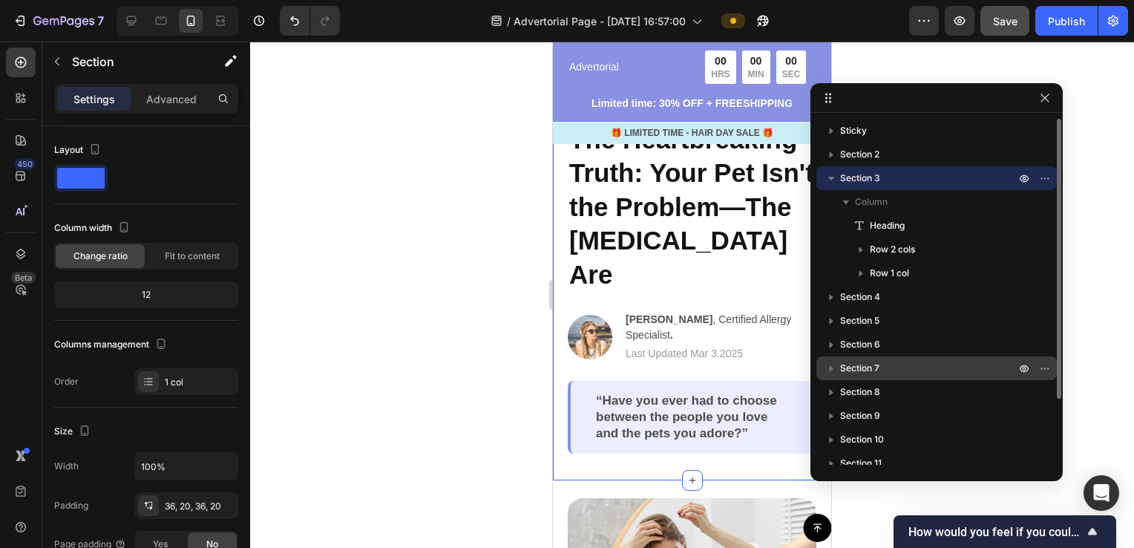
click at [829, 178] on icon "button" at bounding box center [831, 179] width 6 height 4
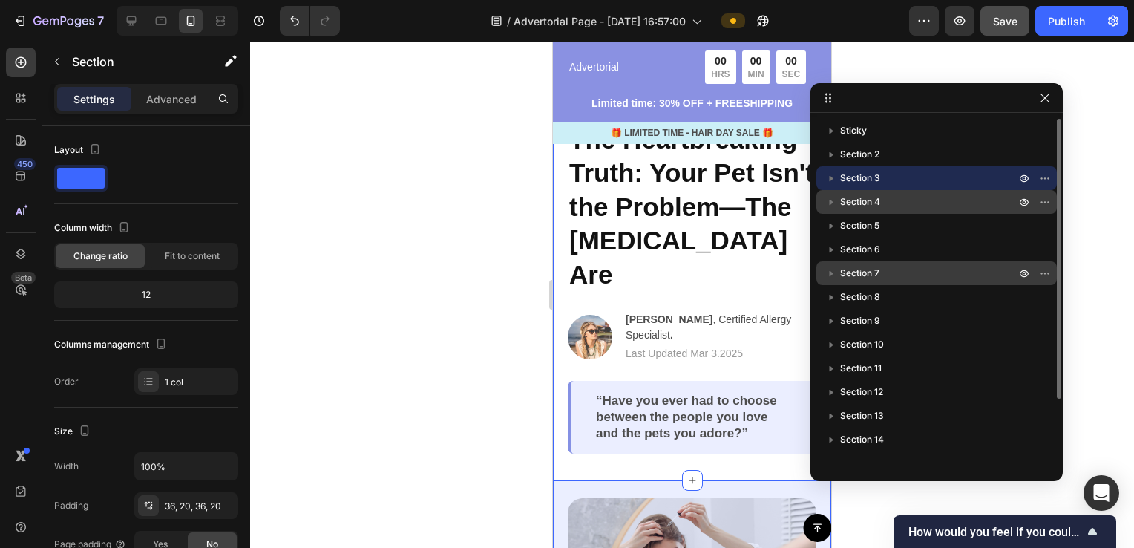
click at [866, 203] on span "Section 4" at bounding box center [860, 201] width 40 height 15
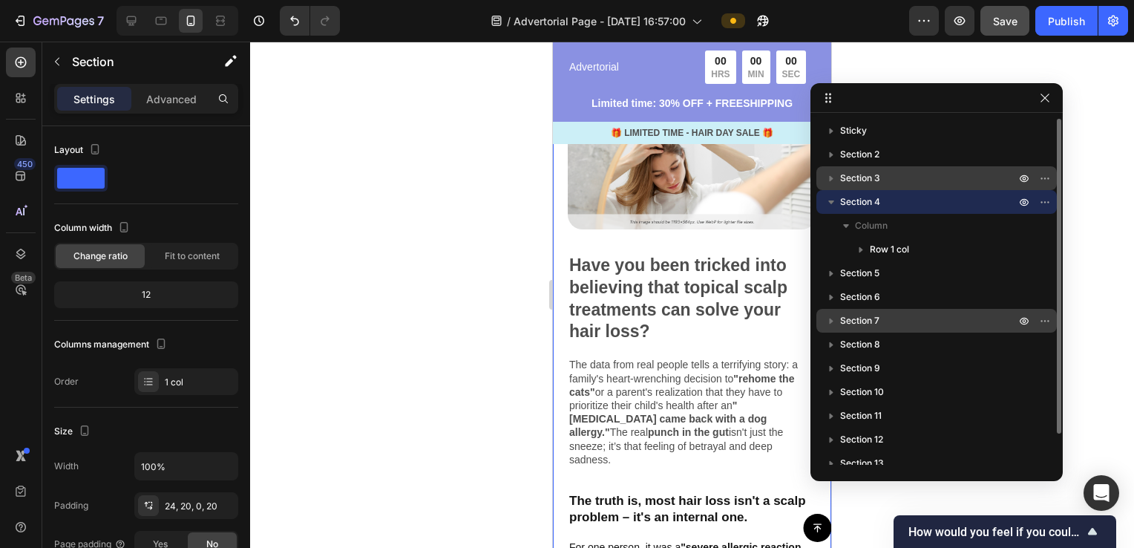
scroll to position [33, 0]
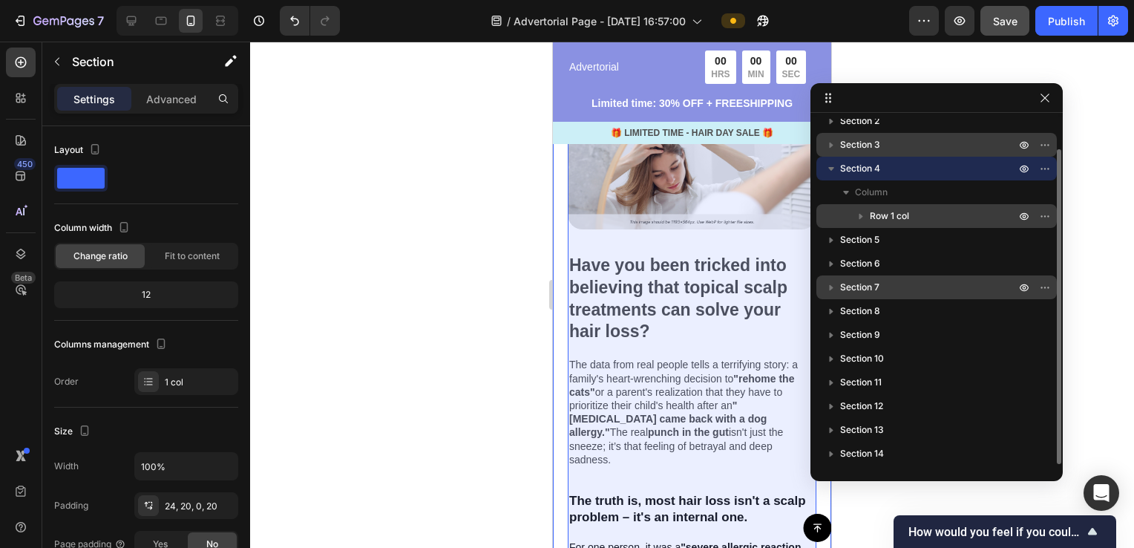
click at [857, 218] on icon "button" at bounding box center [861, 216] width 15 height 15
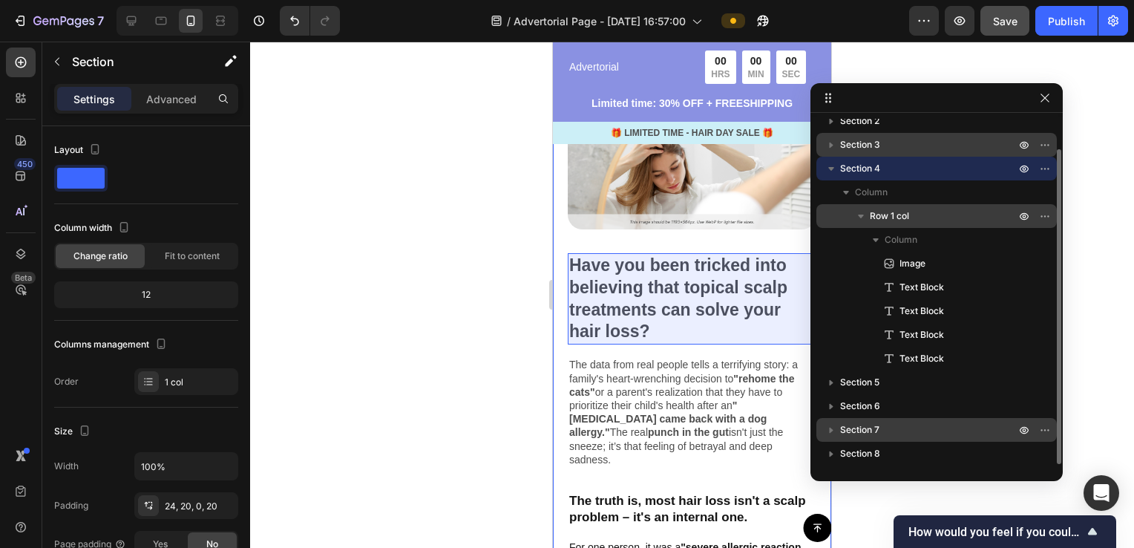
scroll to position [108, 0]
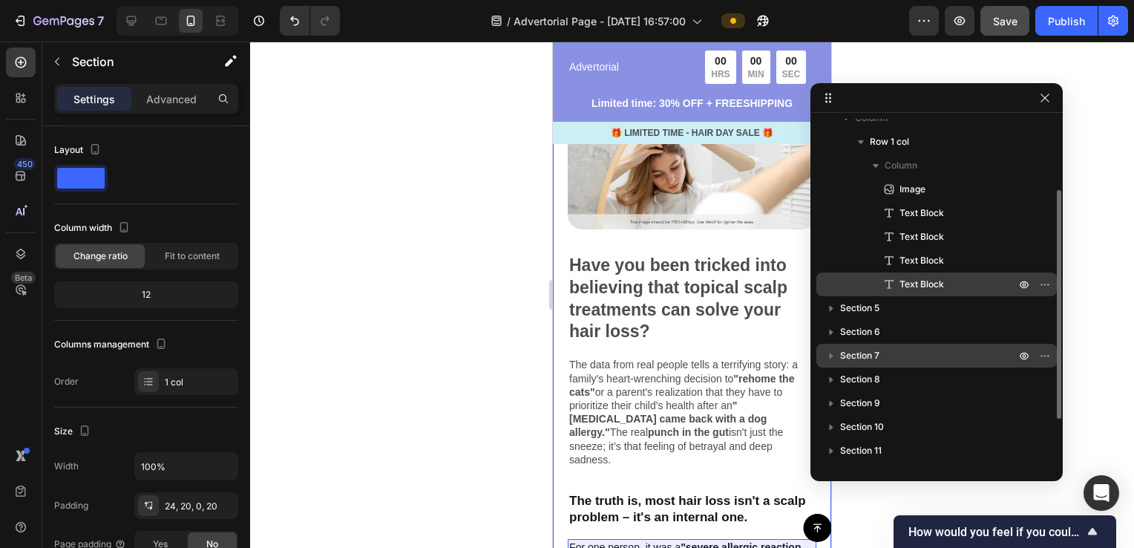
click at [926, 286] on span "Text Block" at bounding box center [922, 284] width 45 height 15
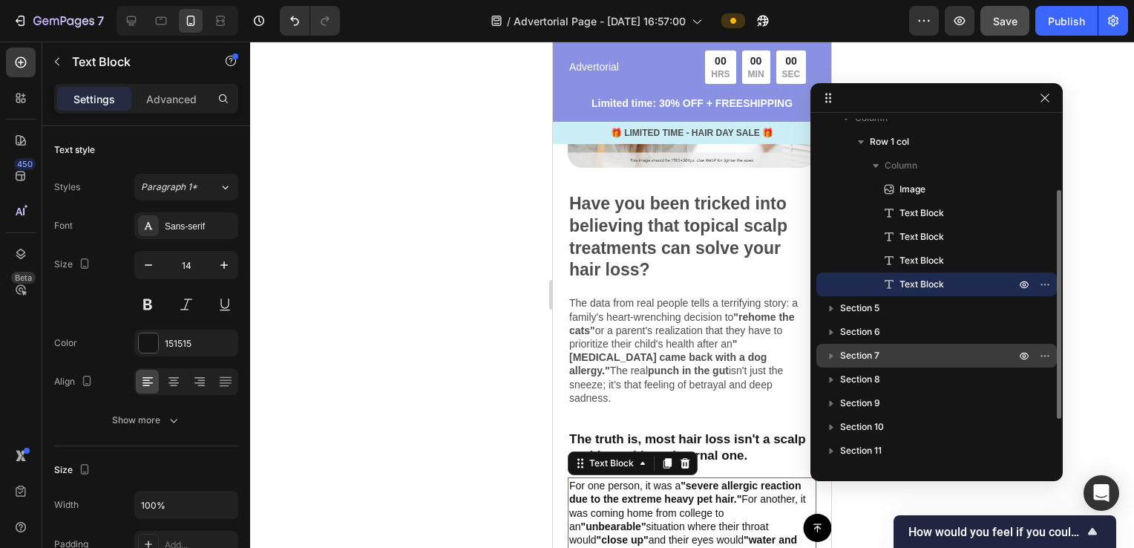
scroll to position [894, 0]
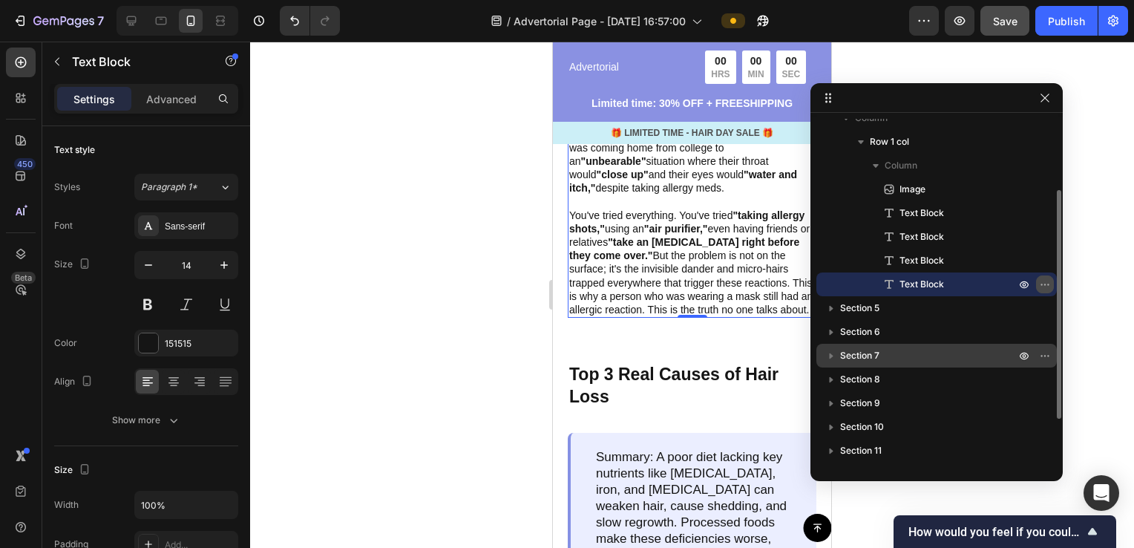
click at [1047, 287] on icon "button" at bounding box center [1045, 284] width 12 height 12
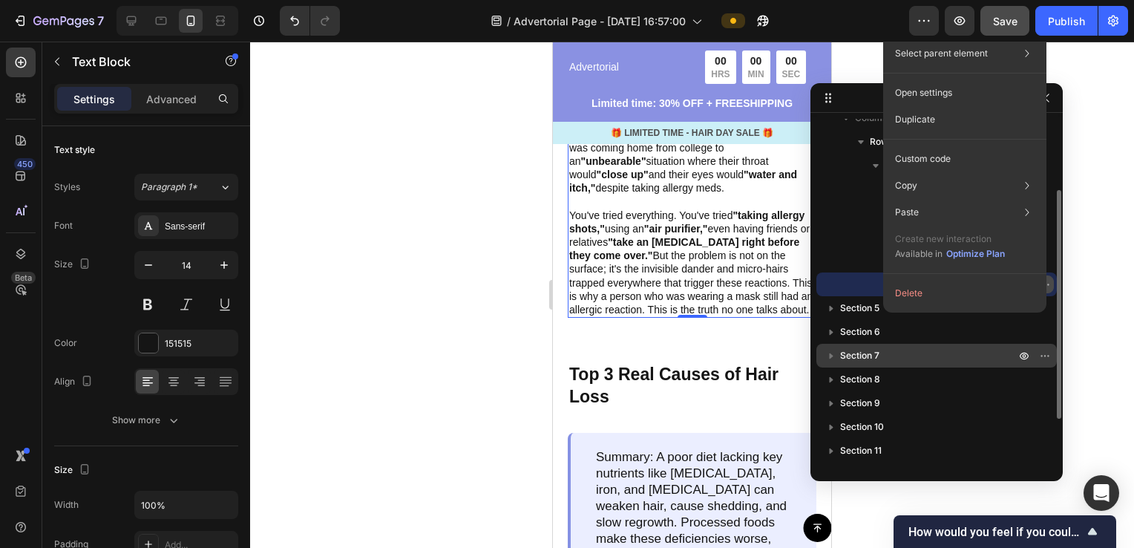
click at [1050, 289] on icon "button" at bounding box center [1045, 284] width 12 height 12
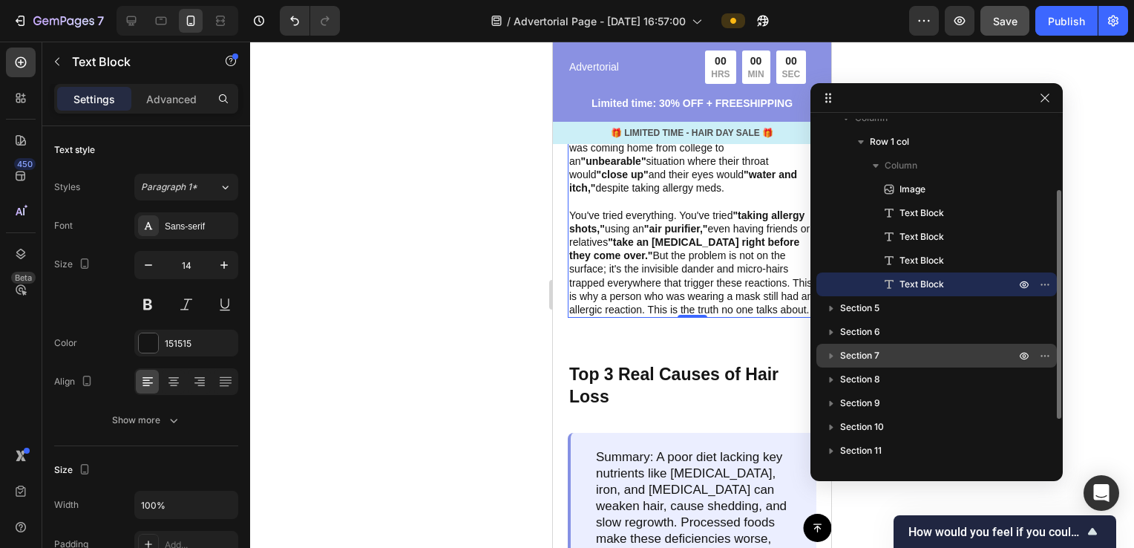
click at [956, 286] on p "Text Block" at bounding box center [941, 284] width 119 height 15
click at [1039, 284] on icon "button" at bounding box center [1045, 284] width 12 height 12
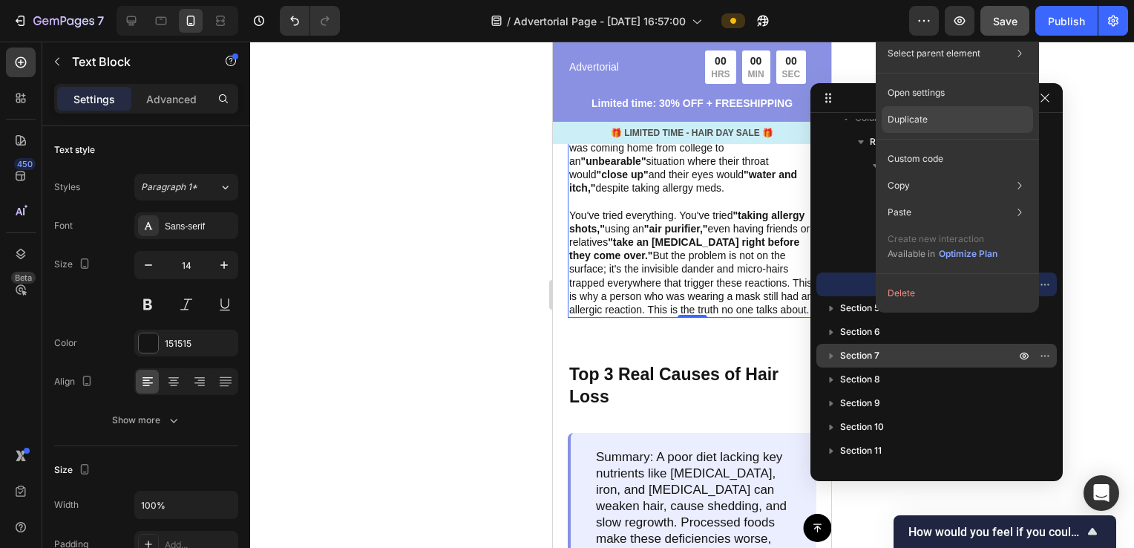
click at [941, 117] on div "Duplicate" at bounding box center [957, 119] width 151 height 27
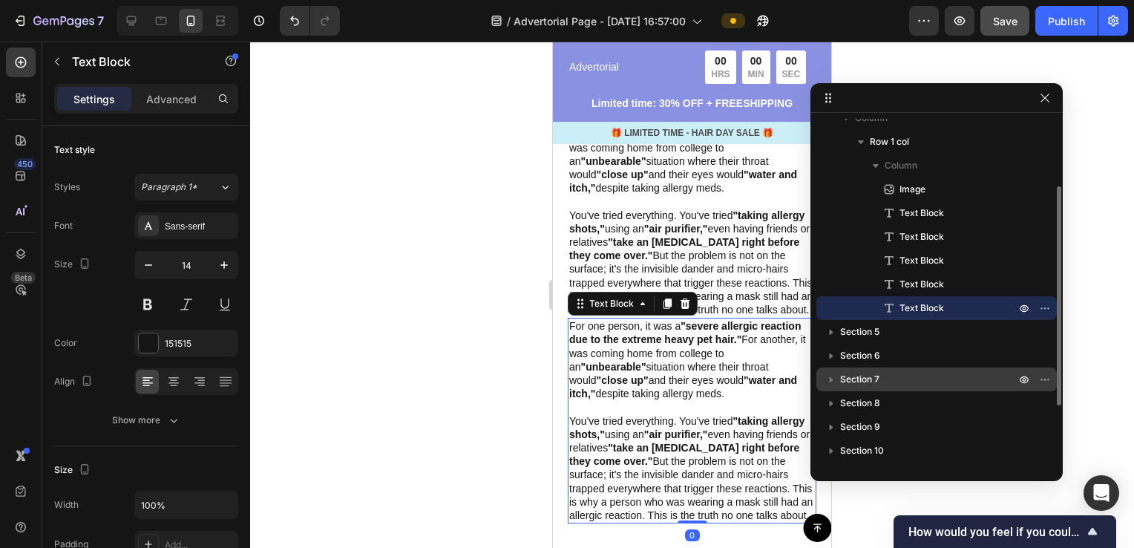
click at [961, 305] on p "Text Block" at bounding box center [941, 308] width 119 height 15
click at [694, 451] on strong ""take an [MEDICAL_DATA] right before they come over."" at bounding box center [684, 454] width 230 height 25
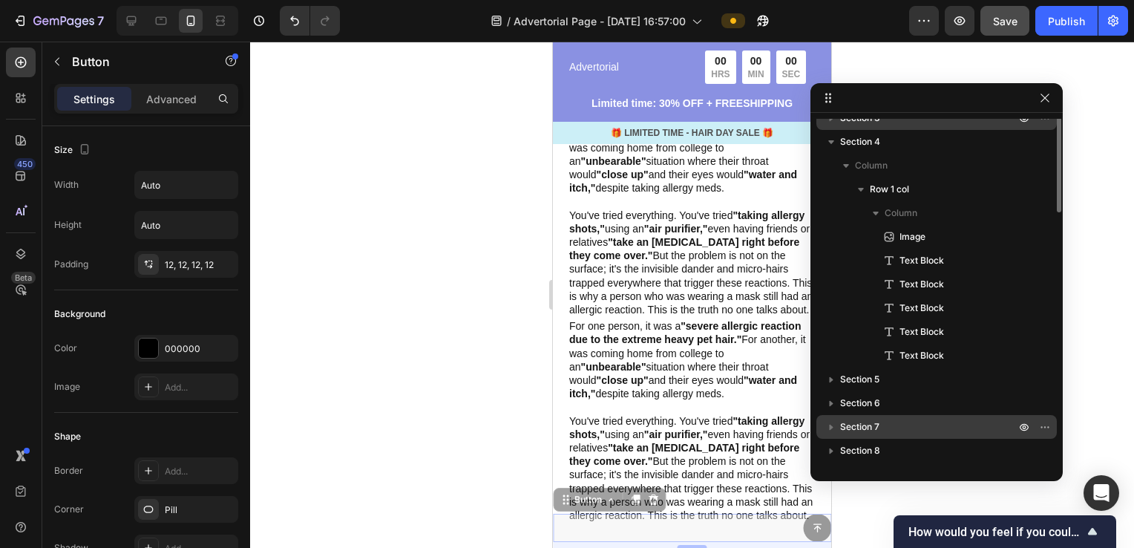
scroll to position [0, 0]
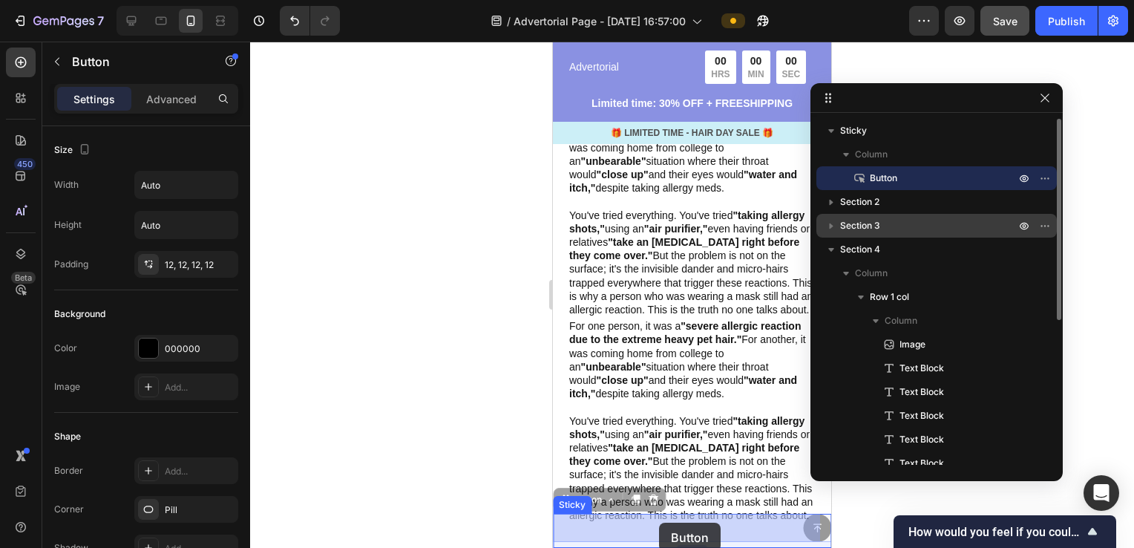
drag, startPoint x: 664, startPoint y: 526, endPoint x: 673, endPoint y: 413, distance: 113.9
click at [671, 414] on p "You've tried everything. You've tried "taking allergy shots," using an "air pur…" at bounding box center [692, 468] width 246 height 108
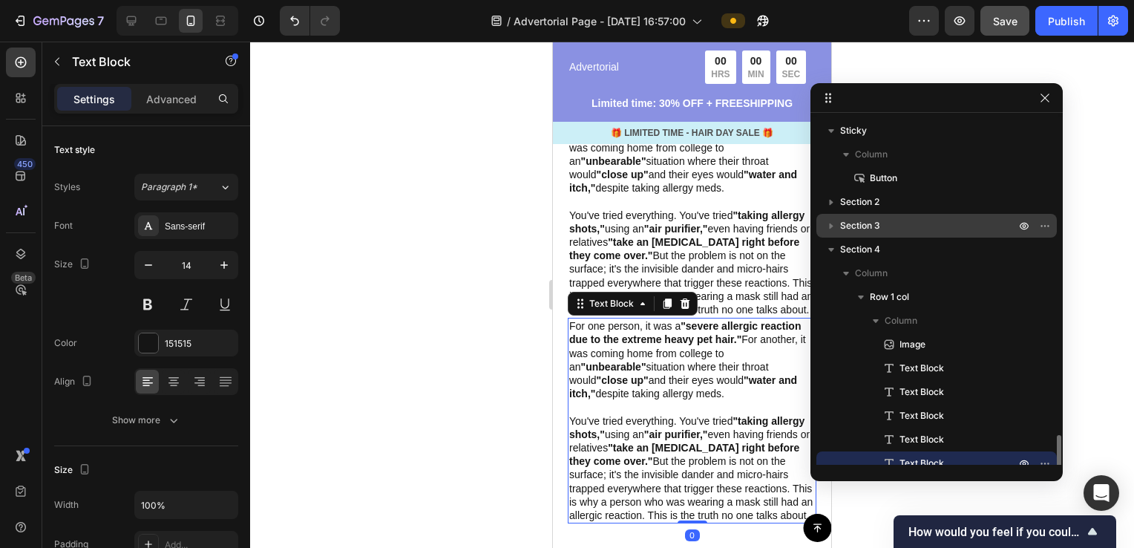
scroll to position [200, 0]
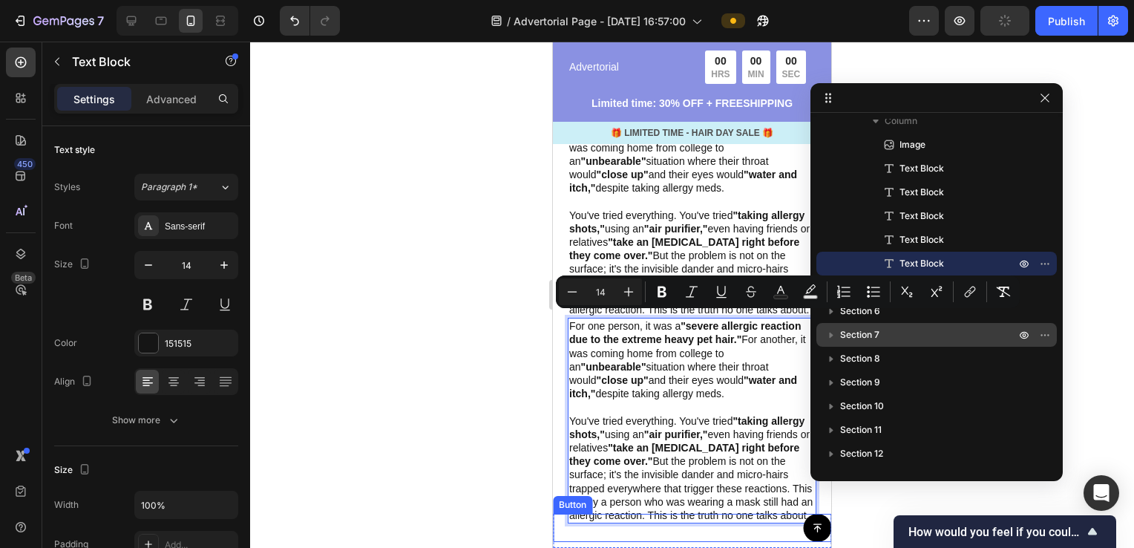
drag, startPoint x: 570, startPoint y: 320, endPoint x: 688, endPoint y: 520, distance: 231.9
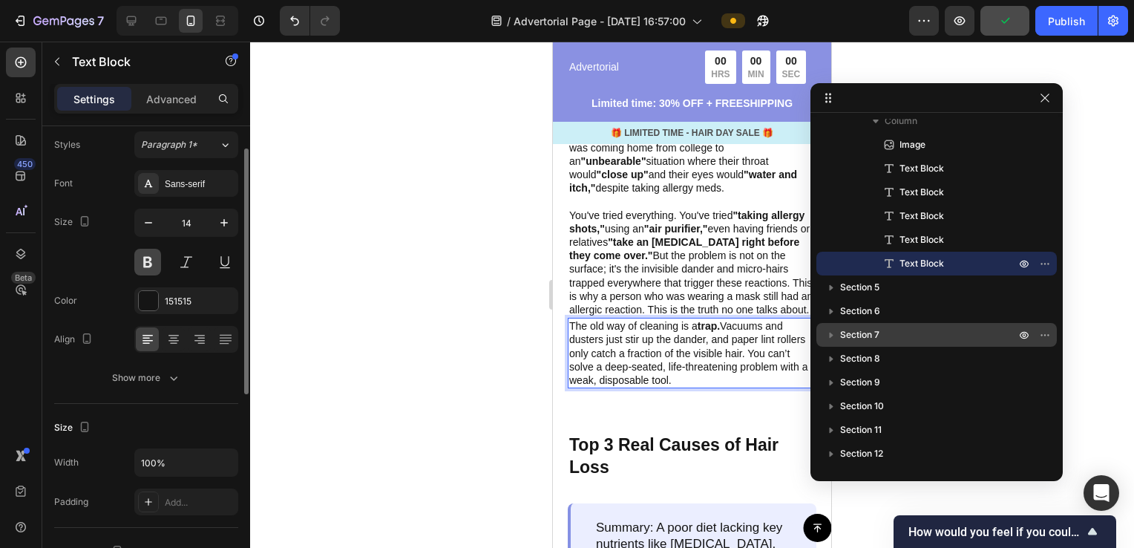
scroll to position [0, 0]
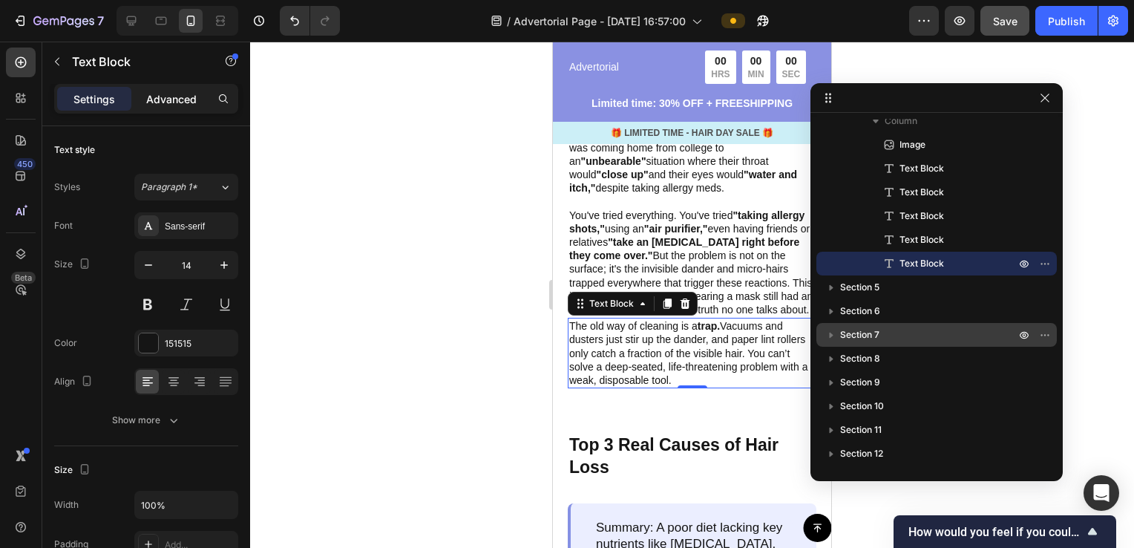
click at [174, 94] on p "Advanced" at bounding box center [171, 99] width 50 height 16
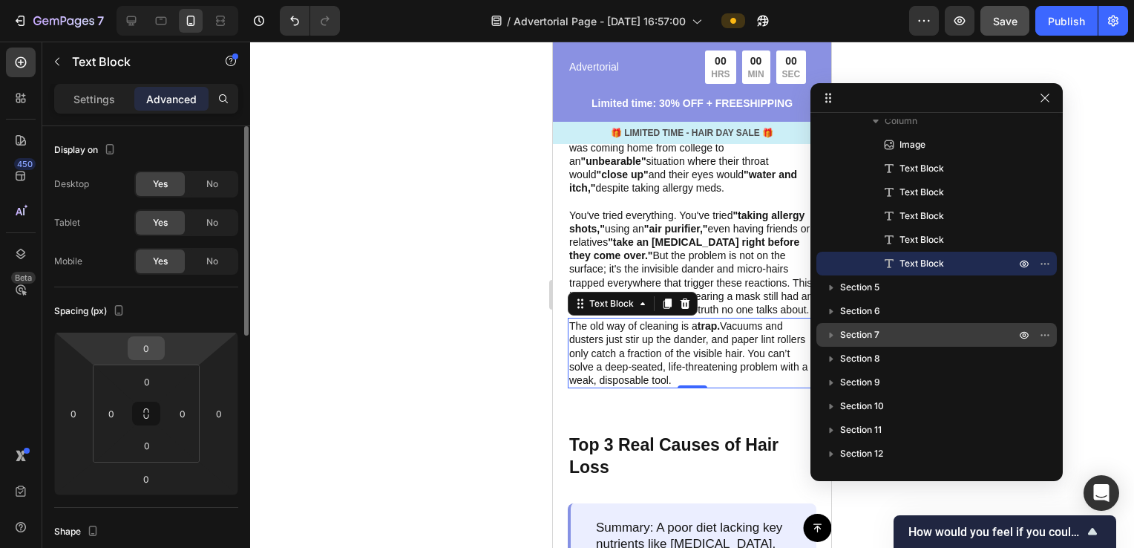
click at [157, 349] on input "0" at bounding box center [146, 348] width 30 height 22
click at [153, 349] on input "0" at bounding box center [146, 348] width 30 height 22
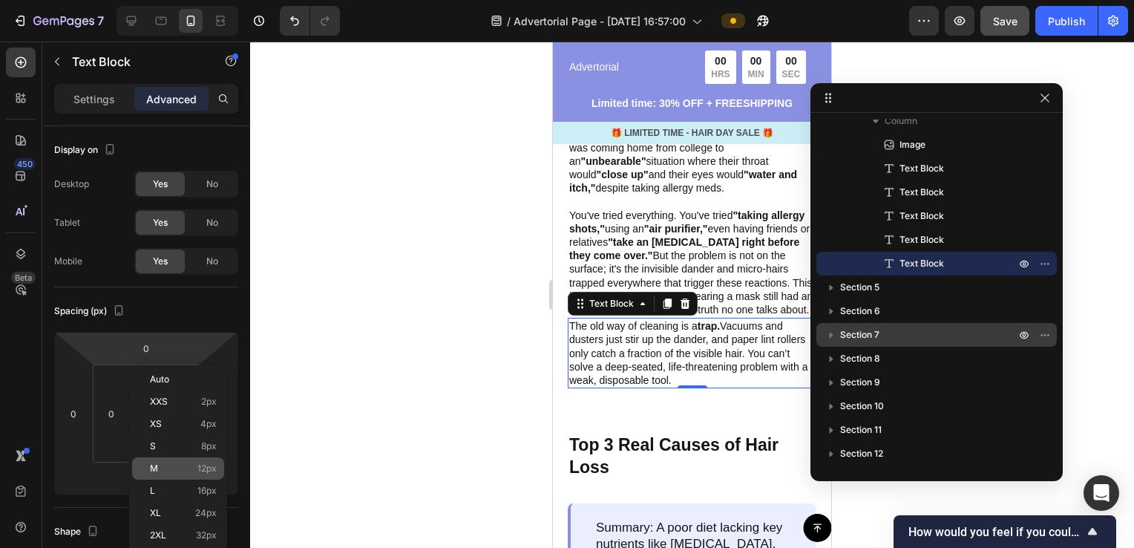
click at [201, 469] on span "12px" at bounding box center [206, 468] width 19 height 10
type input "12"
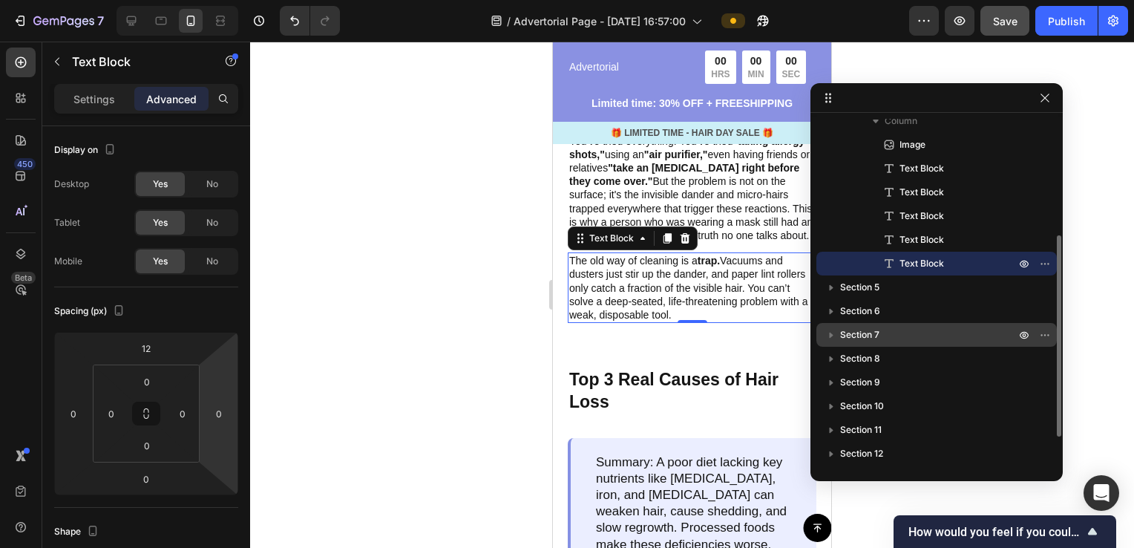
scroll to position [51, 0]
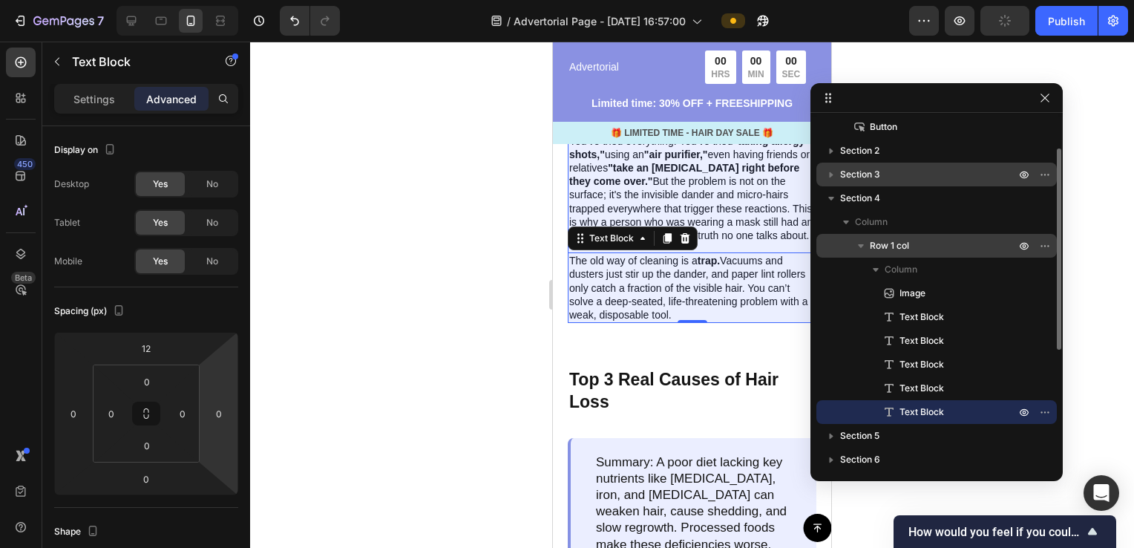
click at [858, 245] on icon "button" at bounding box center [861, 245] width 15 height 15
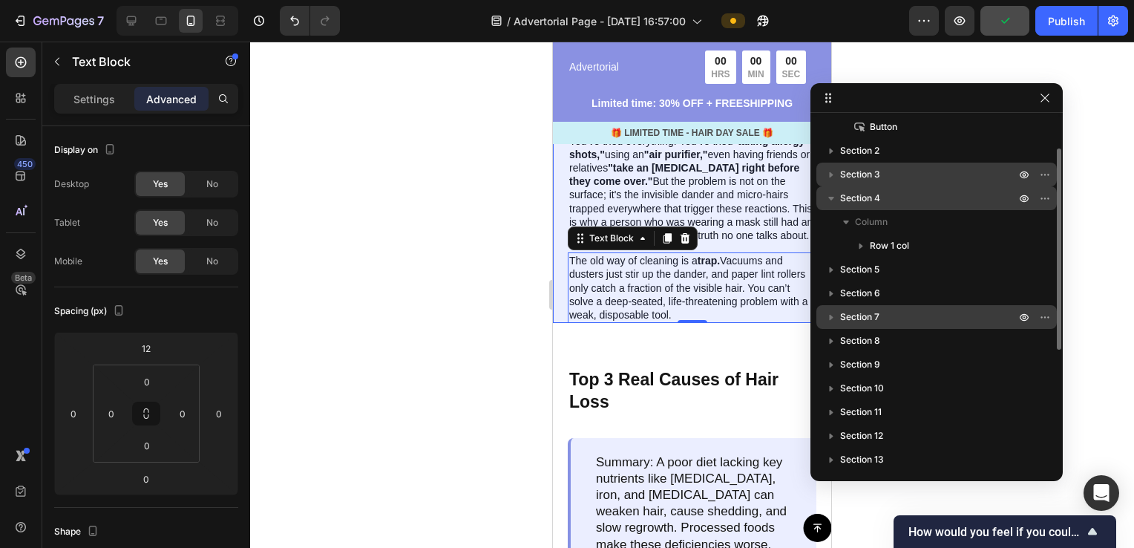
click at [828, 199] on icon "button" at bounding box center [831, 198] width 15 height 15
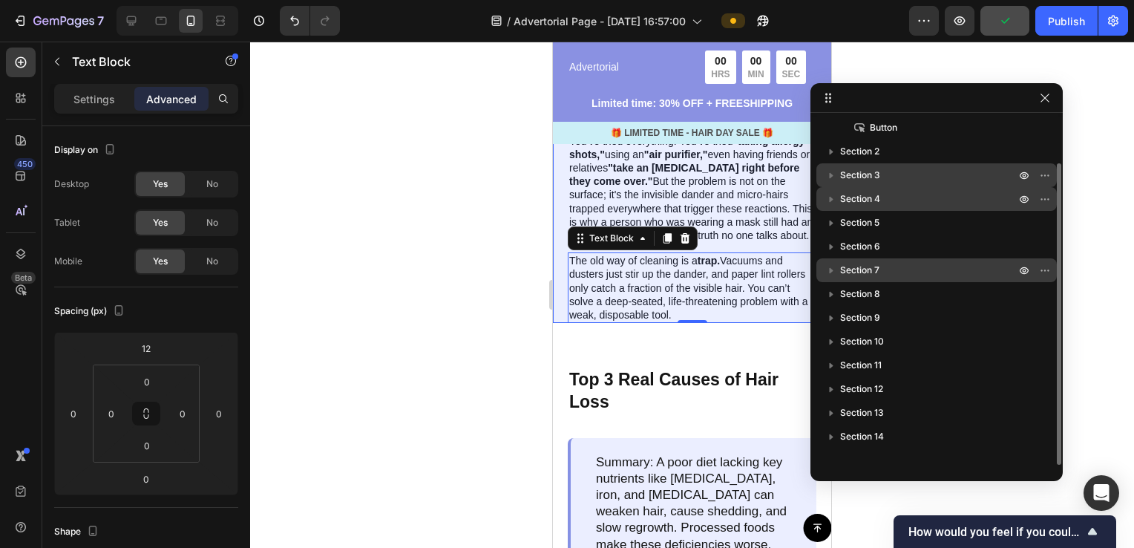
click at [828, 199] on icon "button" at bounding box center [831, 199] width 15 height 15
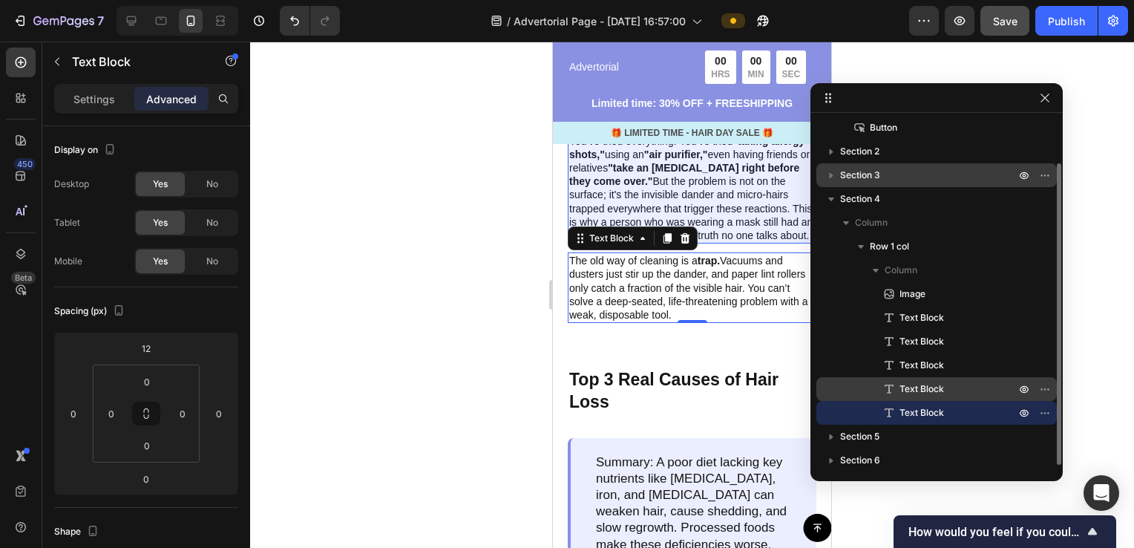
type input "0"
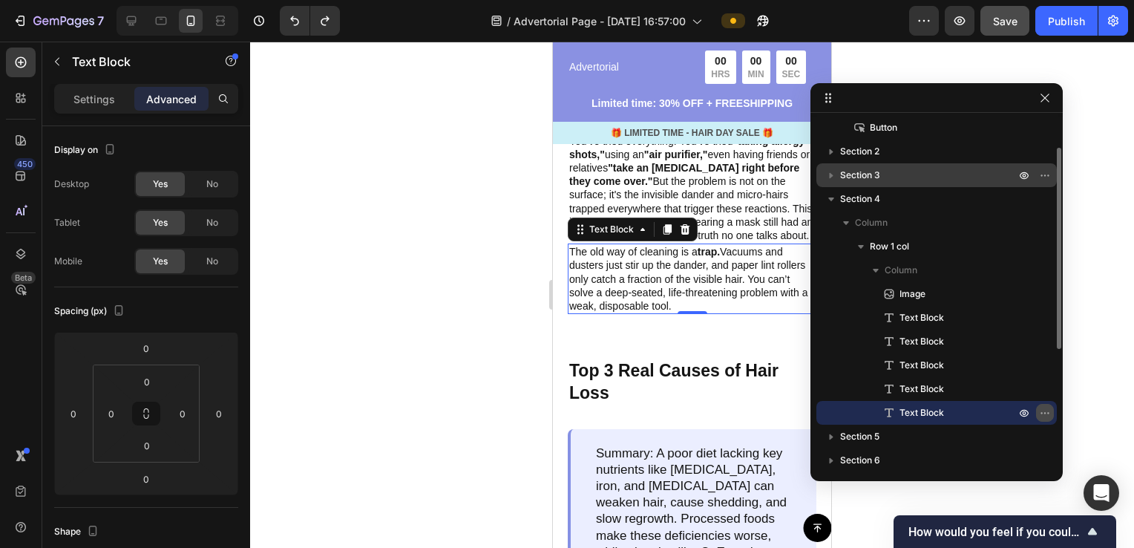
click at [1048, 408] on icon "button" at bounding box center [1045, 413] width 12 height 12
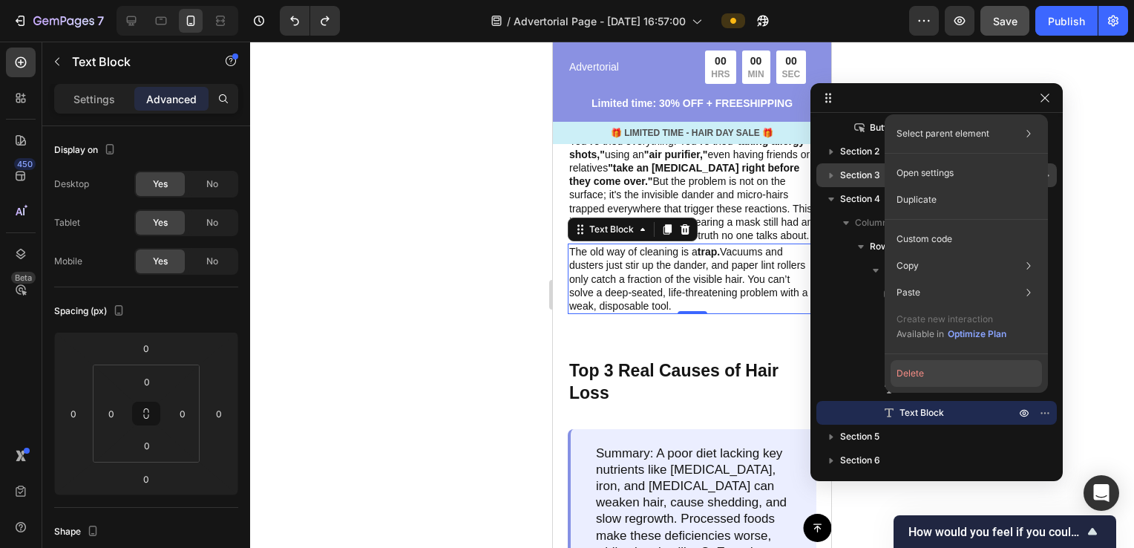
click at [936, 374] on button "Delete" at bounding box center [966, 373] width 151 height 27
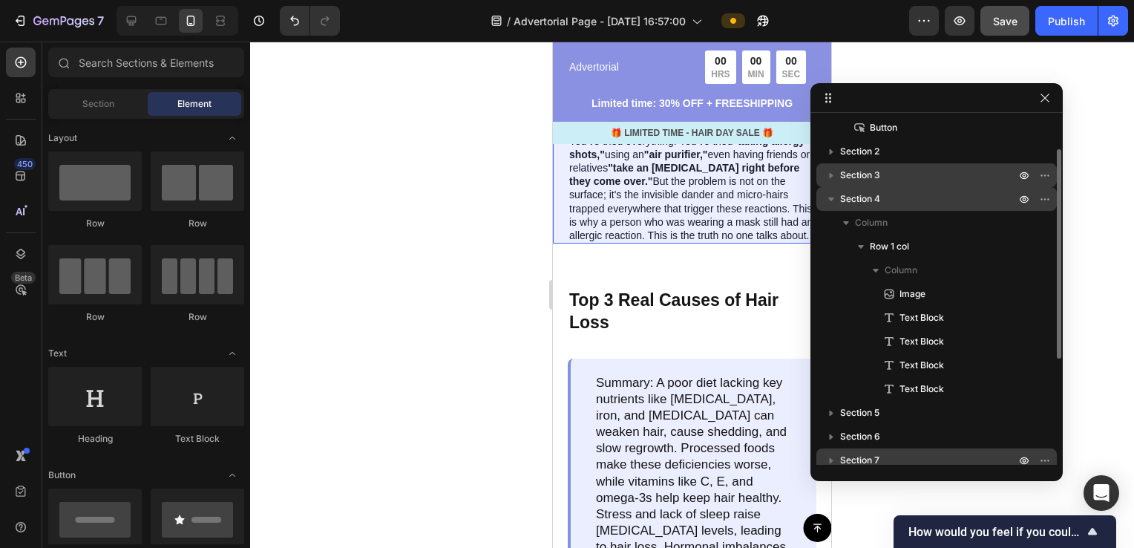
click at [834, 205] on icon "button" at bounding box center [831, 199] width 15 height 15
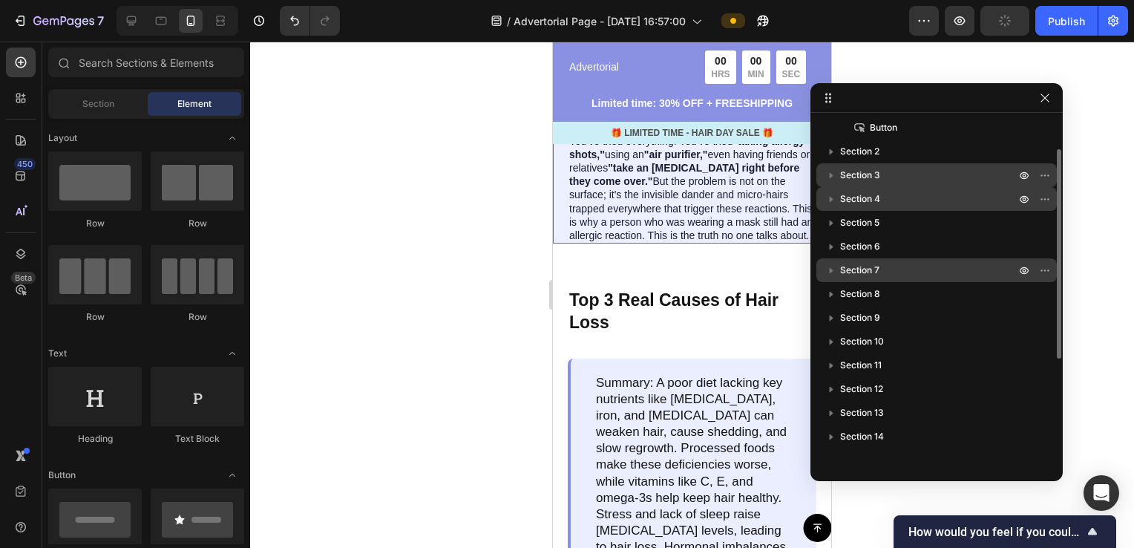
click at [888, 203] on p "Section 4" at bounding box center [929, 199] width 178 height 15
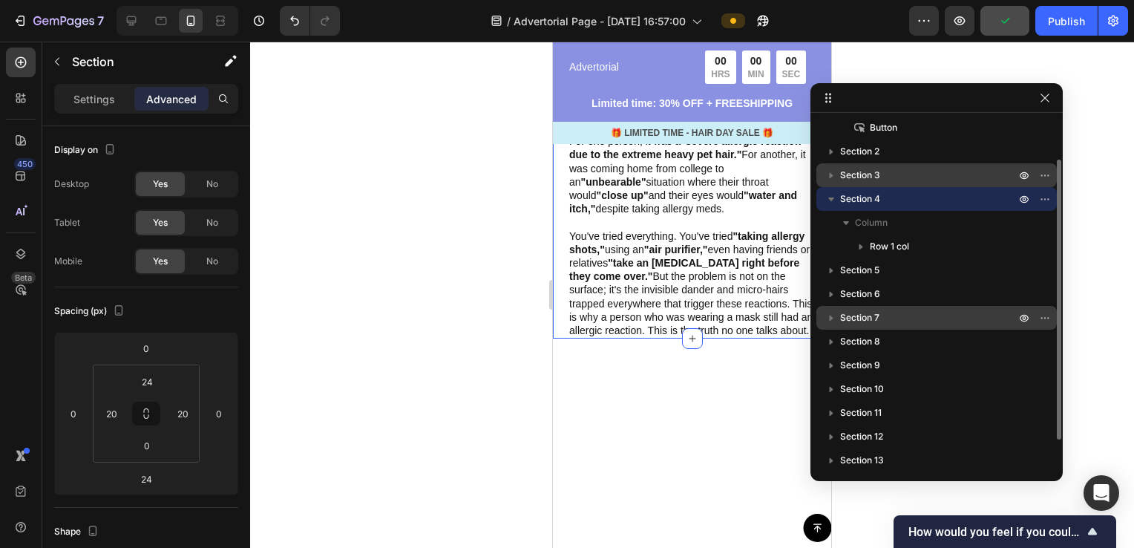
scroll to position [467, 0]
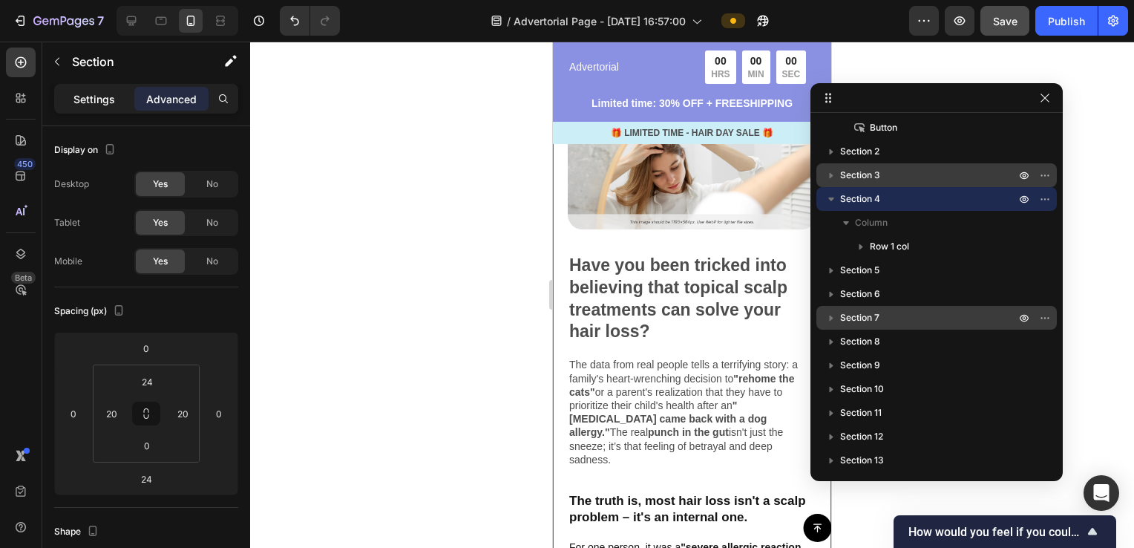
click at [111, 103] on p "Settings" at bounding box center [94, 99] width 42 height 16
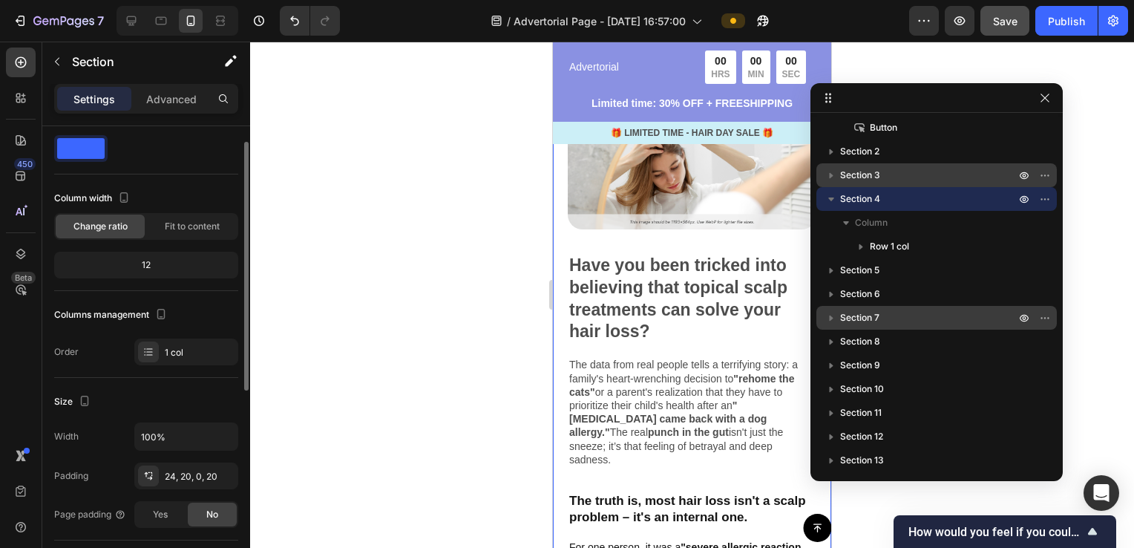
scroll to position [0, 0]
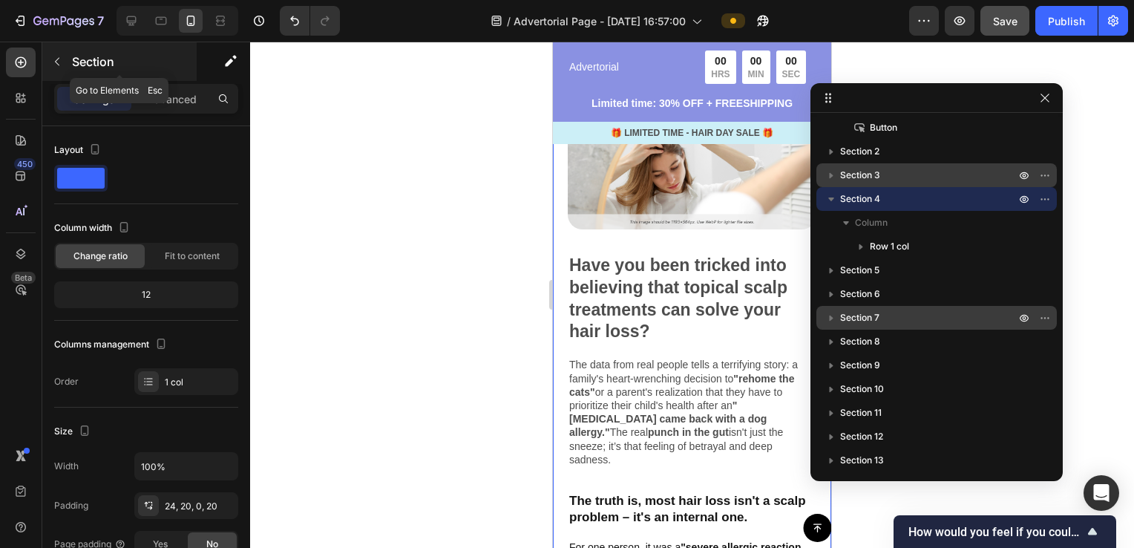
click at [58, 65] on icon "button" at bounding box center [57, 62] width 12 height 12
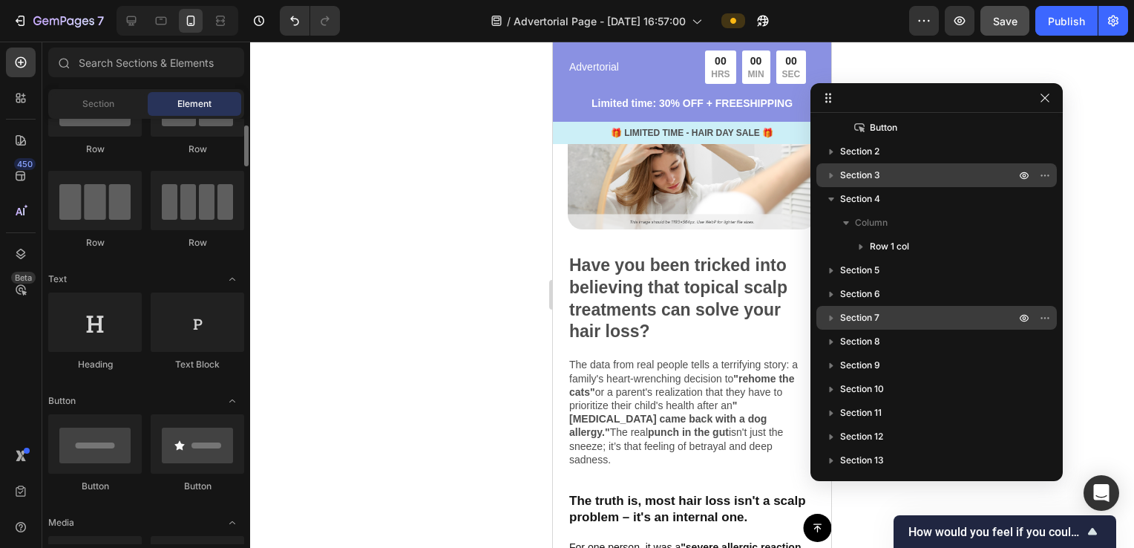
scroll to position [148, 0]
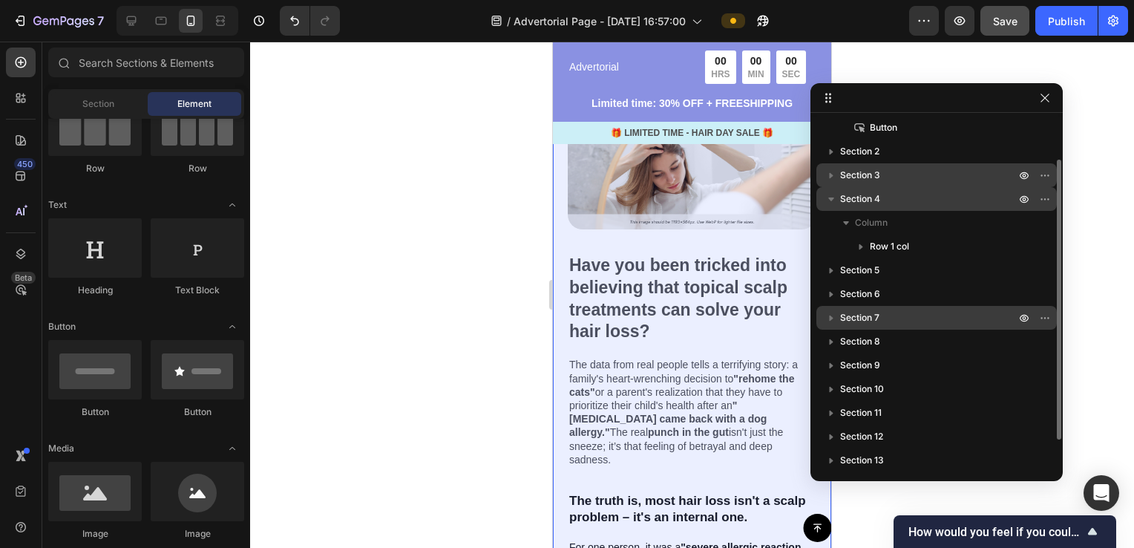
click at [828, 197] on icon "button" at bounding box center [831, 199] width 15 height 15
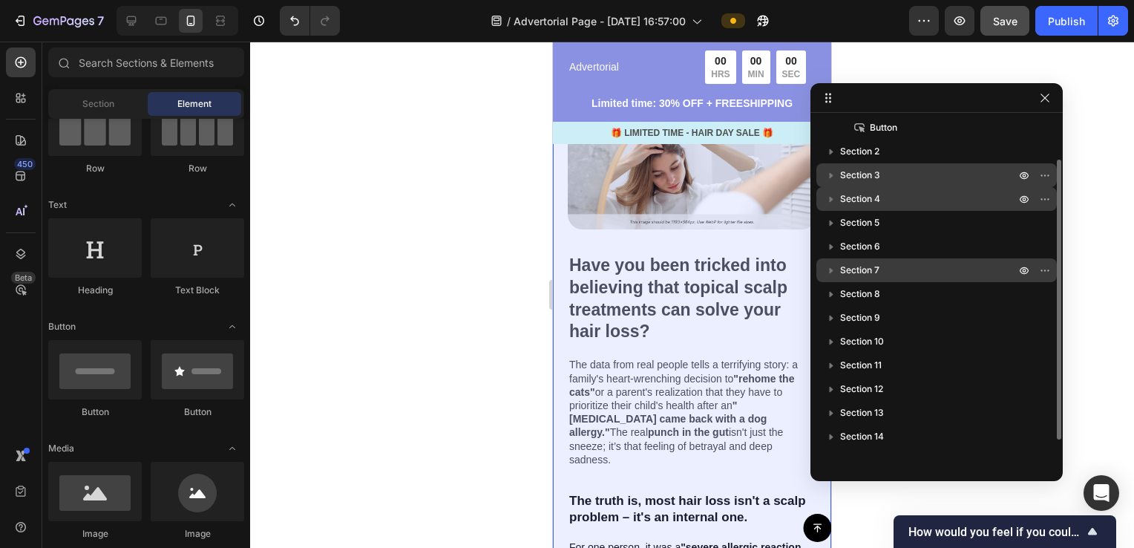
click at [828, 197] on icon "button" at bounding box center [831, 199] width 15 height 15
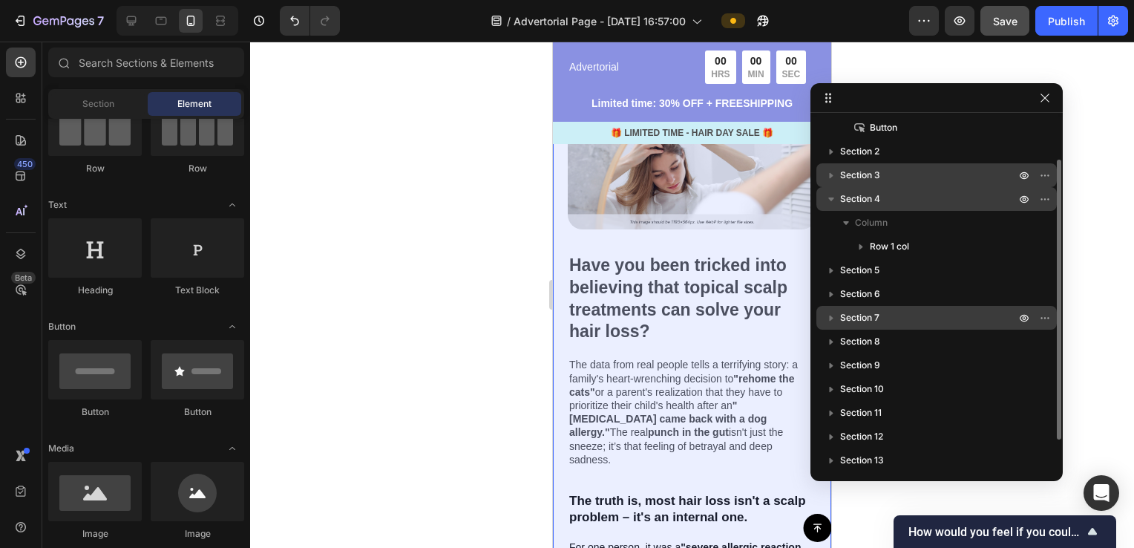
click at [828, 197] on icon "button" at bounding box center [831, 199] width 15 height 15
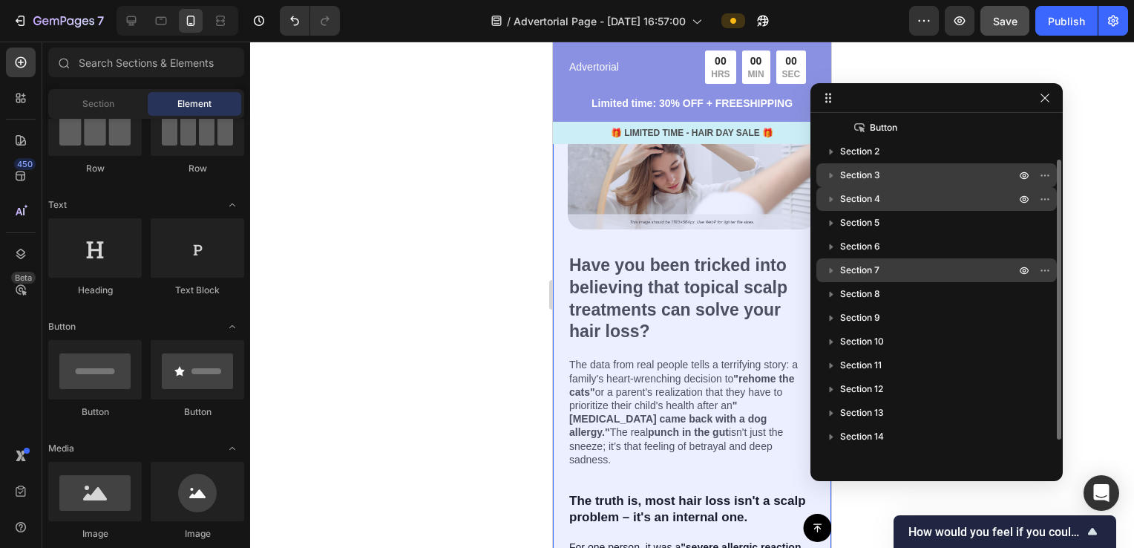
click at [873, 198] on span "Section 4" at bounding box center [860, 199] width 40 height 15
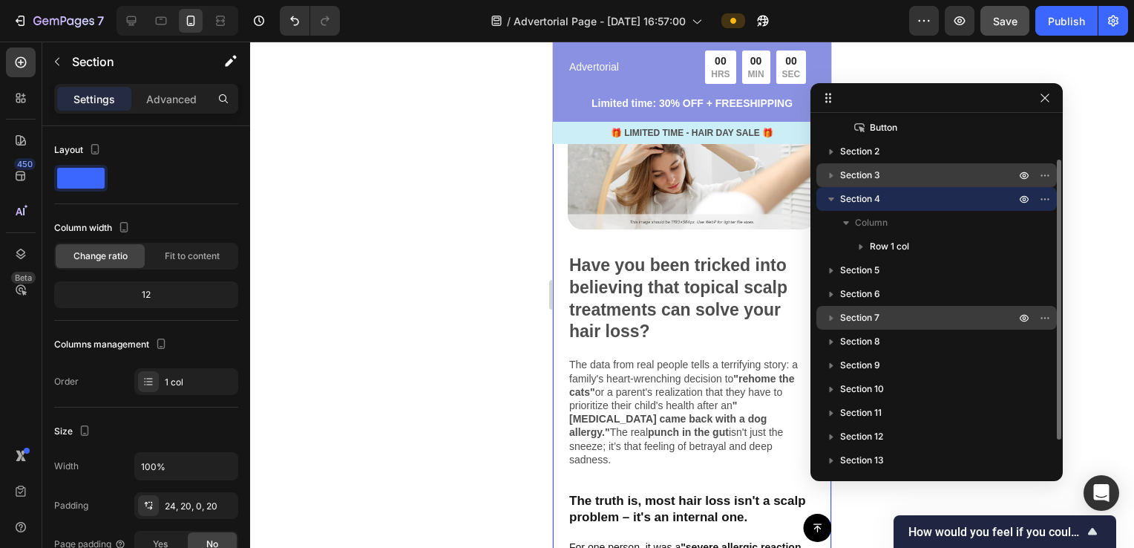
click at [825, 202] on icon "button" at bounding box center [831, 199] width 15 height 15
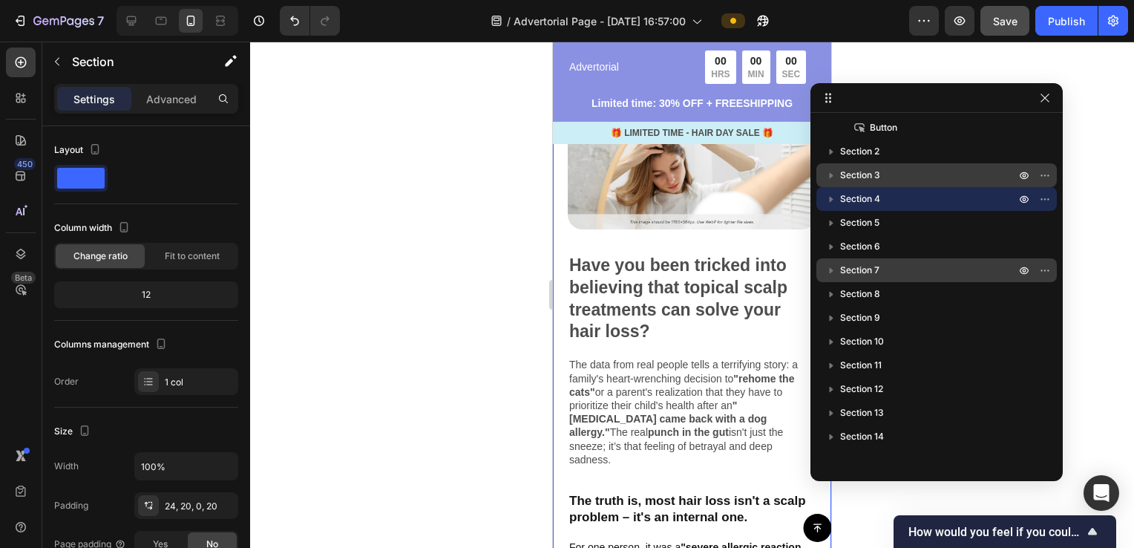
click at [41, 61] on div "450 Beta" at bounding box center [21, 295] width 42 height 506
click at [59, 61] on icon "button" at bounding box center [57, 62] width 12 height 12
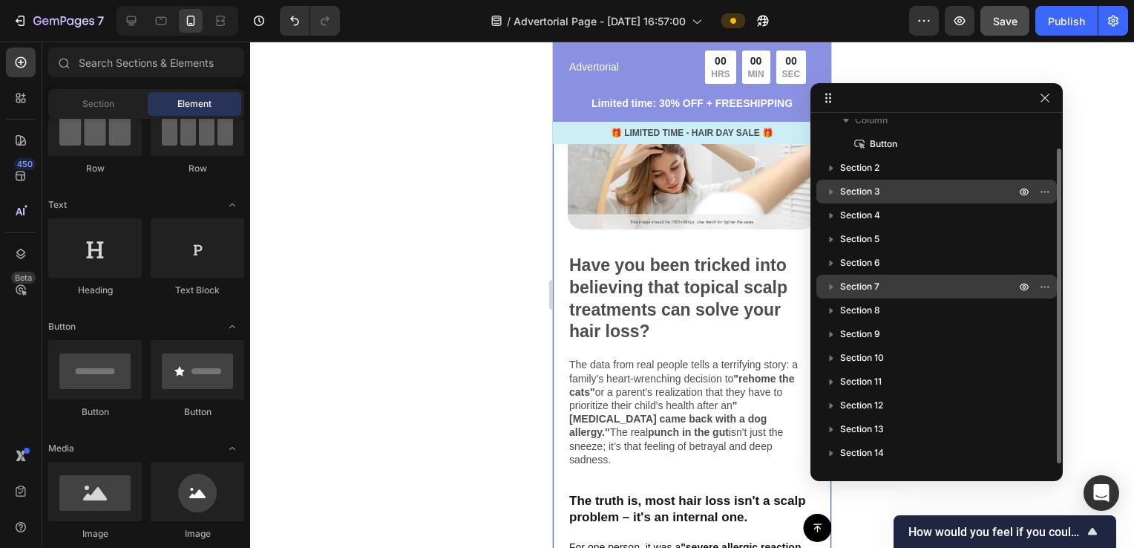
scroll to position [33, 0]
click at [128, 66] on input "text" at bounding box center [146, 63] width 196 height 30
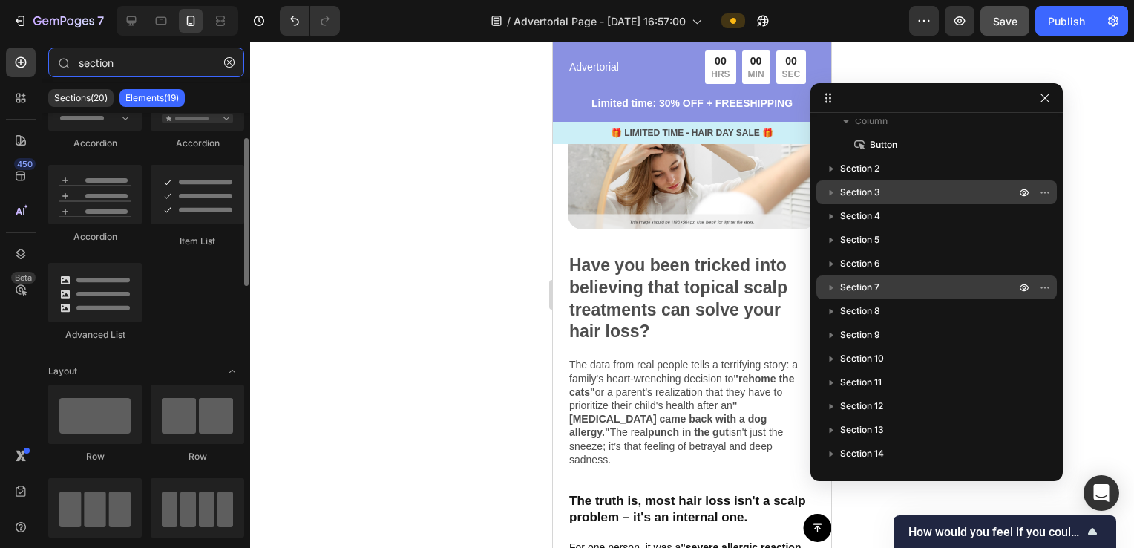
scroll to position [0, 0]
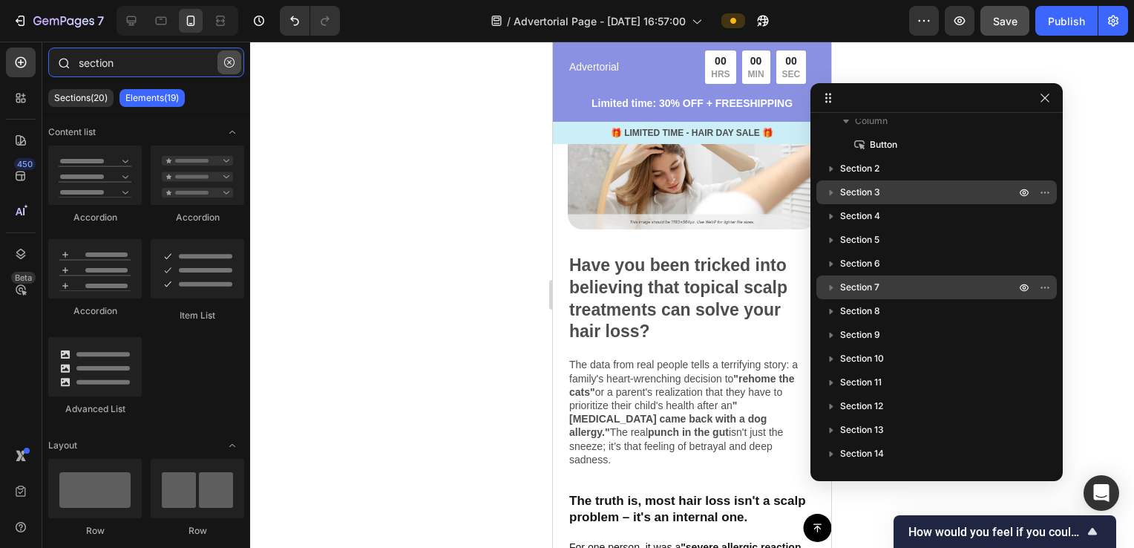
type input "section"
click at [230, 67] on icon "button" at bounding box center [229, 62] width 10 height 10
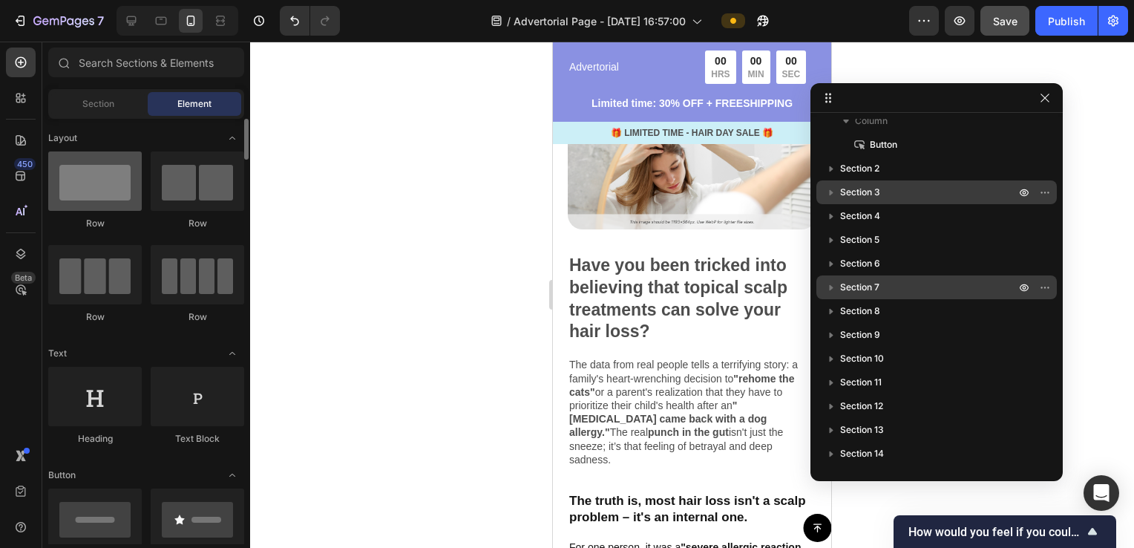
click at [92, 182] on div at bounding box center [95, 180] width 94 height 59
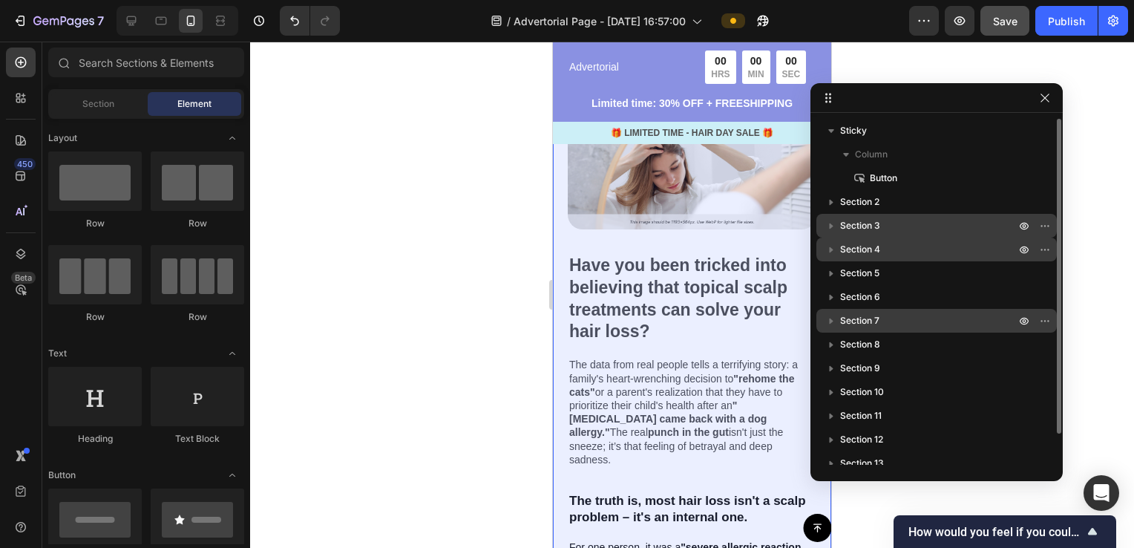
click at [880, 248] on span "Section 4" at bounding box center [860, 249] width 40 height 15
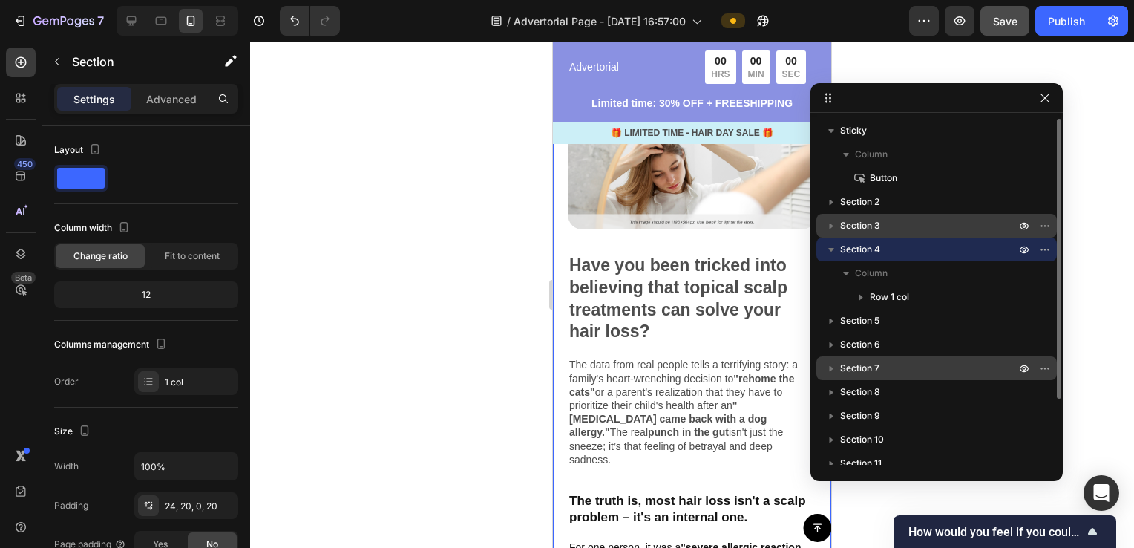
click at [831, 249] on icon "button" at bounding box center [831, 250] width 6 height 4
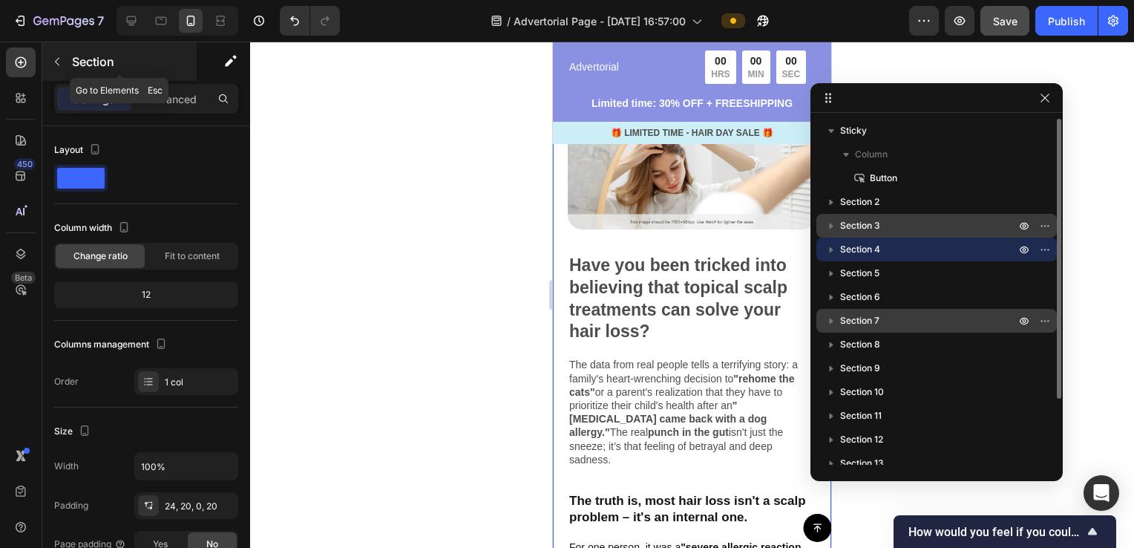
click at [51, 60] on icon "button" at bounding box center [57, 62] width 12 height 12
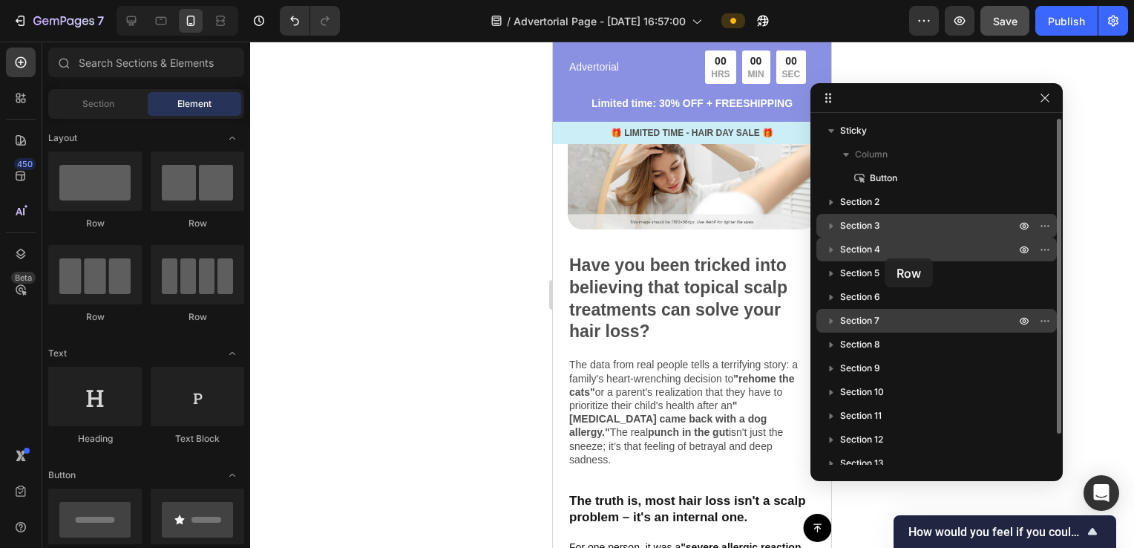
drag, startPoint x: 102, startPoint y: 196, endPoint x: 885, endPoint y: 258, distance: 785.6
click at [885, 0] on div "7 / Advertorial Page - [DATE] 16:57:00 Preview Save Publish 450 Beta Sections(2…" at bounding box center [567, 0] width 1134 height 0
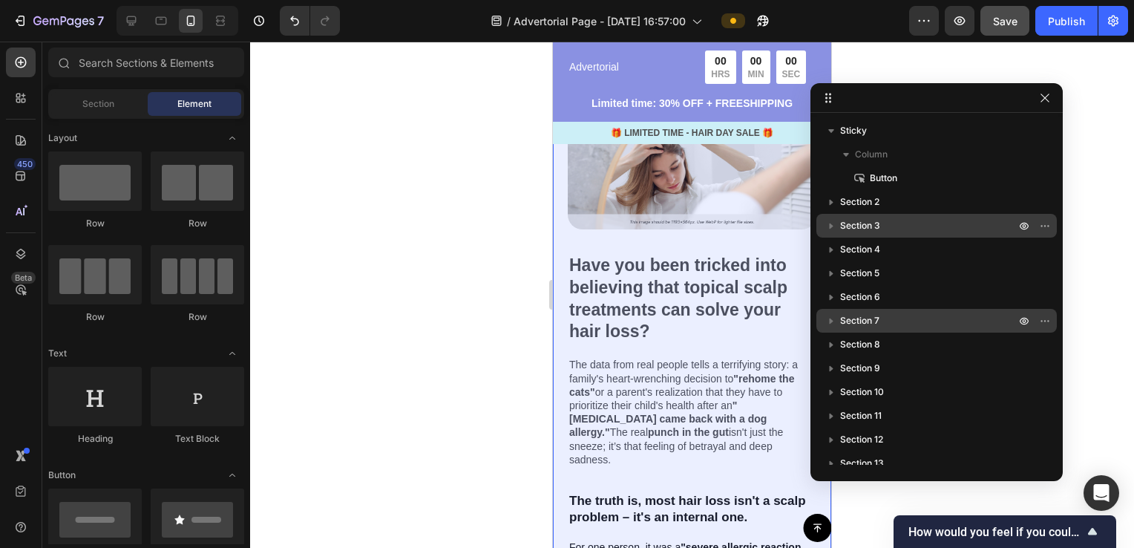
click at [832, 247] on icon "button" at bounding box center [831, 249] width 15 height 15
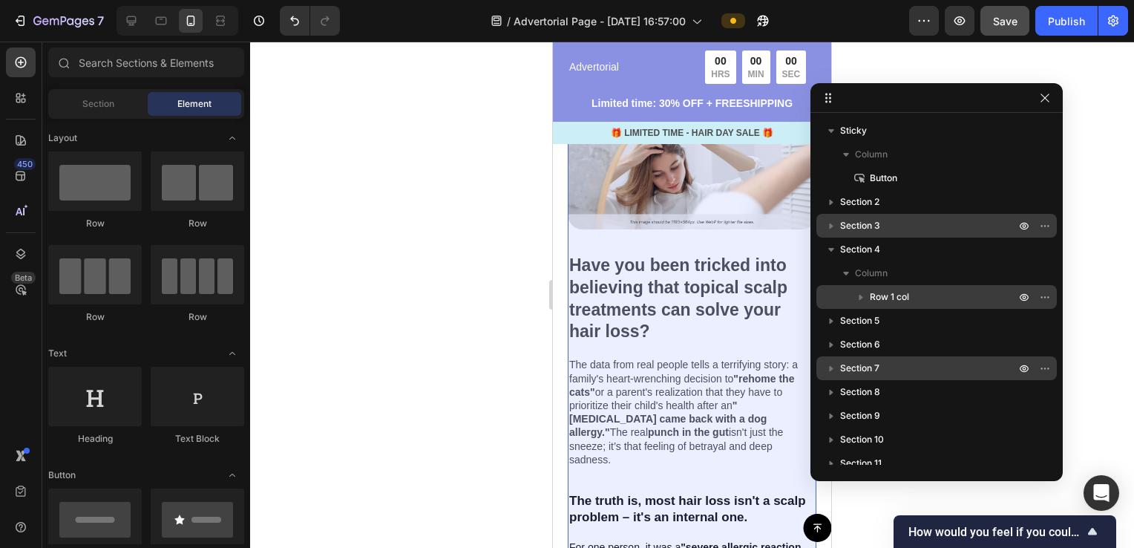
click at [866, 287] on div "Row 1 col" at bounding box center [936, 297] width 229 height 24
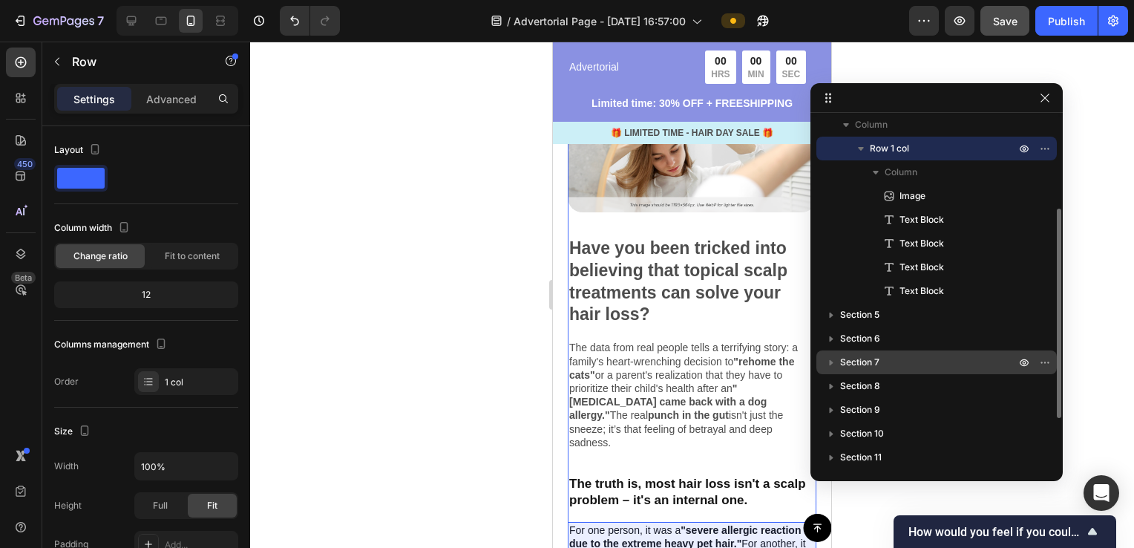
scroll to position [74, 0]
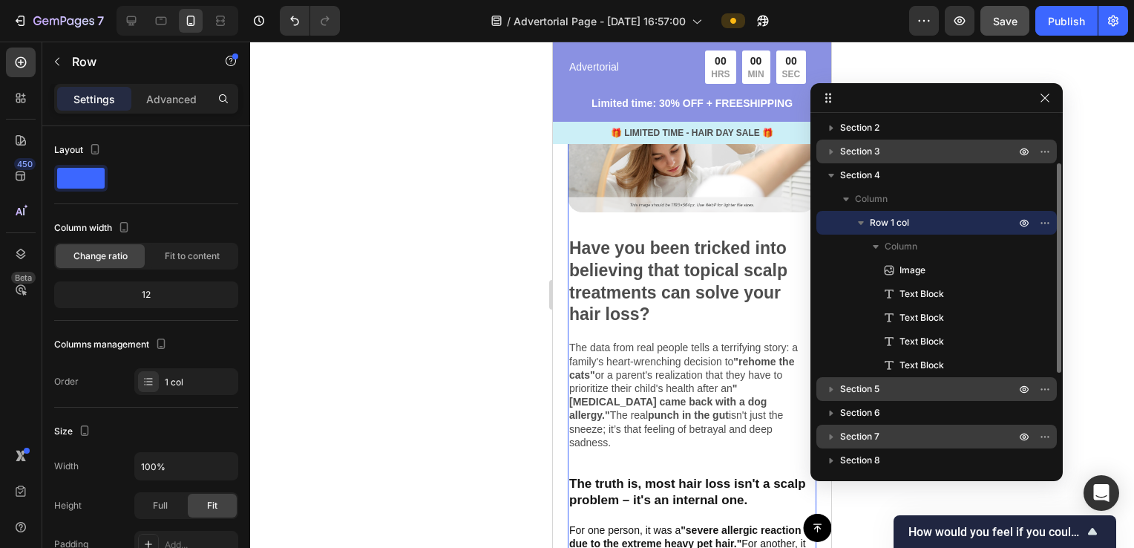
click at [842, 396] on div "Section 5" at bounding box center [936, 389] width 229 height 24
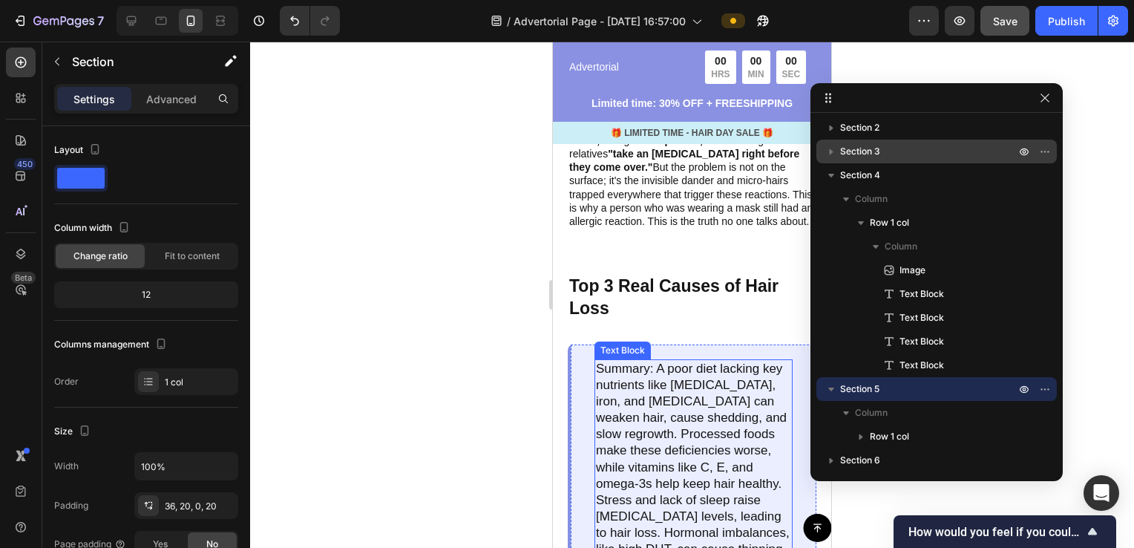
scroll to position [908, 0]
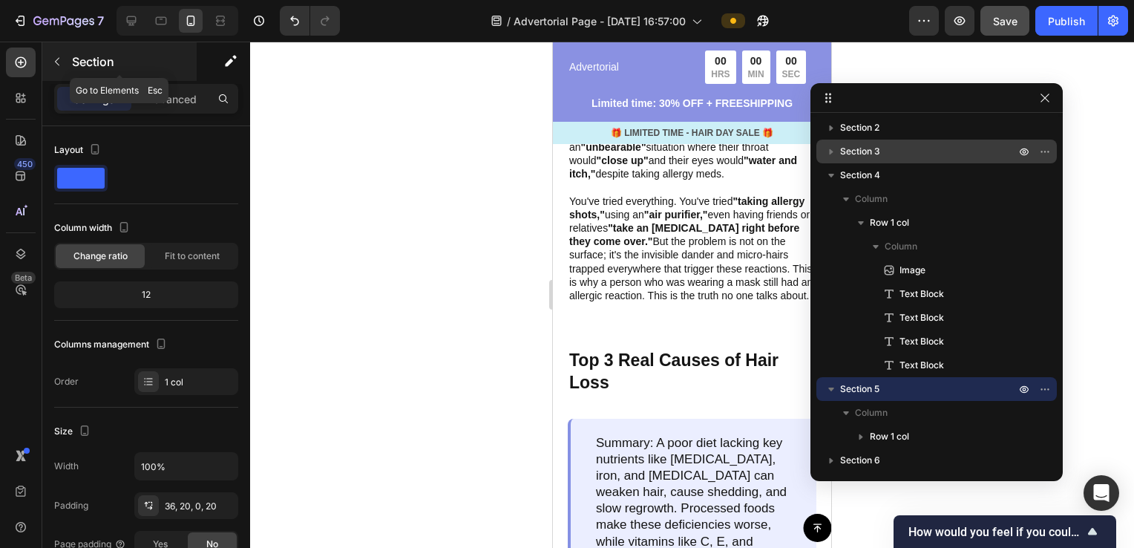
click at [56, 63] on icon "button" at bounding box center [57, 62] width 12 height 12
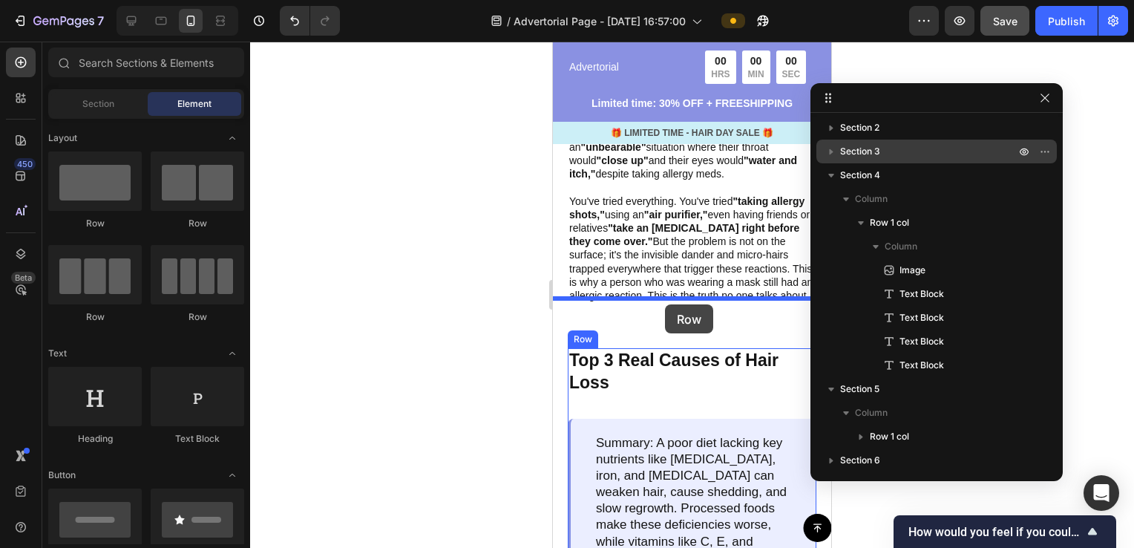
drag, startPoint x: 665, startPoint y: 233, endPoint x: 665, endPoint y: 304, distance: 71.3
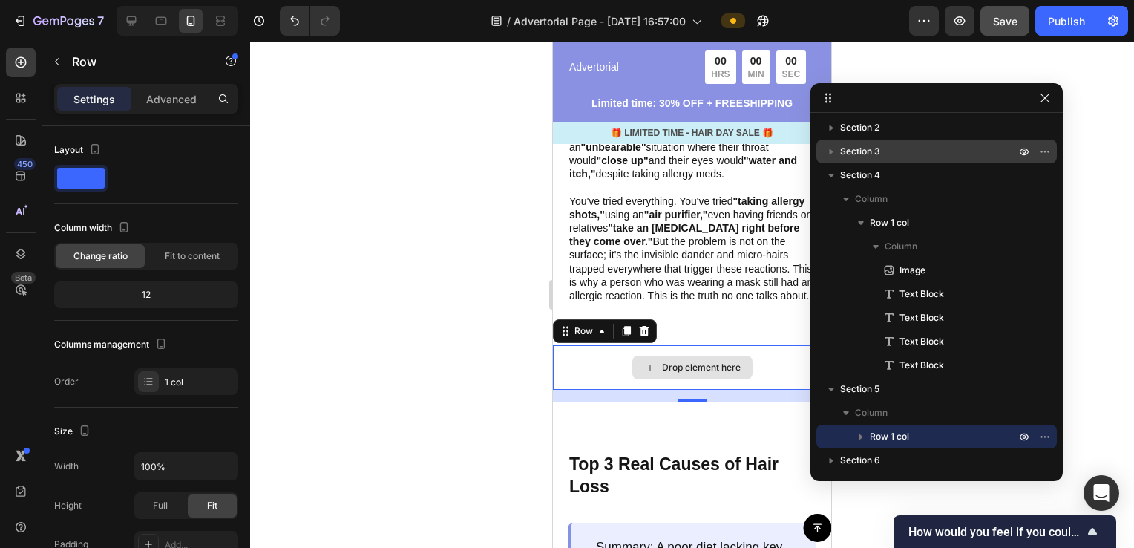
click at [563, 345] on div "Drop element here" at bounding box center [692, 367] width 278 height 45
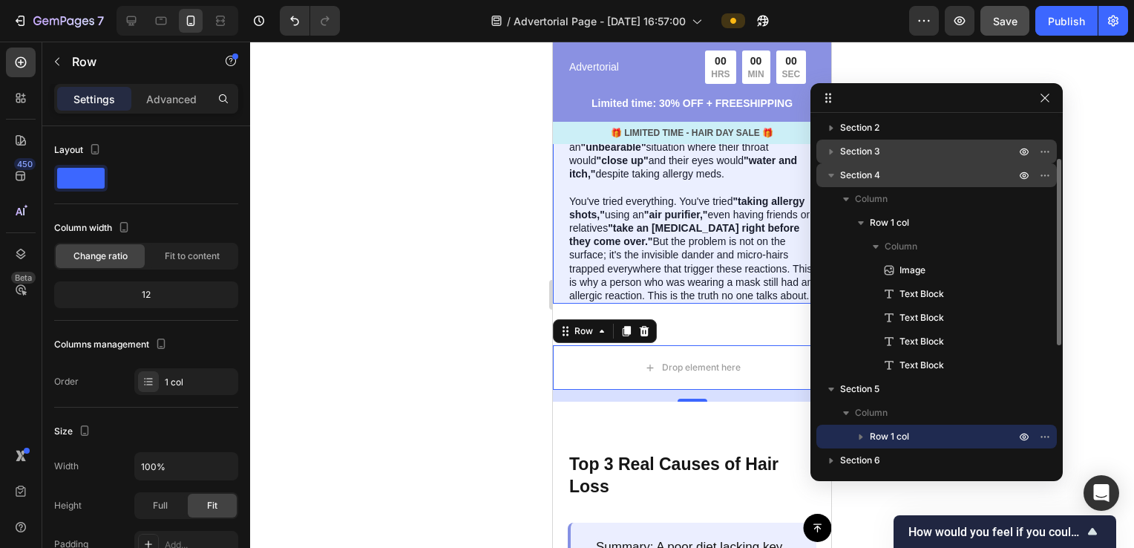
click at [828, 177] on icon "button" at bounding box center [831, 175] width 15 height 15
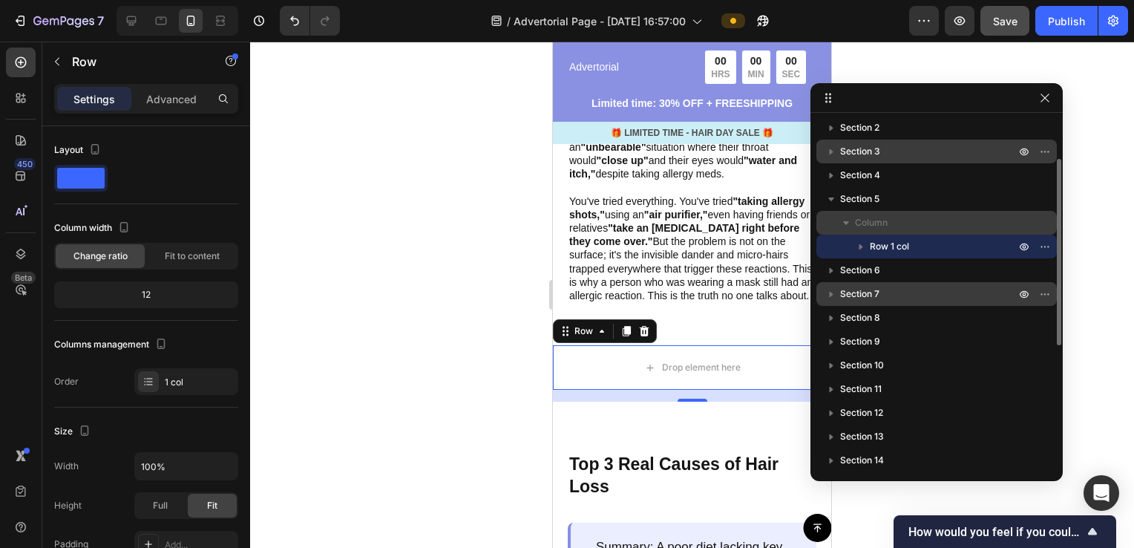
click at [884, 224] on span "Column" at bounding box center [871, 222] width 33 height 15
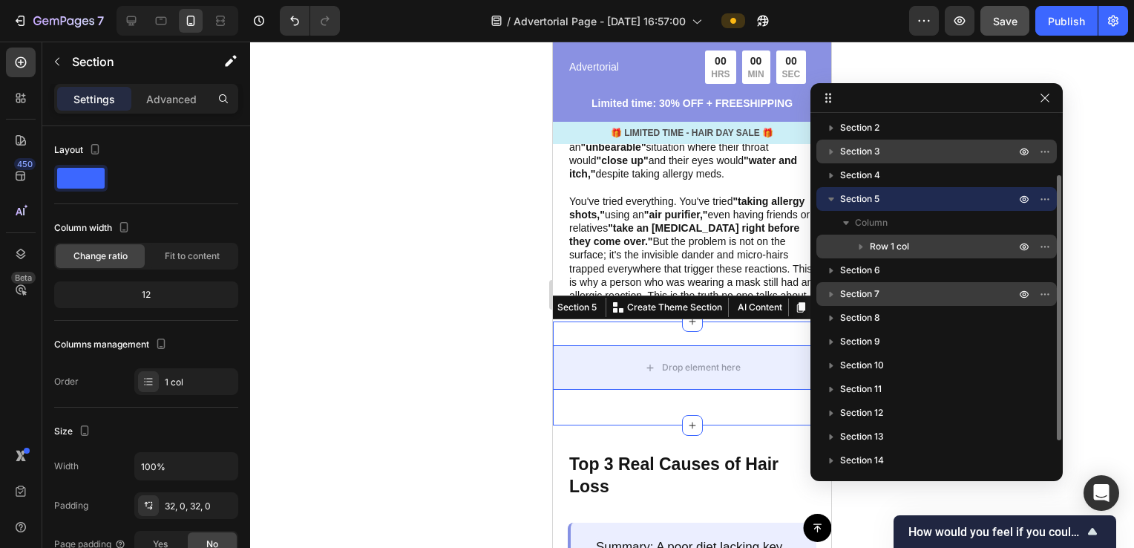
click at [897, 235] on div "Row 1 col" at bounding box center [936, 247] width 229 height 24
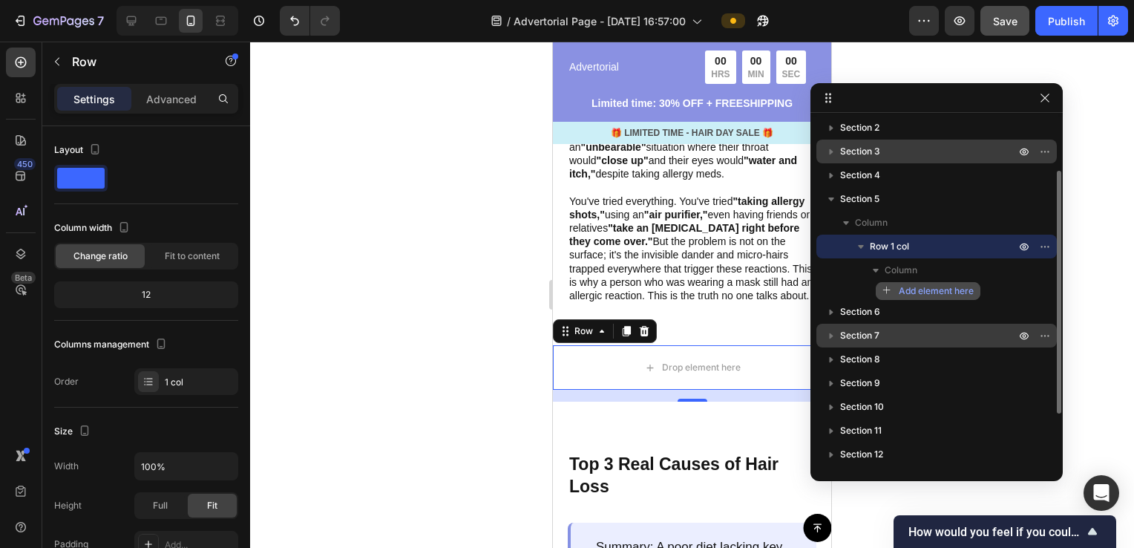
click at [917, 292] on span "Add element here" at bounding box center [936, 290] width 75 height 13
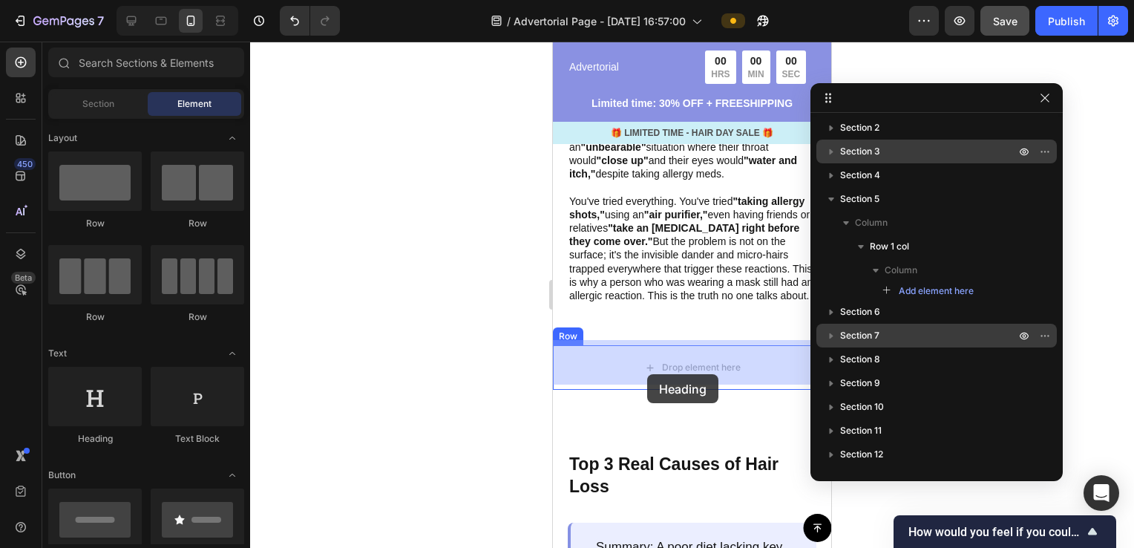
drag, startPoint x: 651, startPoint y: 454, endPoint x: 647, endPoint y: 367, distance: 86.9
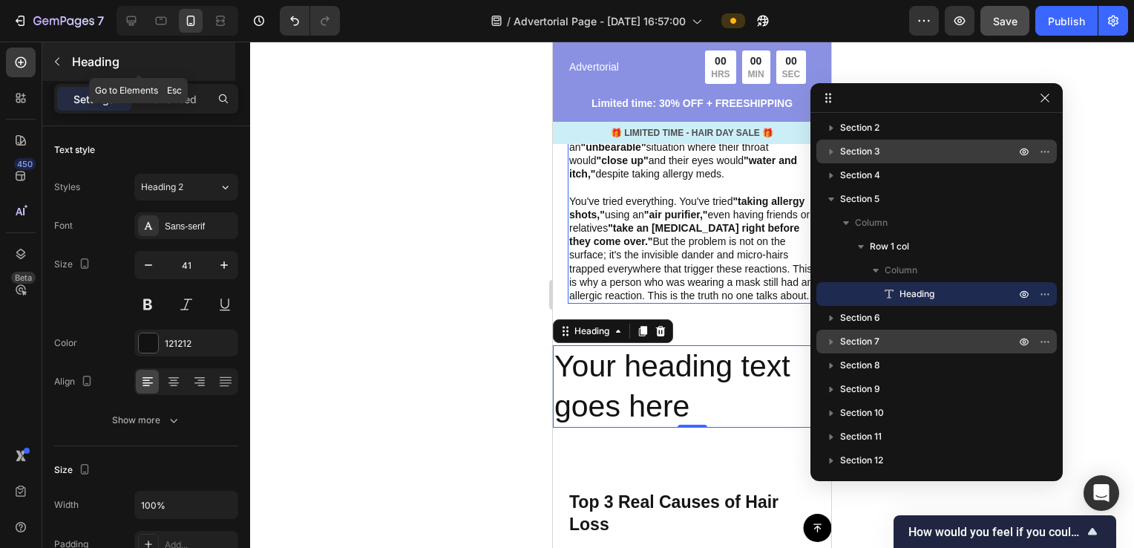
click at [53, 69] on button "button" at bounding box center [57, 62] width 24 height 24
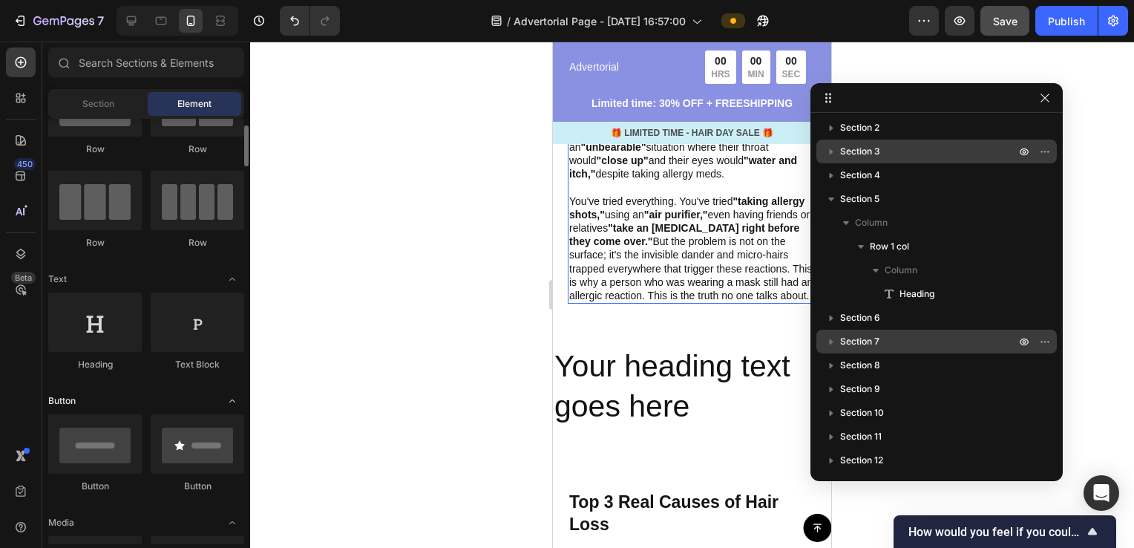
scroll to position [0, 0]
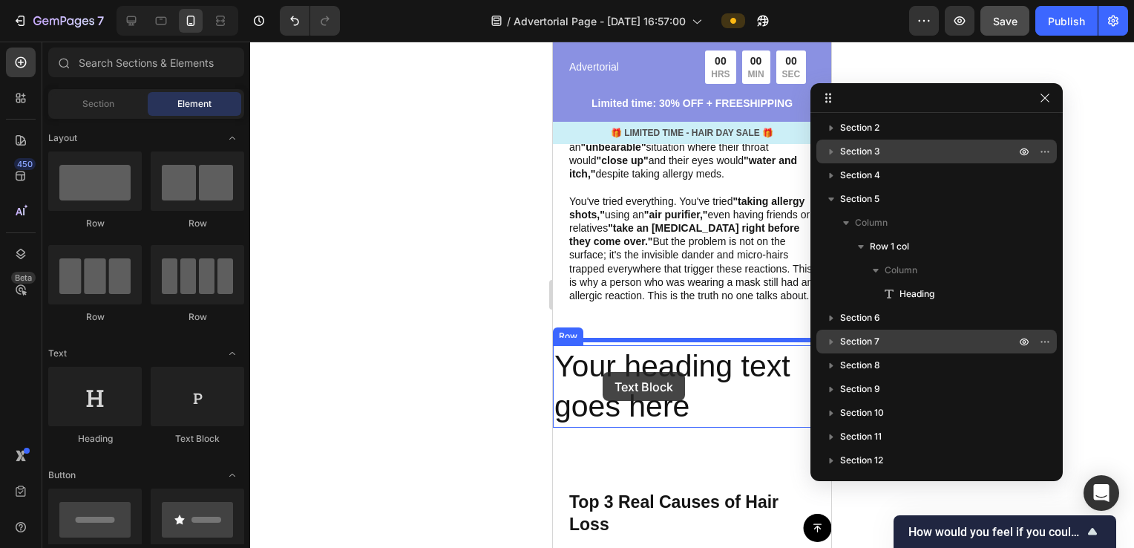
drag, startPoint x: 728, startPoint y: 450, endPoint x: 603, endPoint y: 371, distance: 148.1
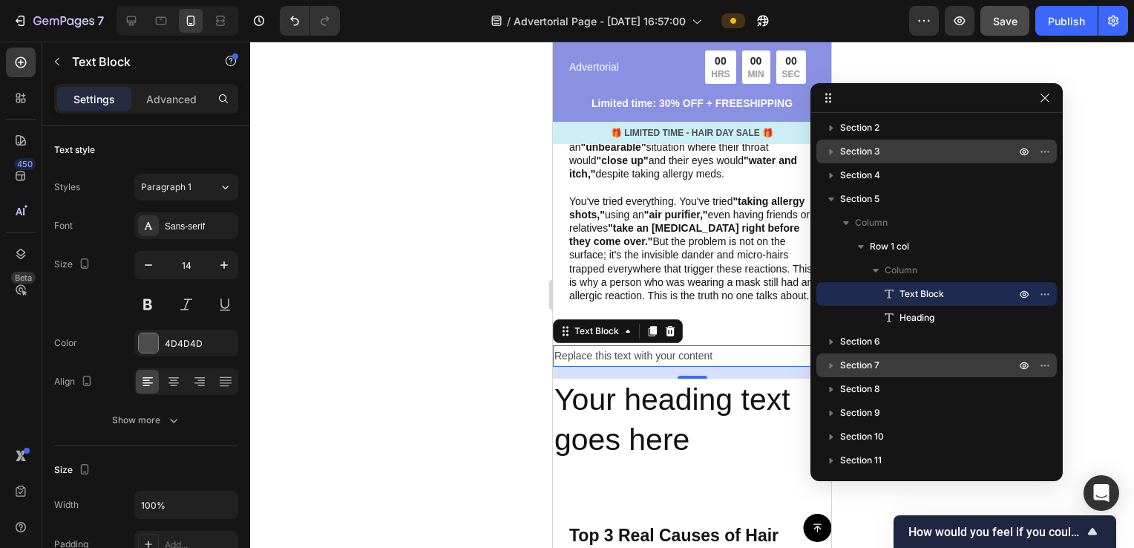
click at [648, 403] on h2 "Your heading text goes here" at bounding box center [692, 420] width 278 height 82
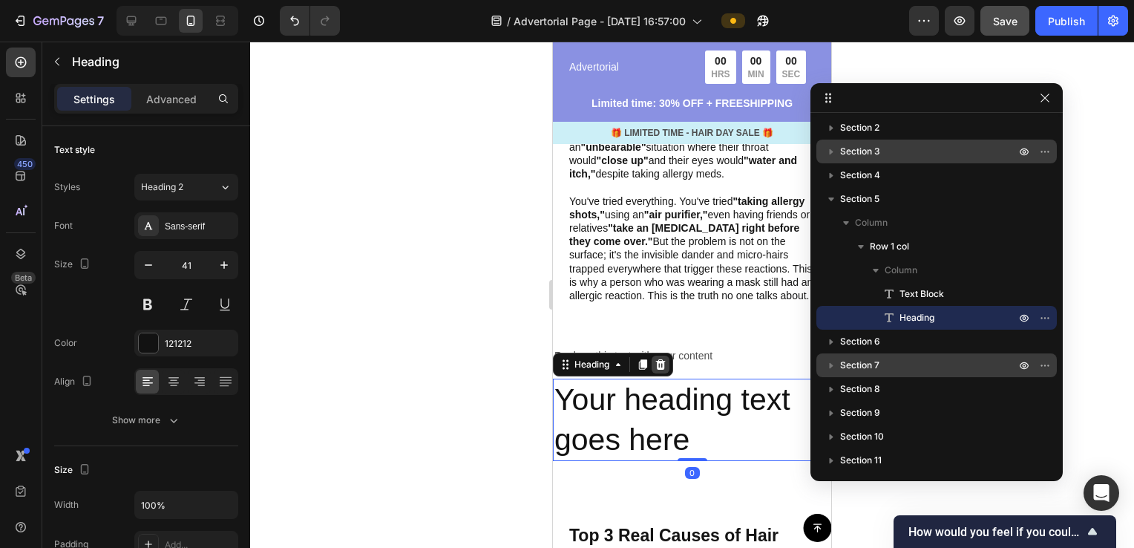
click at [660, 359] on icon at bounding box center [661, 365] width 12 height 12
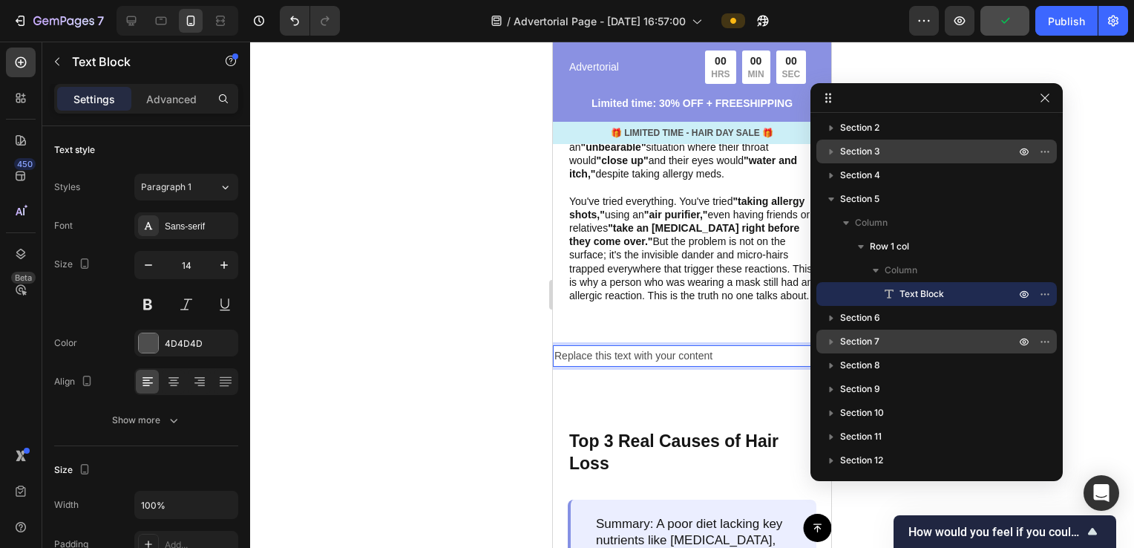
click at [710, 351] on p "Replace this text with your content" at bounding box center [691, 356] width 275 height 19
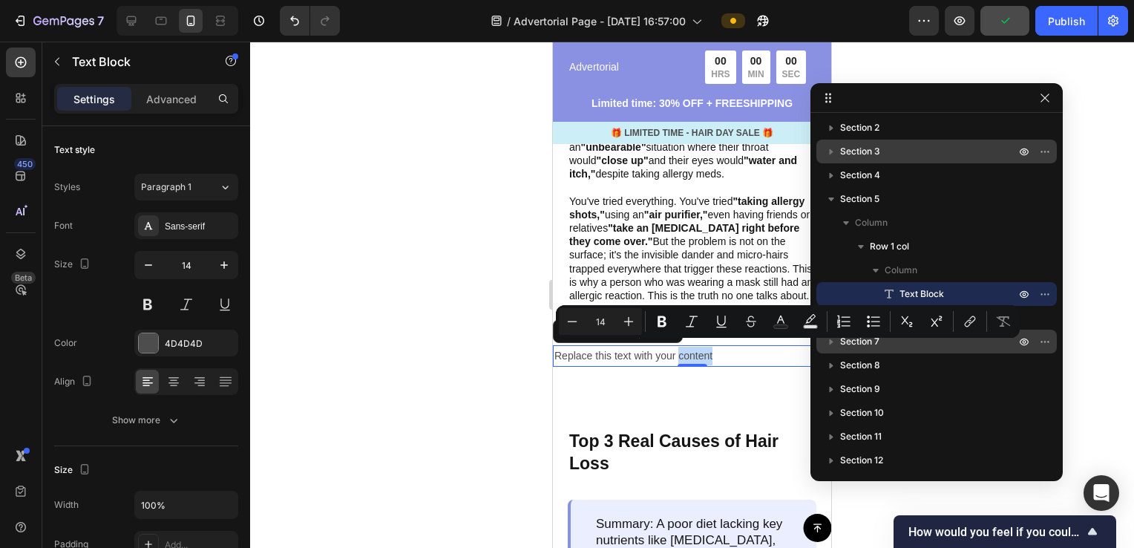
click at [710, 351] on p "Replace this text with your content" at bounding box center [691, 356] width 275 height 19
drag, startPoint x: 716, startPoint y: 350, endPoint x: 542, endPoint y: 348, distance: 173.7
click at [1045, 296] on icon "button" at bounding box center [1045, 294] width 12 height 12
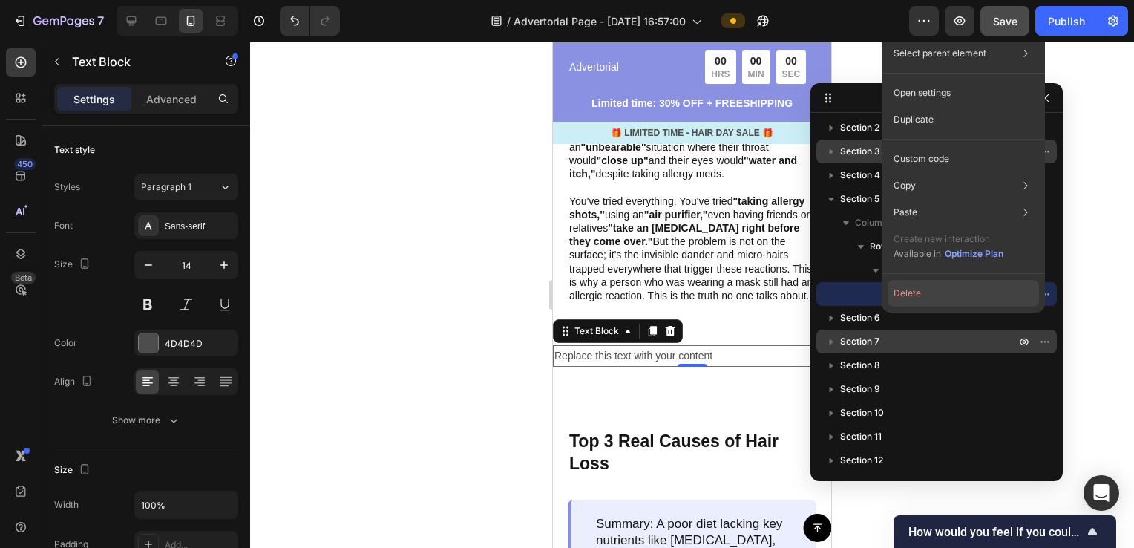
click at [941, 287] on button "Delete" at bounding box center [963, 293] width 151 height 27
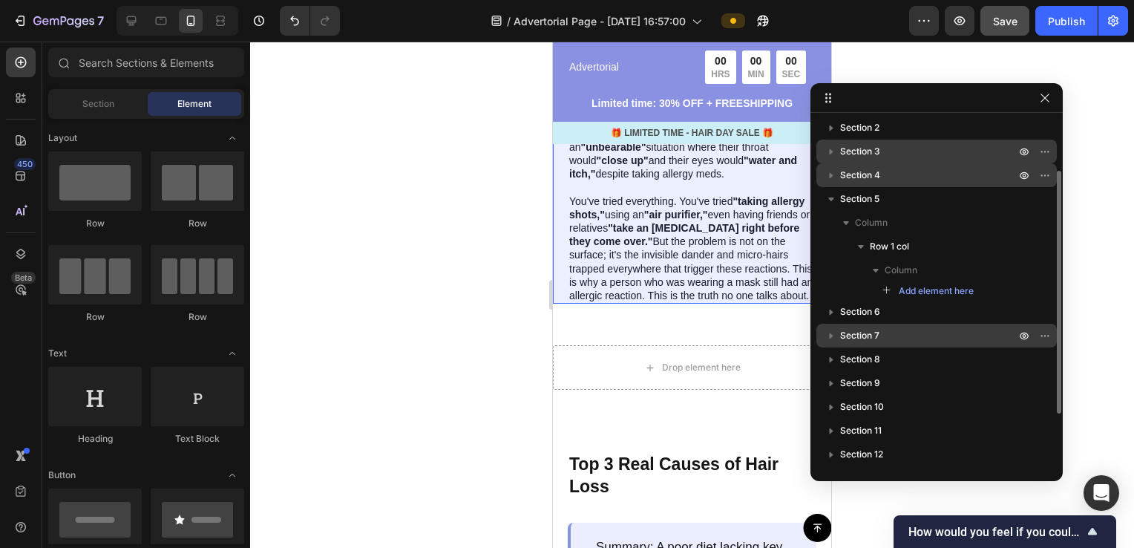
click at [825, 178] on icon "button" at bounding box center [831, 175] width 15 height 15
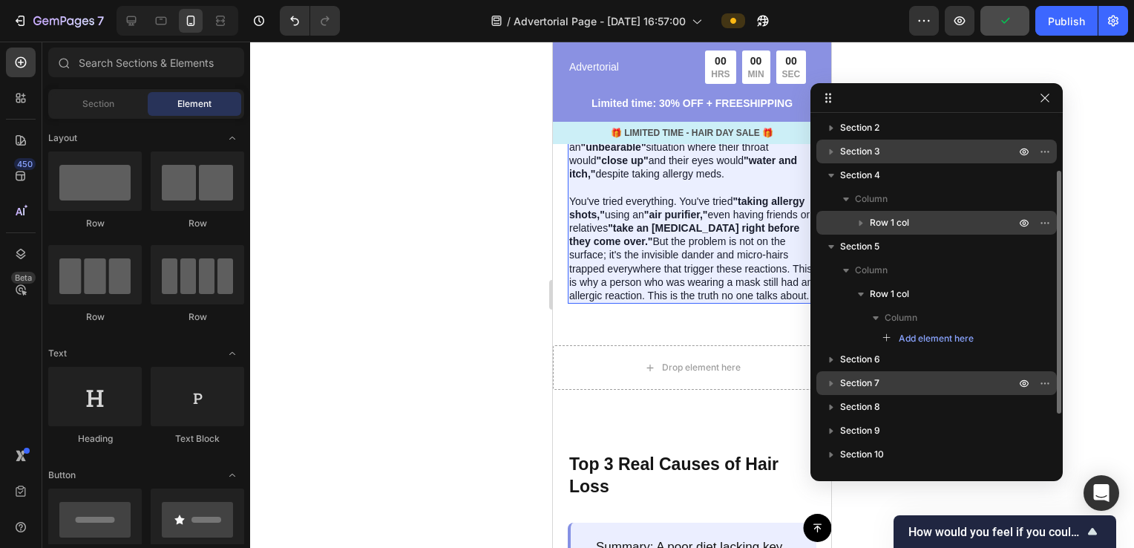
click at [858, 230] on button "button" at bounding box center [861, 223] width 18 height 18
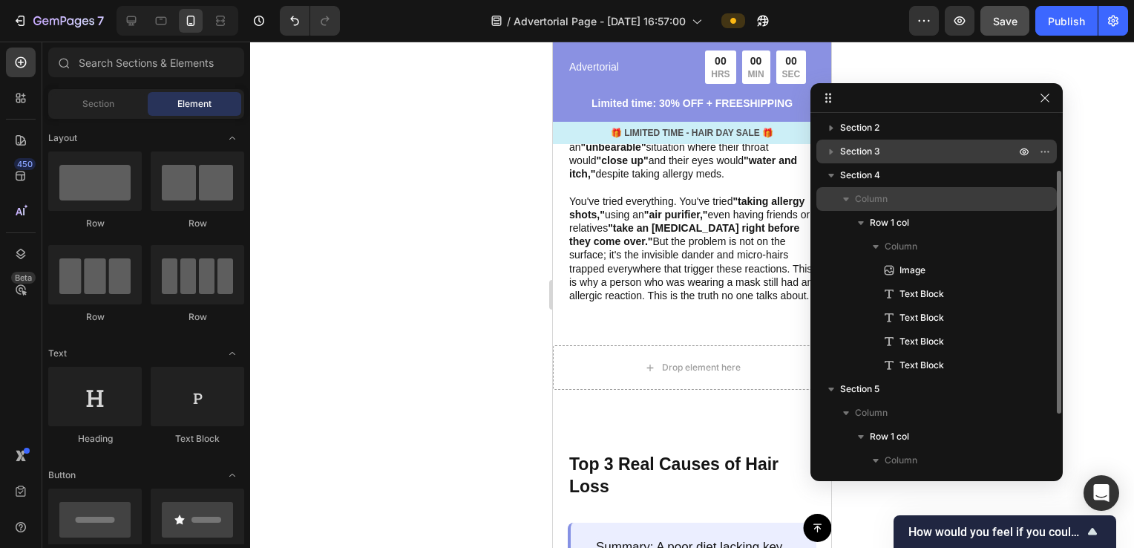
click at [840, 200] on icon "button" at bounding box center [846, 199] width 15 height 15
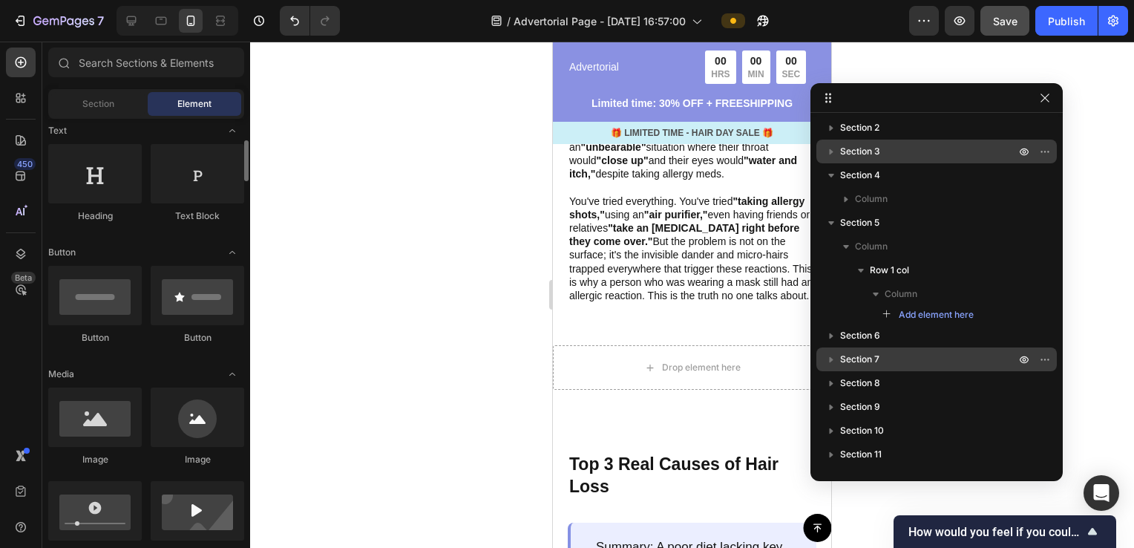
scroll to position [297, 0]
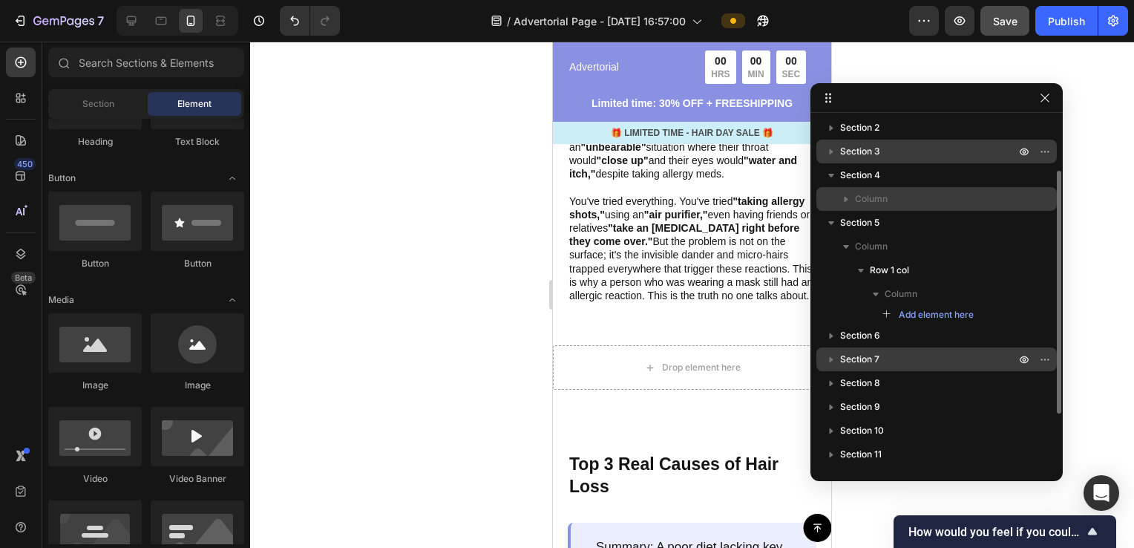
click at [843, 200] on icon "button" at bounding box center [846, 199] width 15 height 15
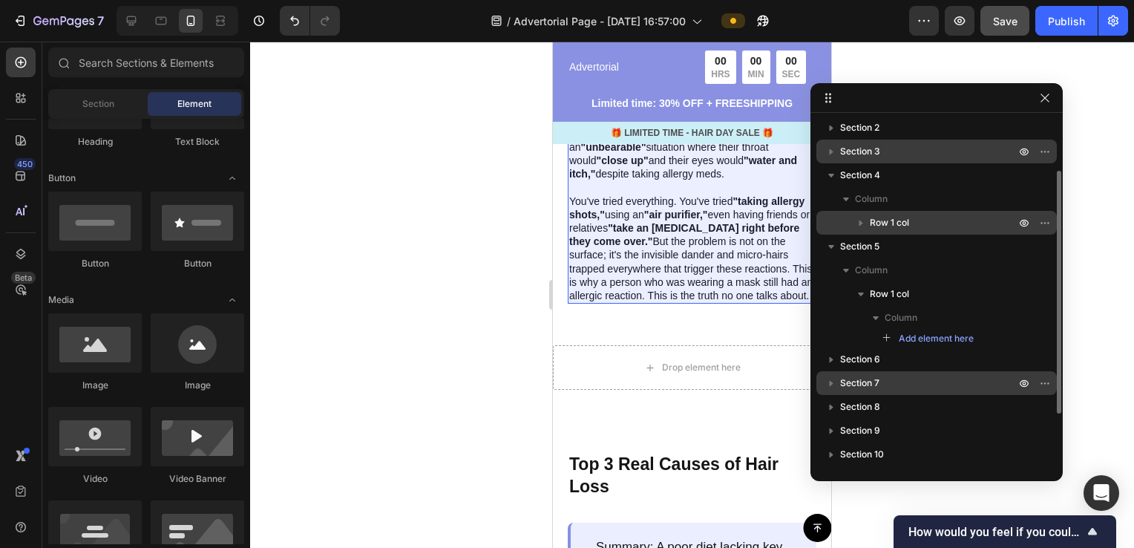
click at [860, 227] on icon "button" at bounding box center [861, 222] width 15 height 15
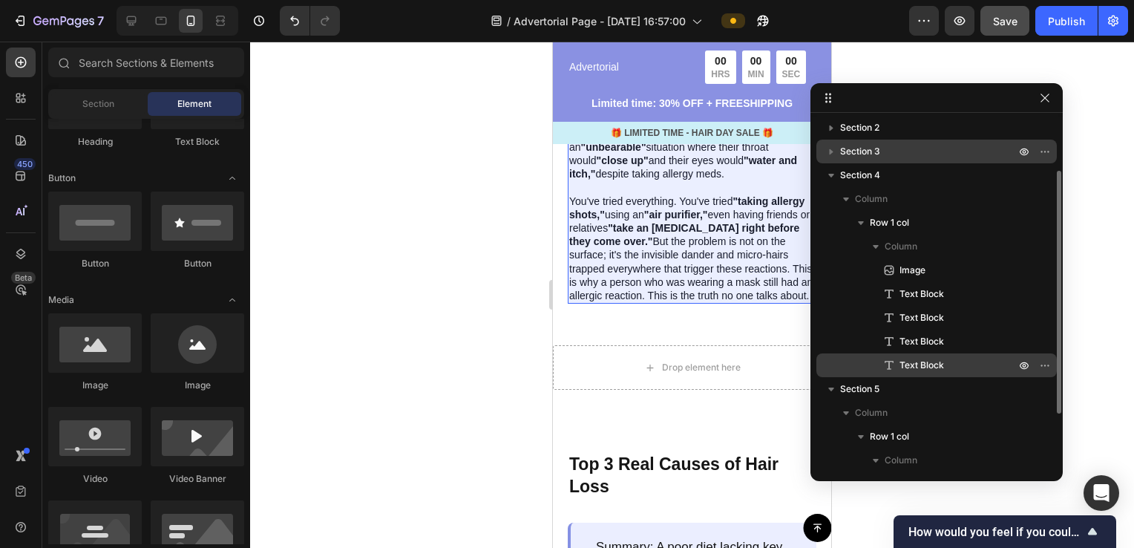
click at [939, 370] on span "Text Block" at bounding box center [922, 365] width 45 height 15
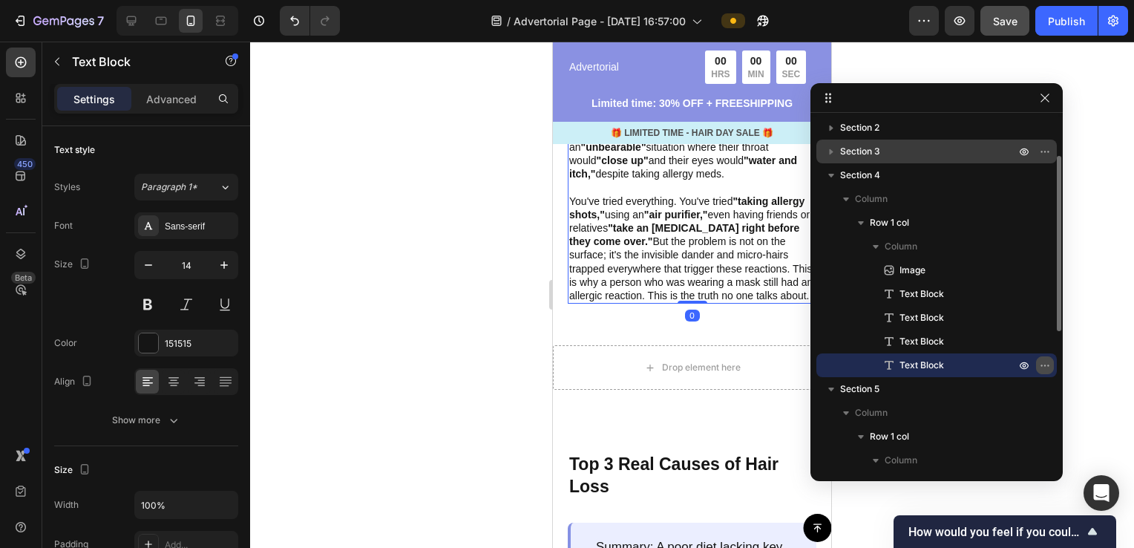
click at [1048, 361] on icon "button" at bounding box center [1045, 365] width 12 height 12
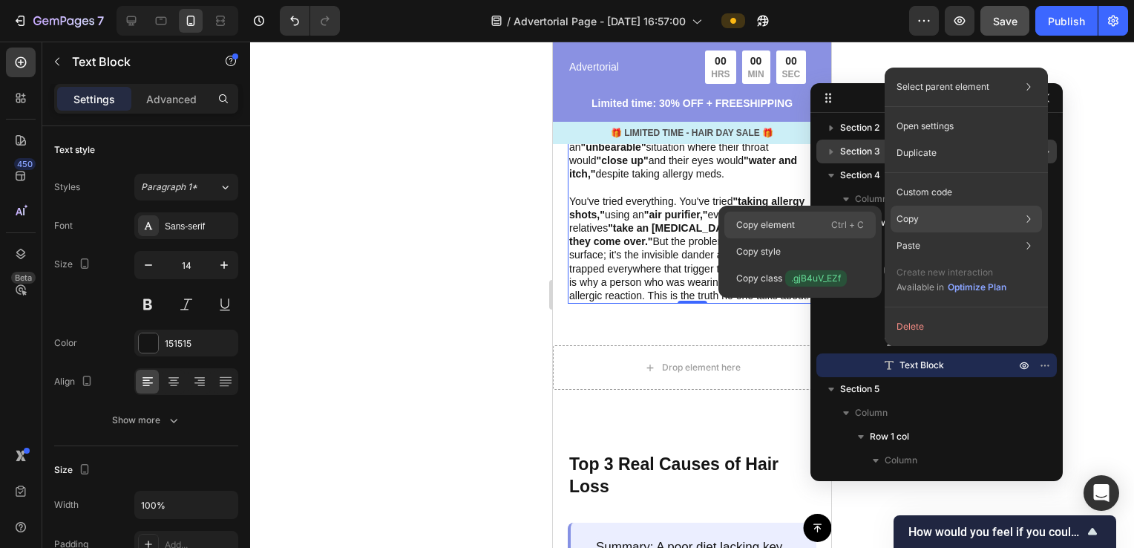
click at [803, 221] on div "Copy element Ctrl + C" at bounding box center [799, 225] width 151 height 27
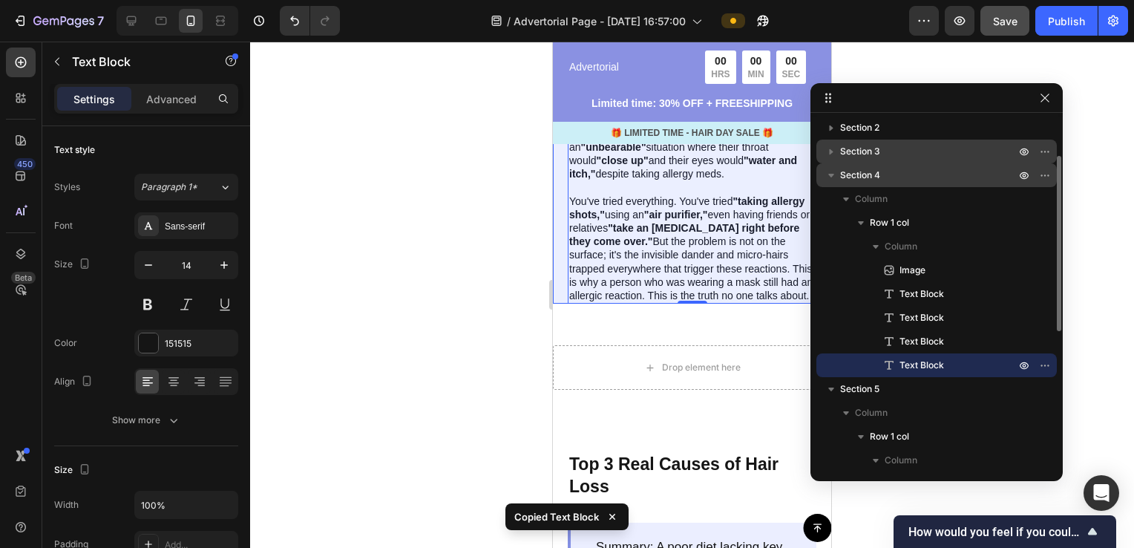
click at [834, 179] on icon "button" at bounding box center [831, 175] width 15 height 15
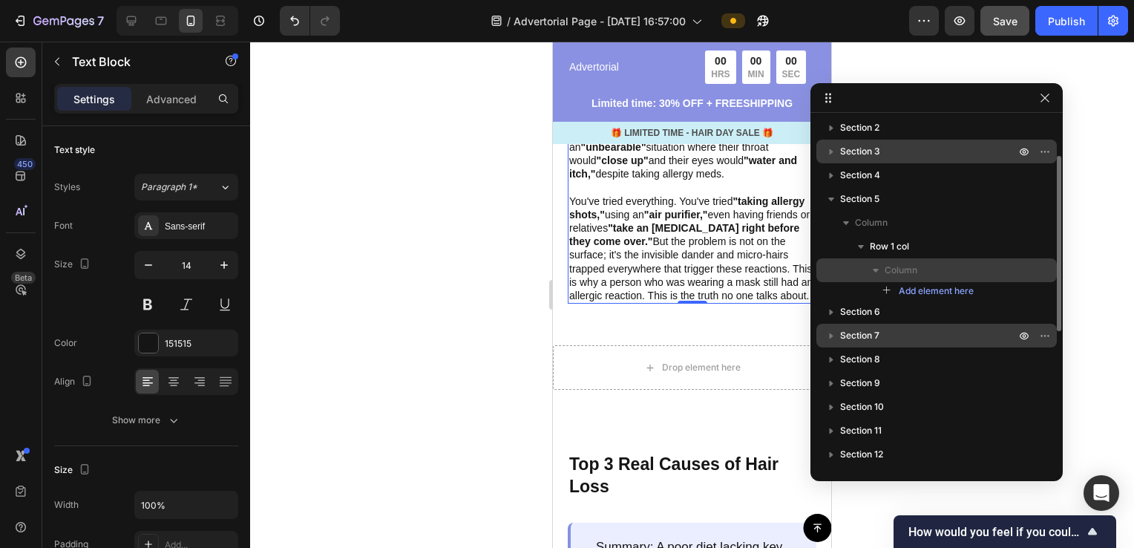
click at [923, 275] on p "Column" at bounding box center [952, 270] width 134 height 15
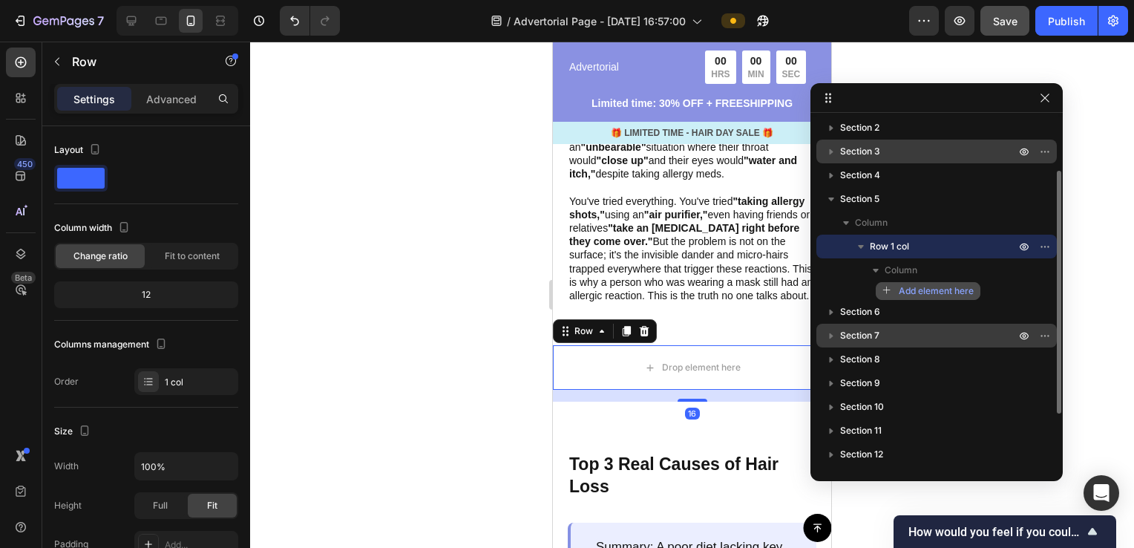
click at [932, 289] on span "Add element here" at bounding box center [936, 290] width 75 height 13
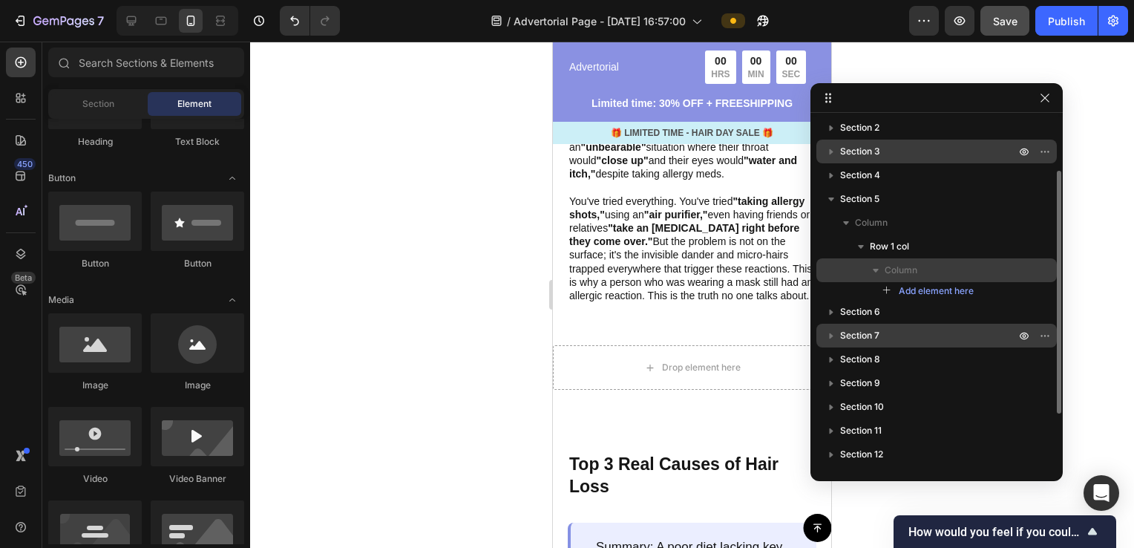
click at [923, 266] on p "Column" at bounding box center [952, 270] width 134 height 15
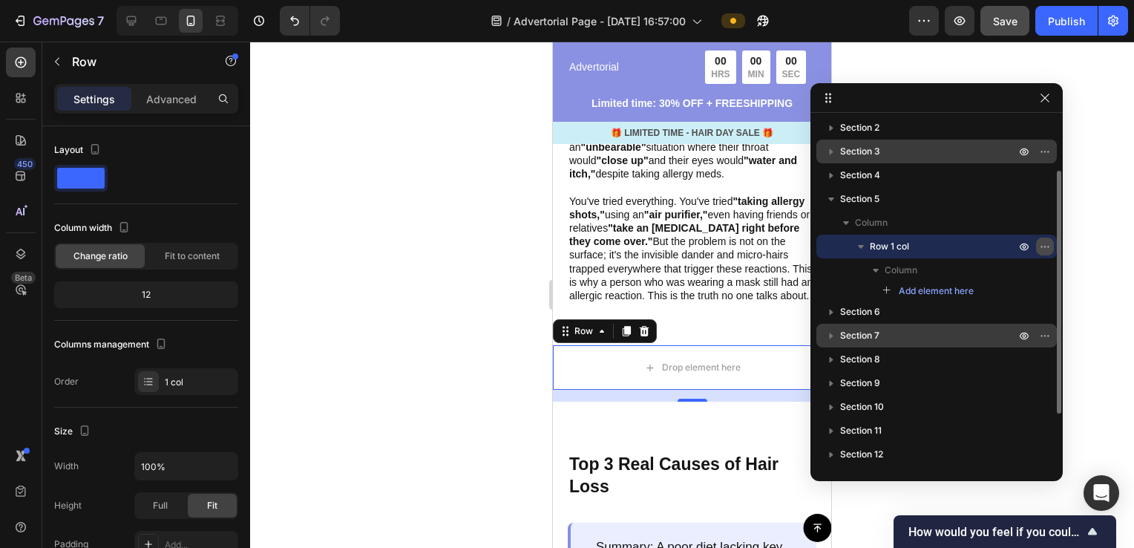
click at [1045, 247] on icon "button" at bounding box center [1044, 246] width 1 height 1
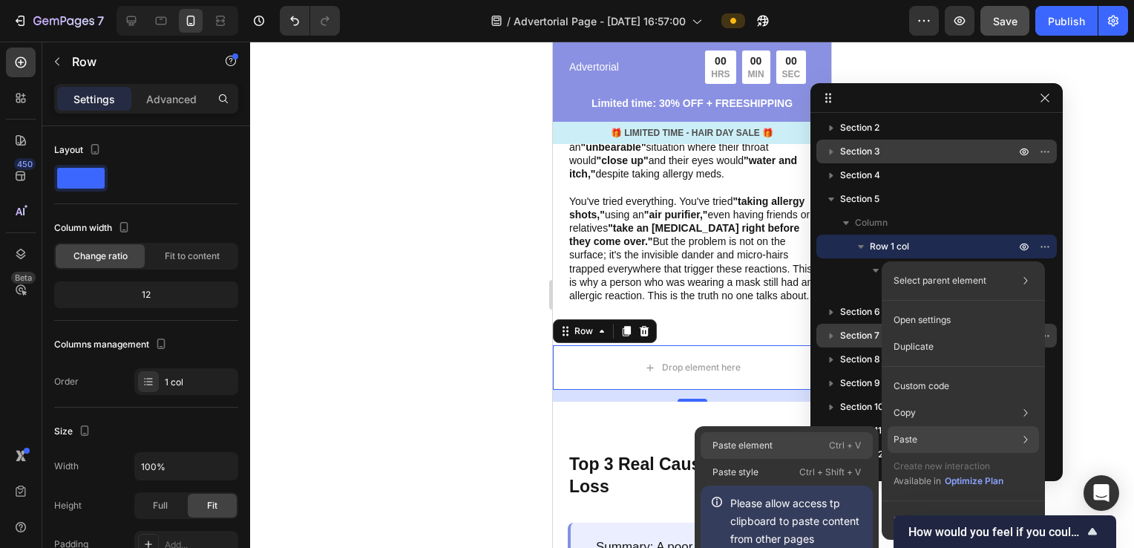
click at [760, 448] on p "Paste element" at bounding box center [743, 445] width 60 height 13
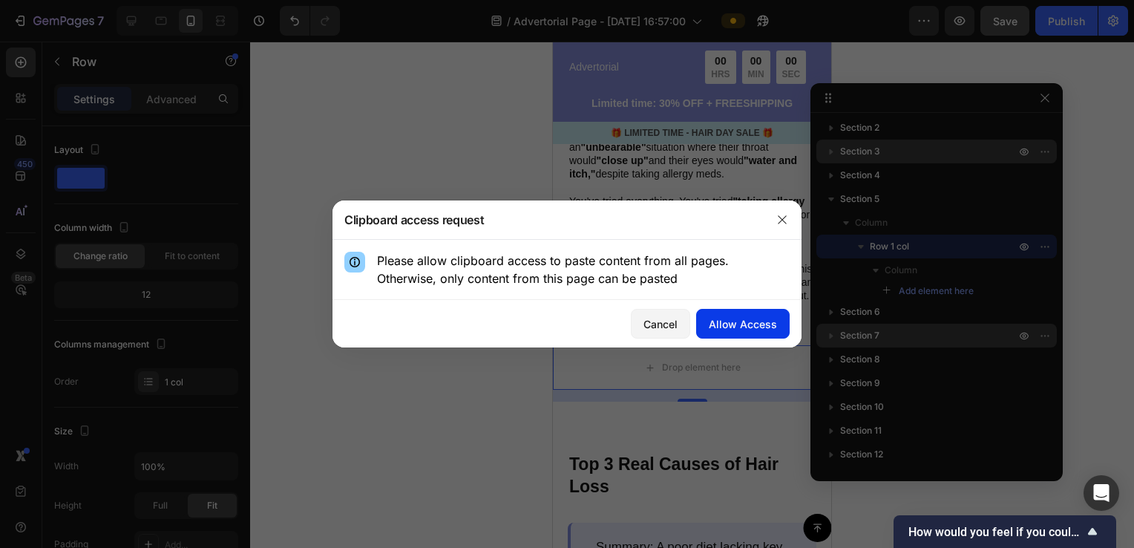
click at [732, 327] on div "Allow Access" at bounding box center [743, 324] width 68 height 16
